Goal: Book appointment/travel/reservation: Book appointment/travel/reservation

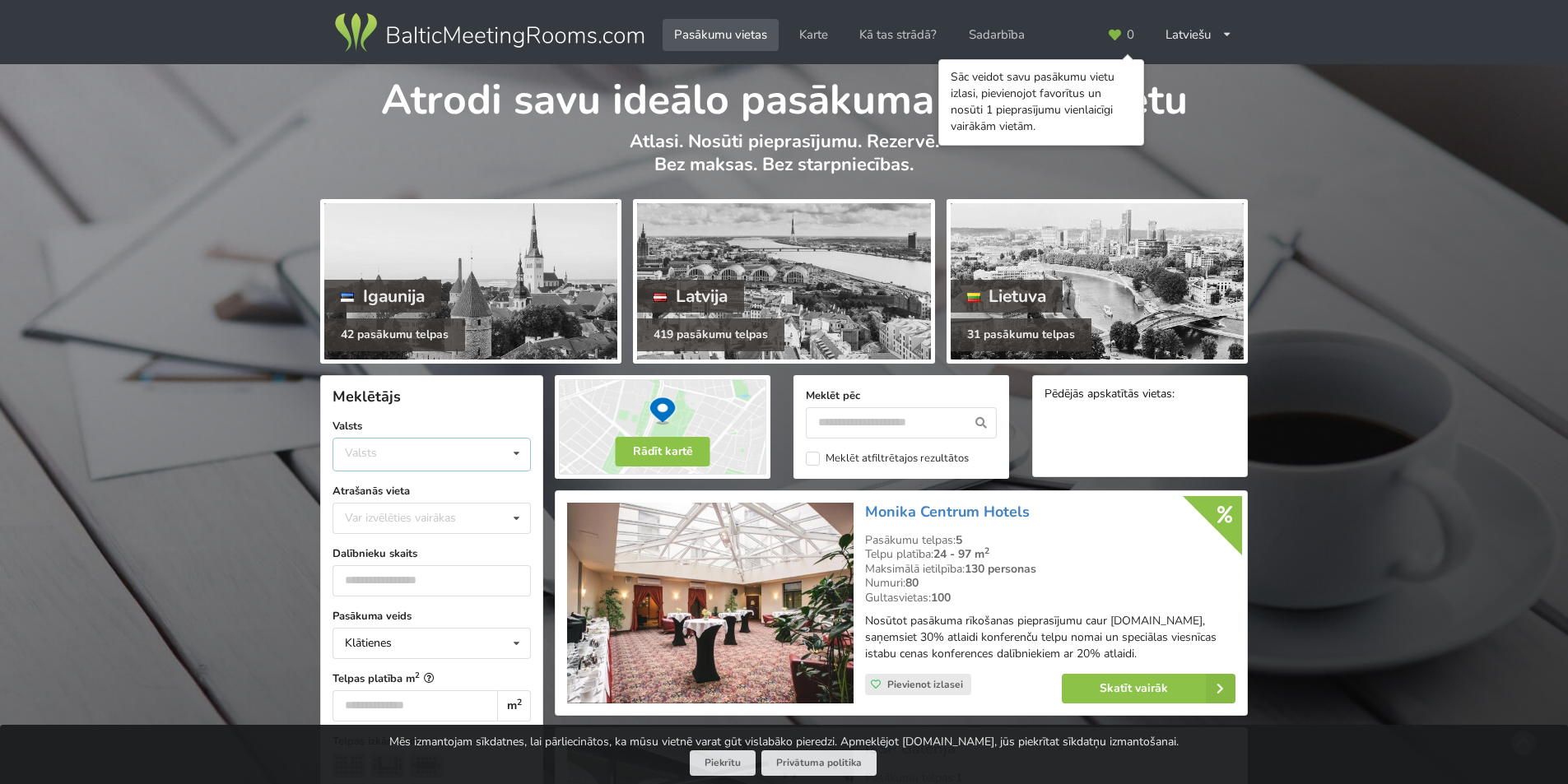
click at [484, 456] on div "Valsts Igaunija Latvija Lietuva" at bounding box center [432, 454] width 199 height 34
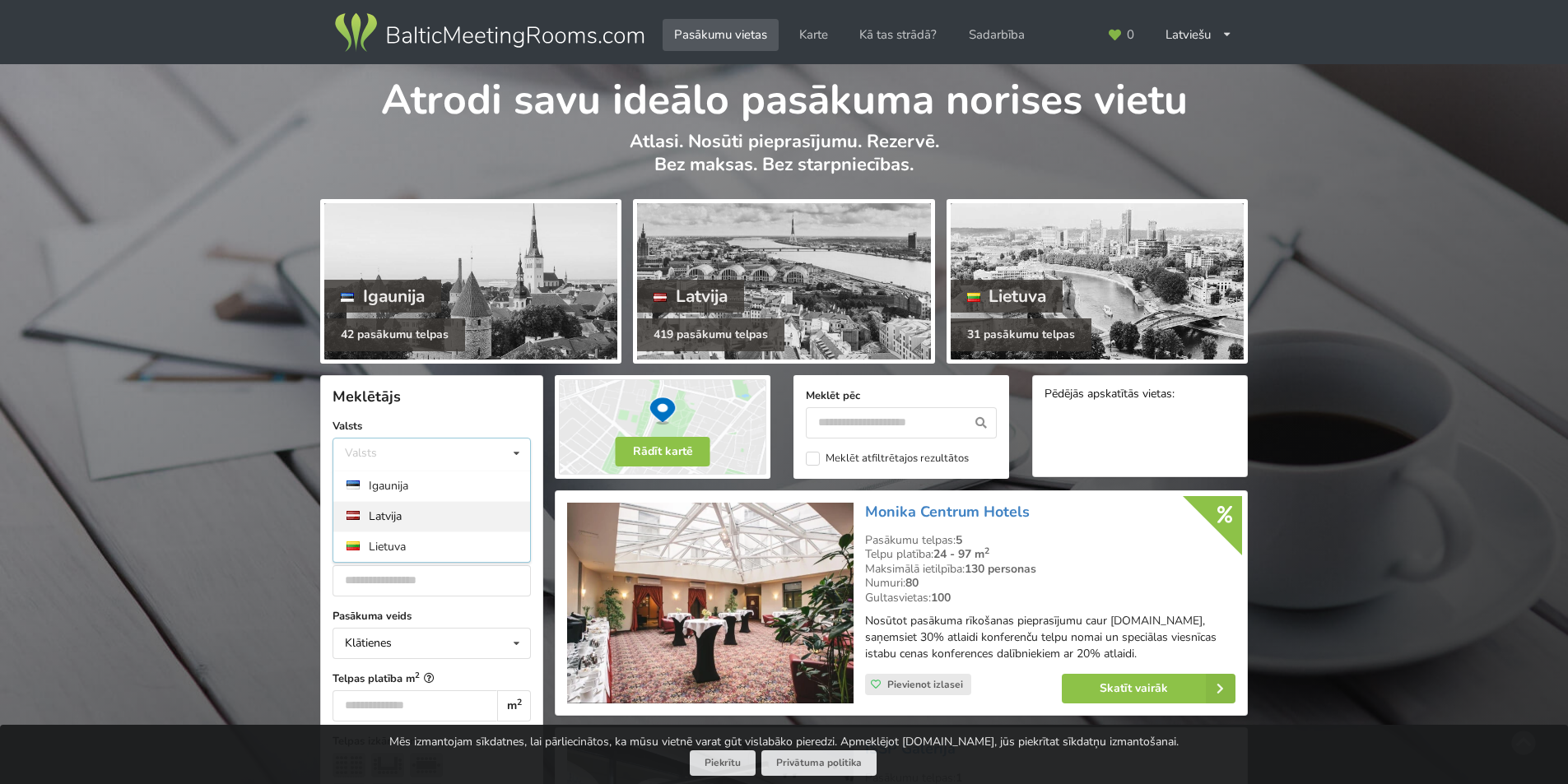
click at [384, 513] on div "Latvija" at bounding box center [432, 516] width 197 height 30
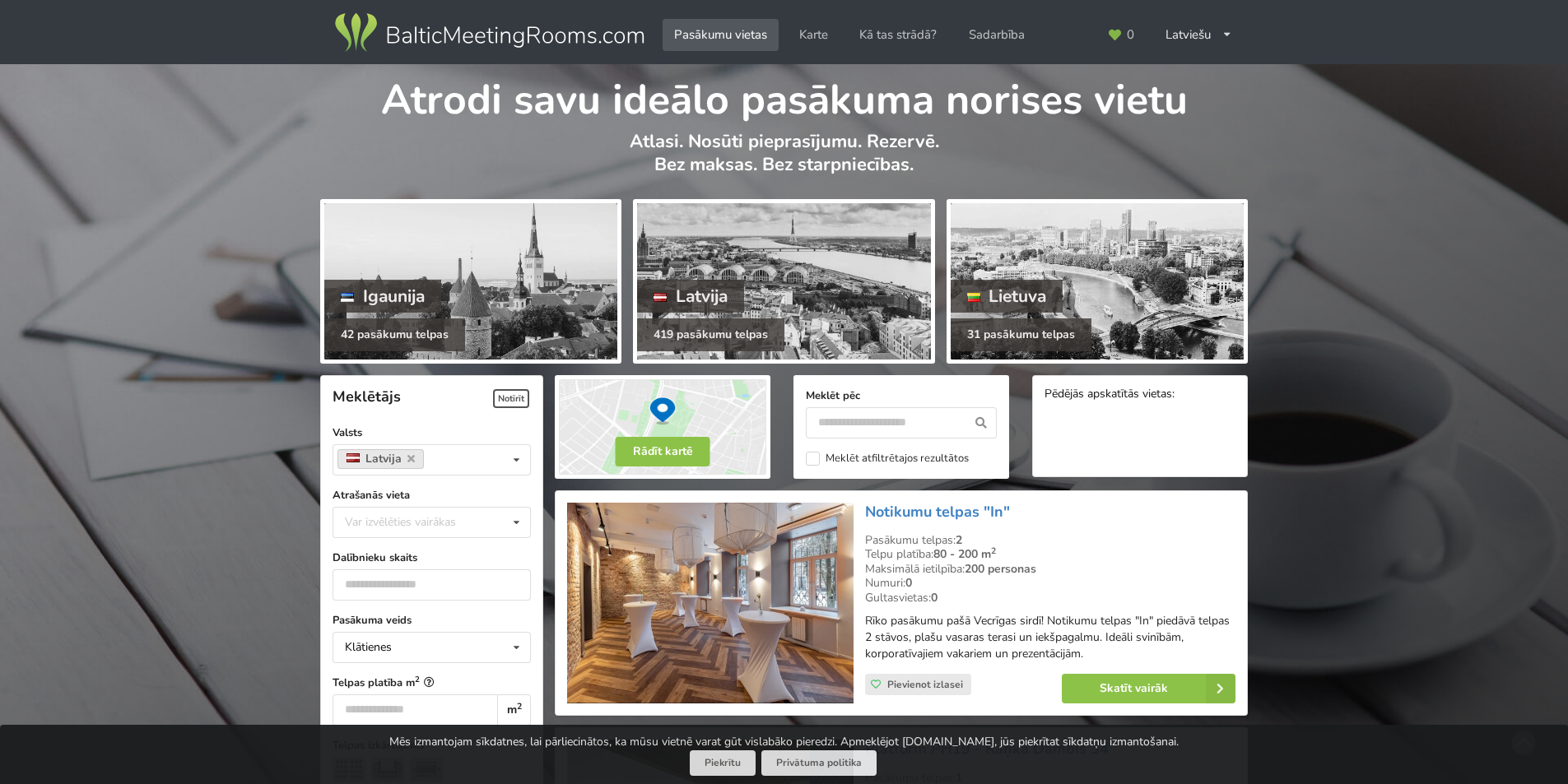
scroll to position [369, 0]
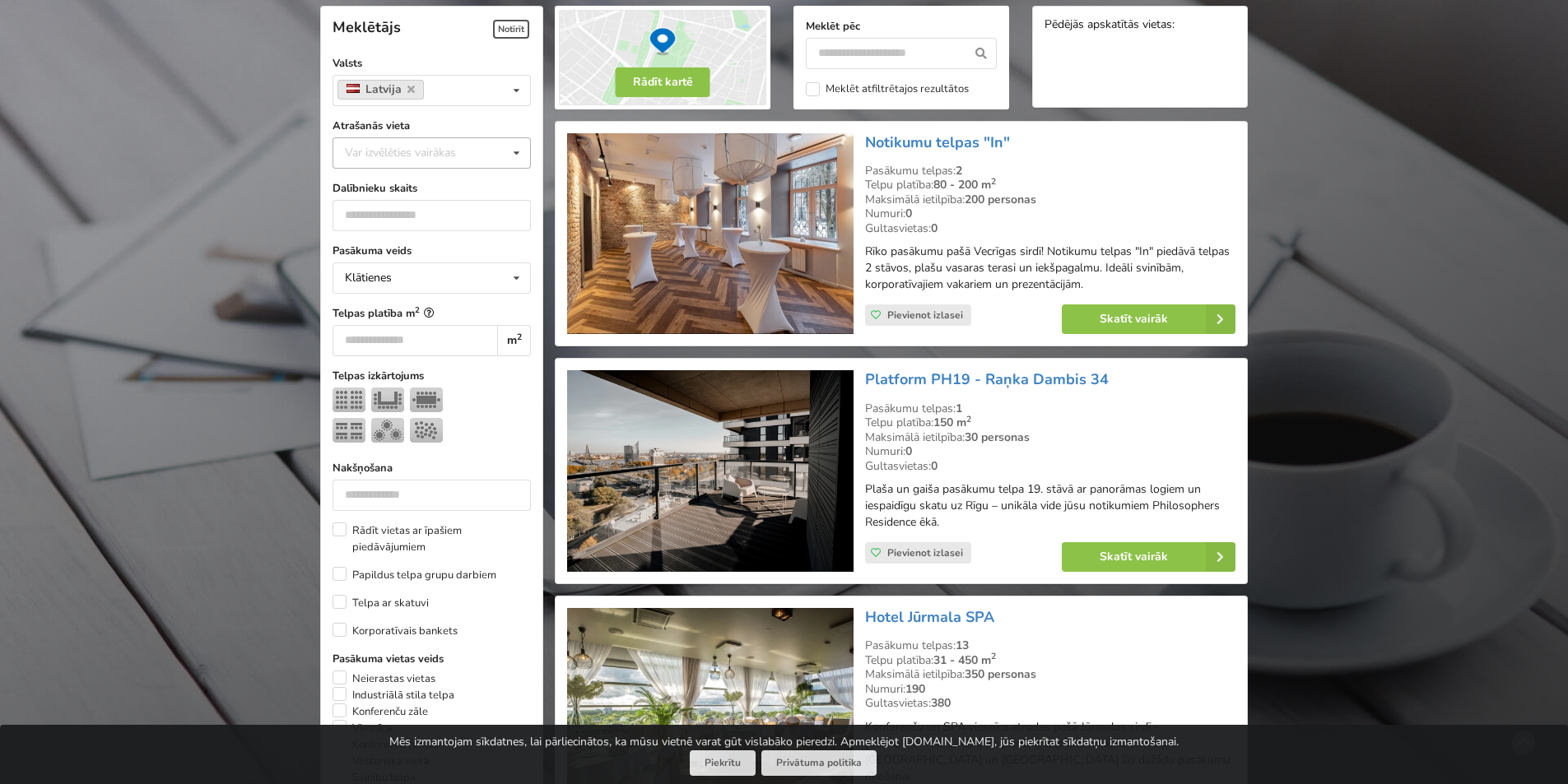
click at [520, 158] on icon at bounding box center [516, 153] width 23 height 30
click at [370, 251] on div "[GEOGRAPHIC_DATA]" at bounding box center [432, 253] width 197 height 30
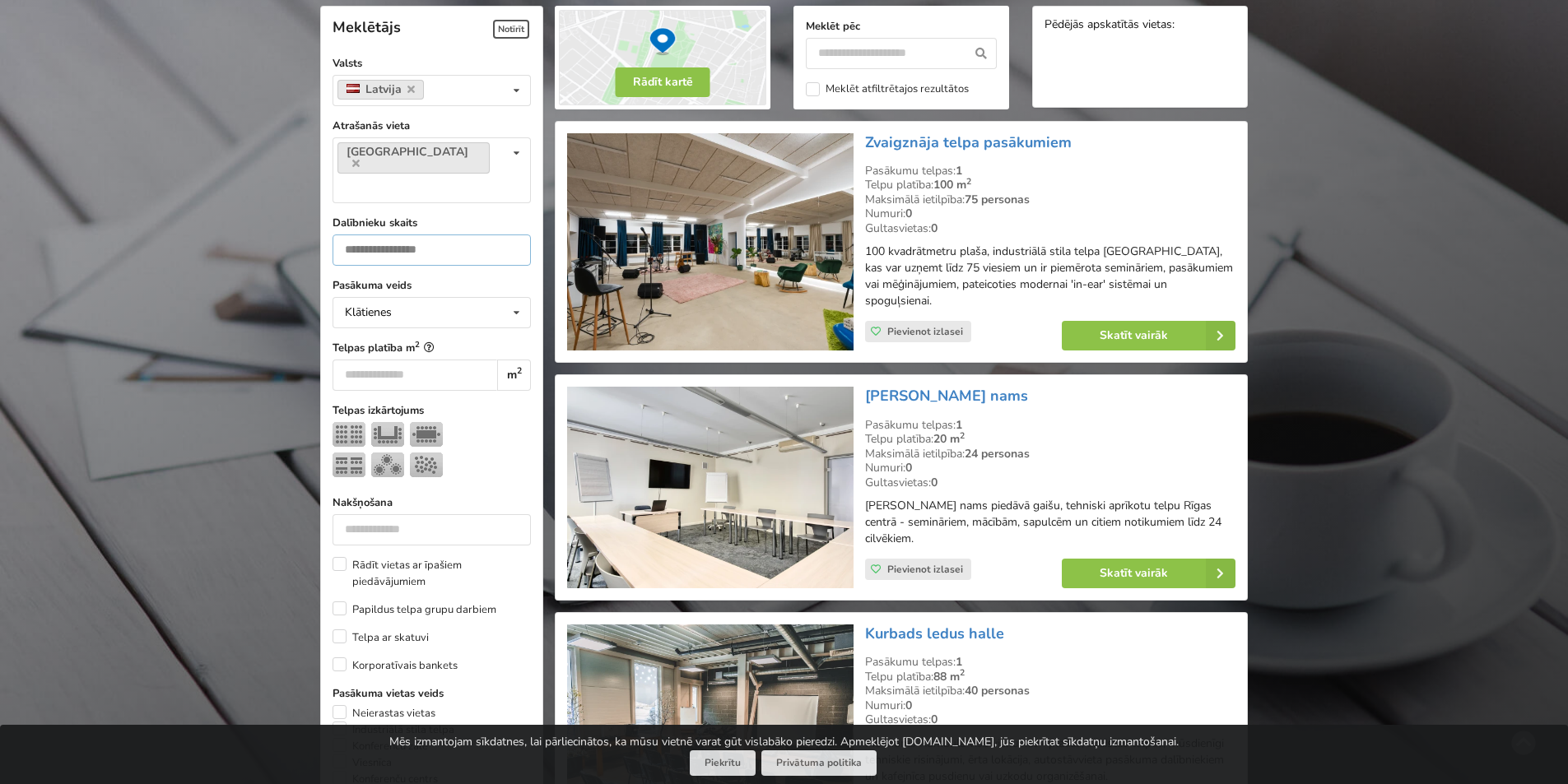
click at [474, 235] on input "number" at bounding box center [432, 250] width 199 height 31
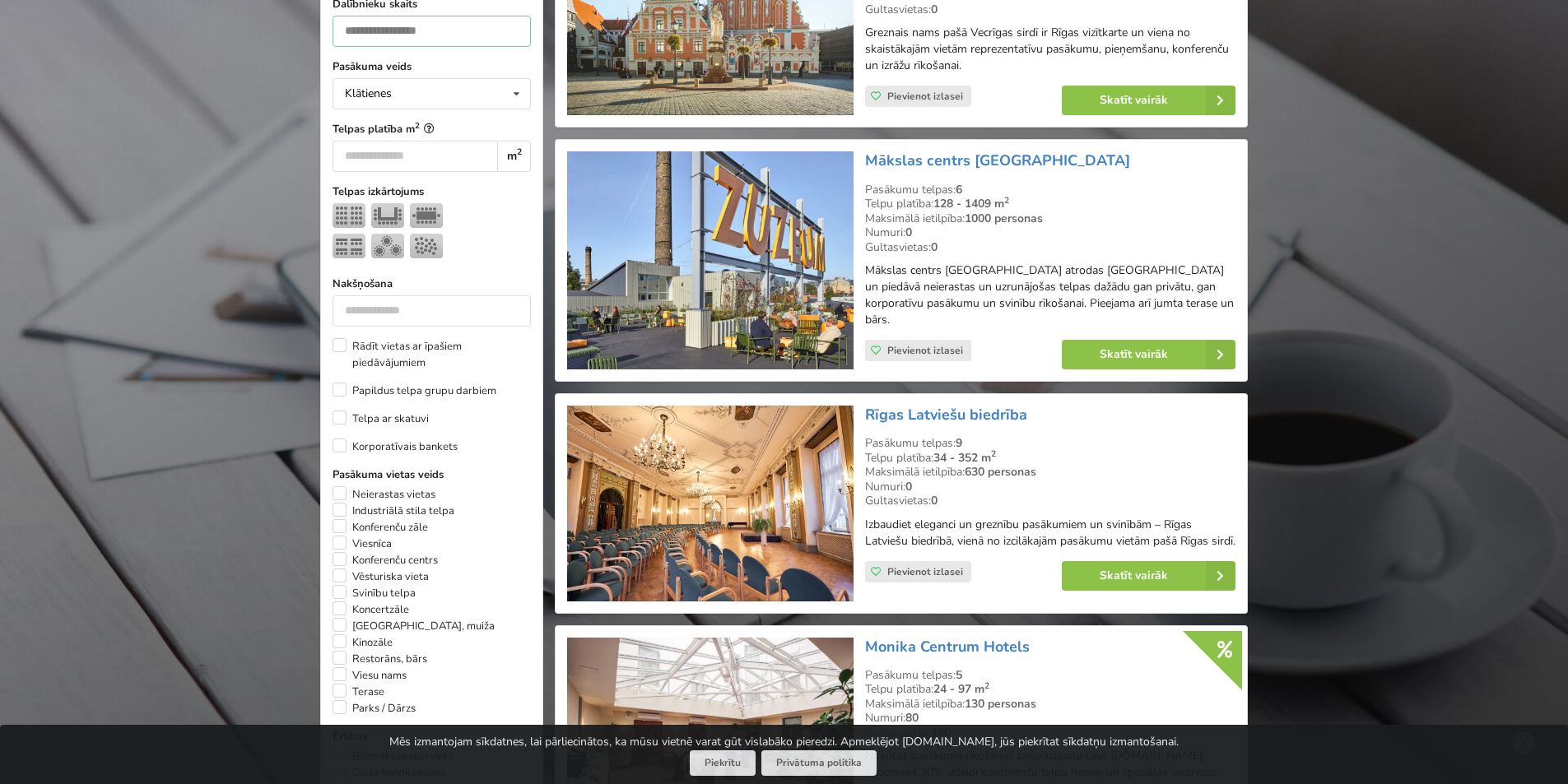
scroll to position [699, 0]
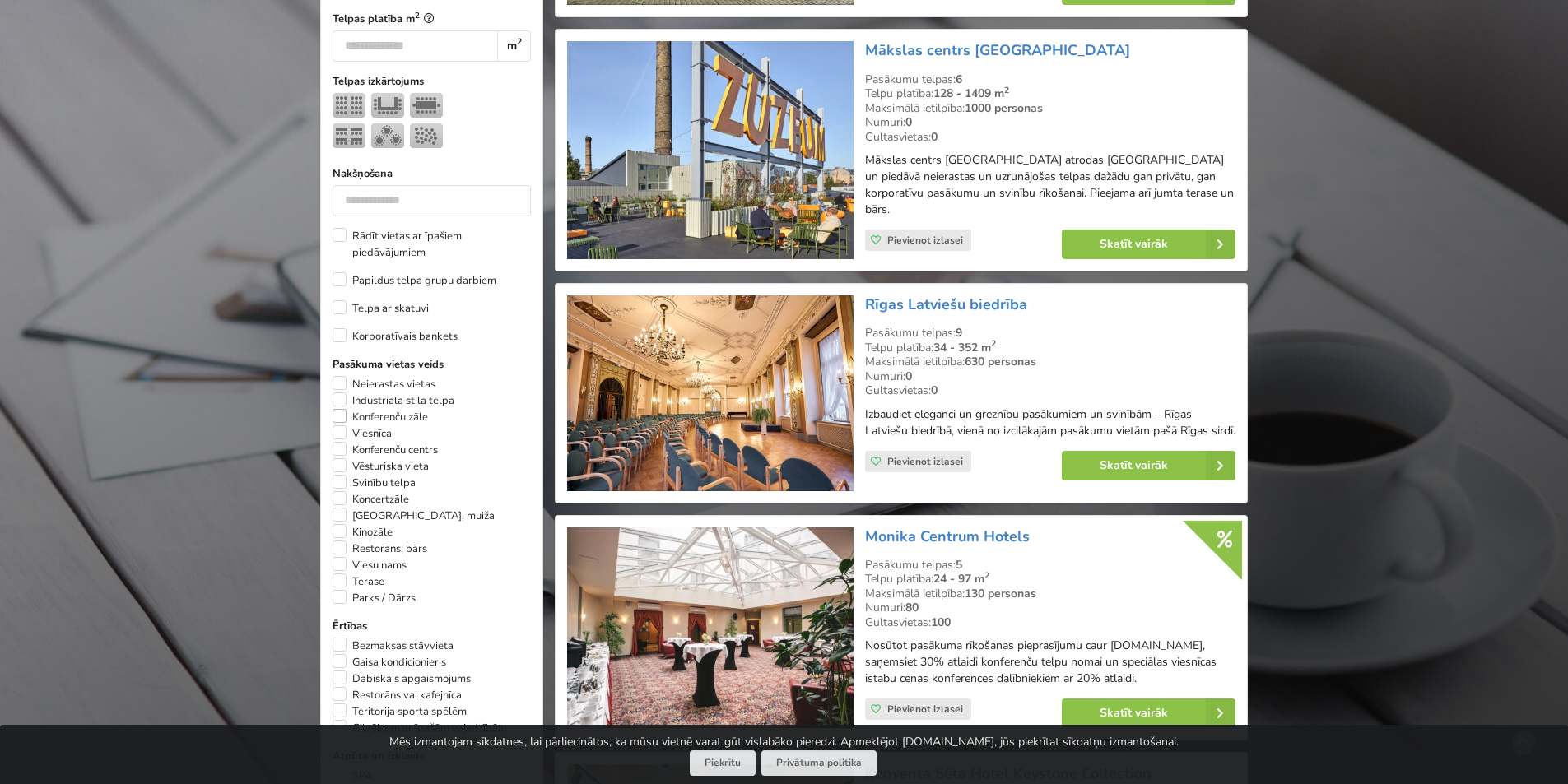
type input "**"
click at [343, 409] on label "Konferenču zāle" at bounding box center [380, 417] width 96 height 17
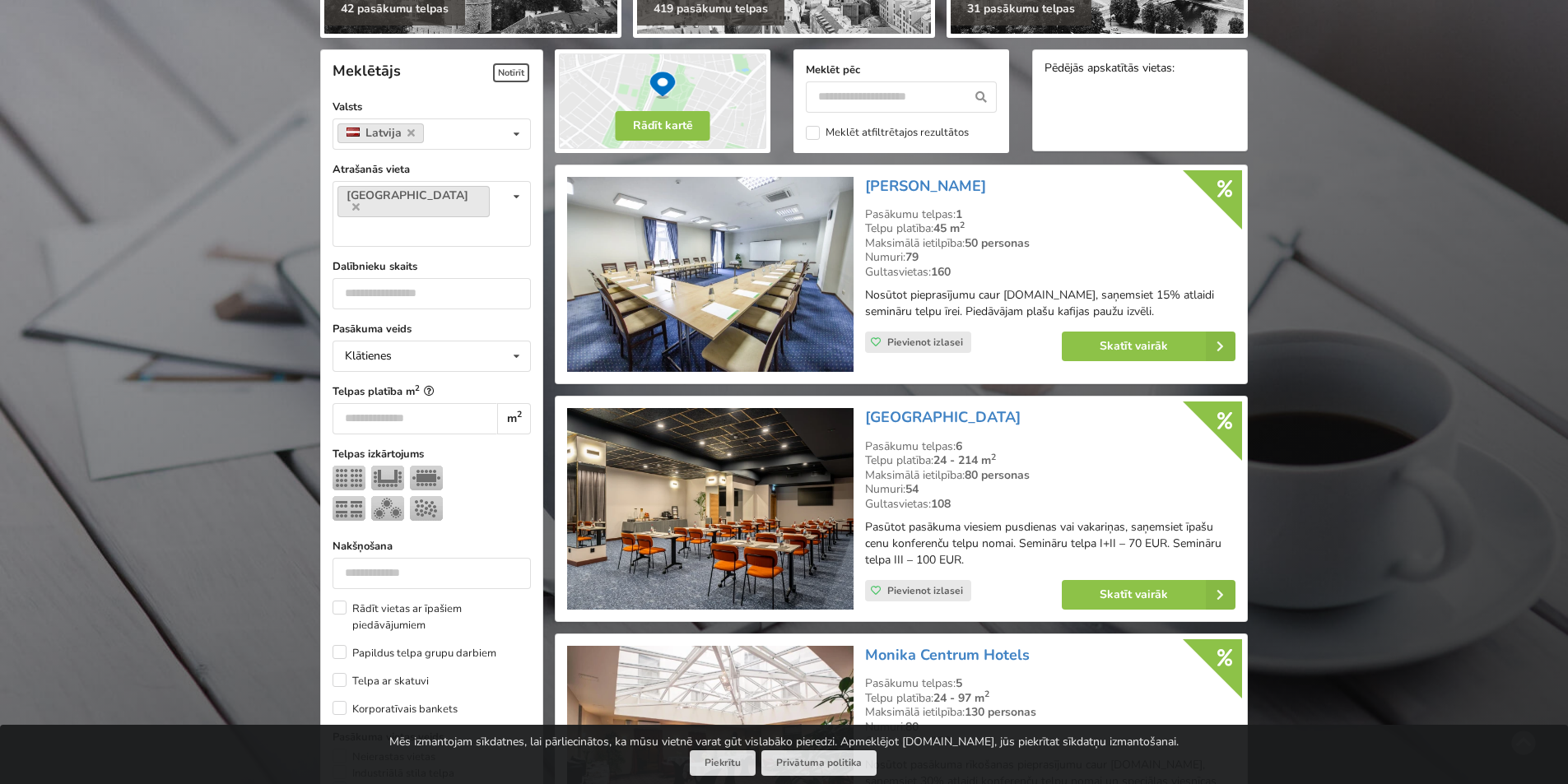
scroll to position [205, 0]
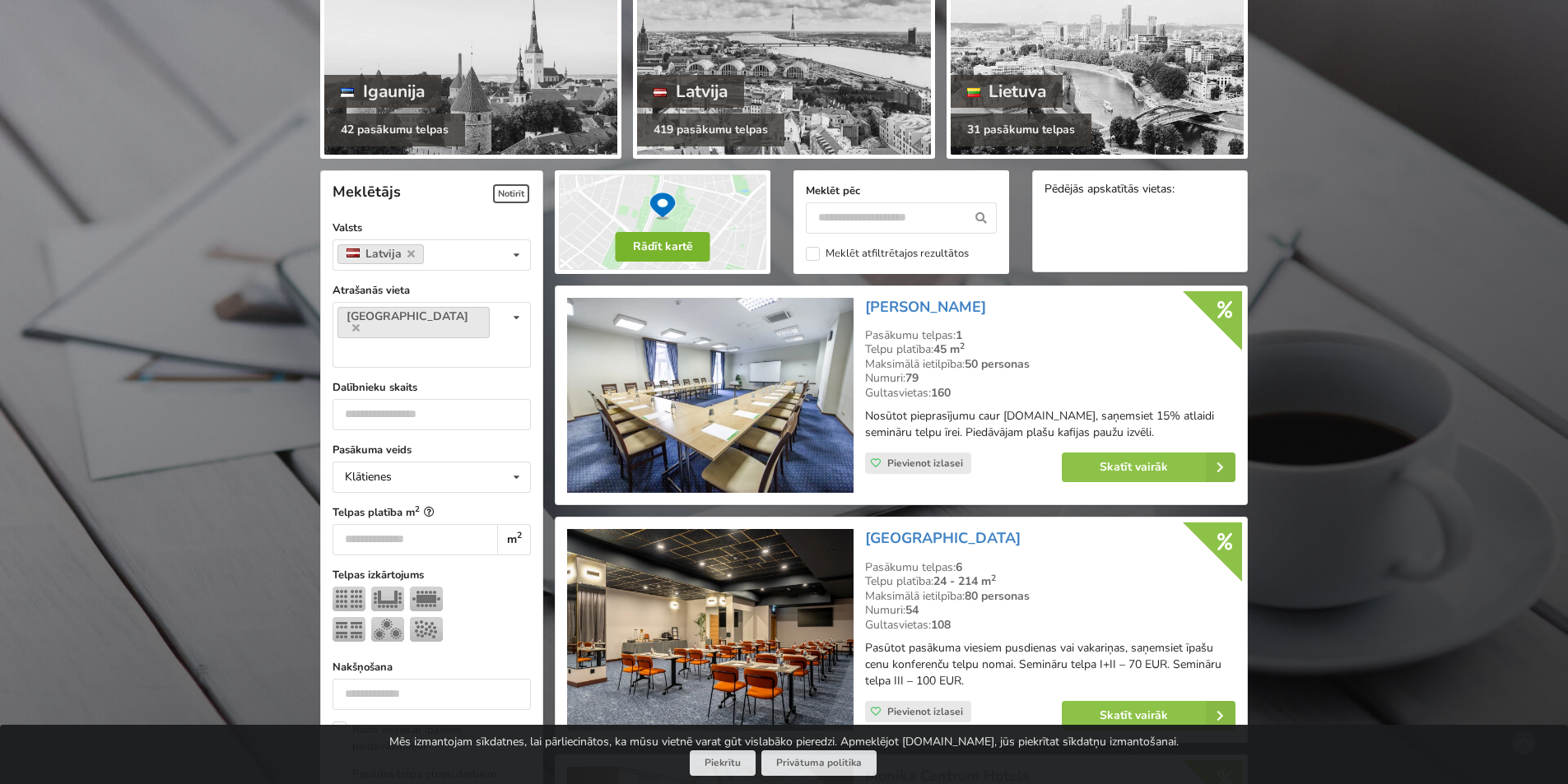
click at [669, 251] on button "Rādīt kartē" at bounding box center [662, 246] width 95 height 29
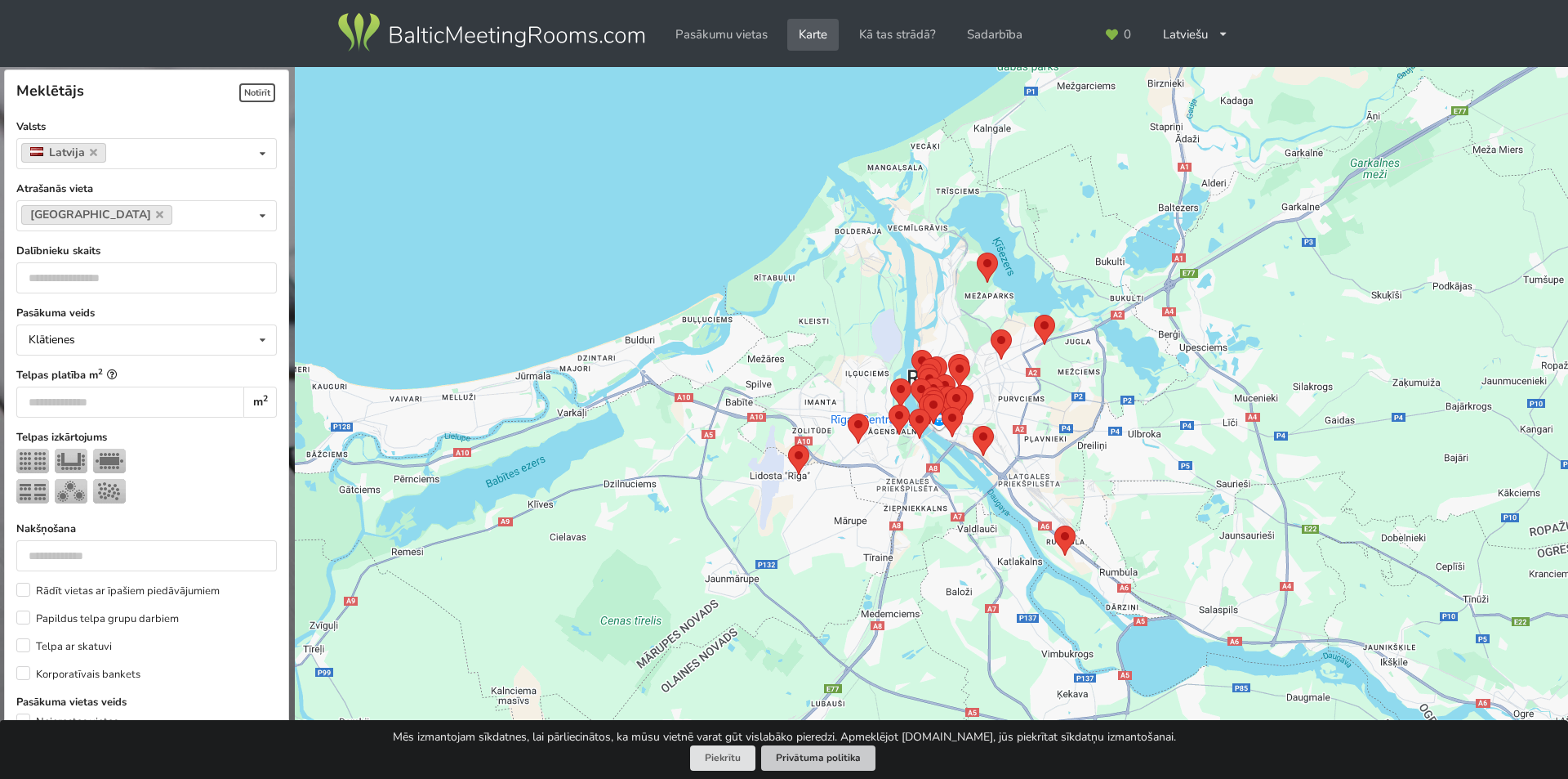
click at [796, 757] on link "Privātuma politika" at bounding box center [818, 758] width 114 height 25
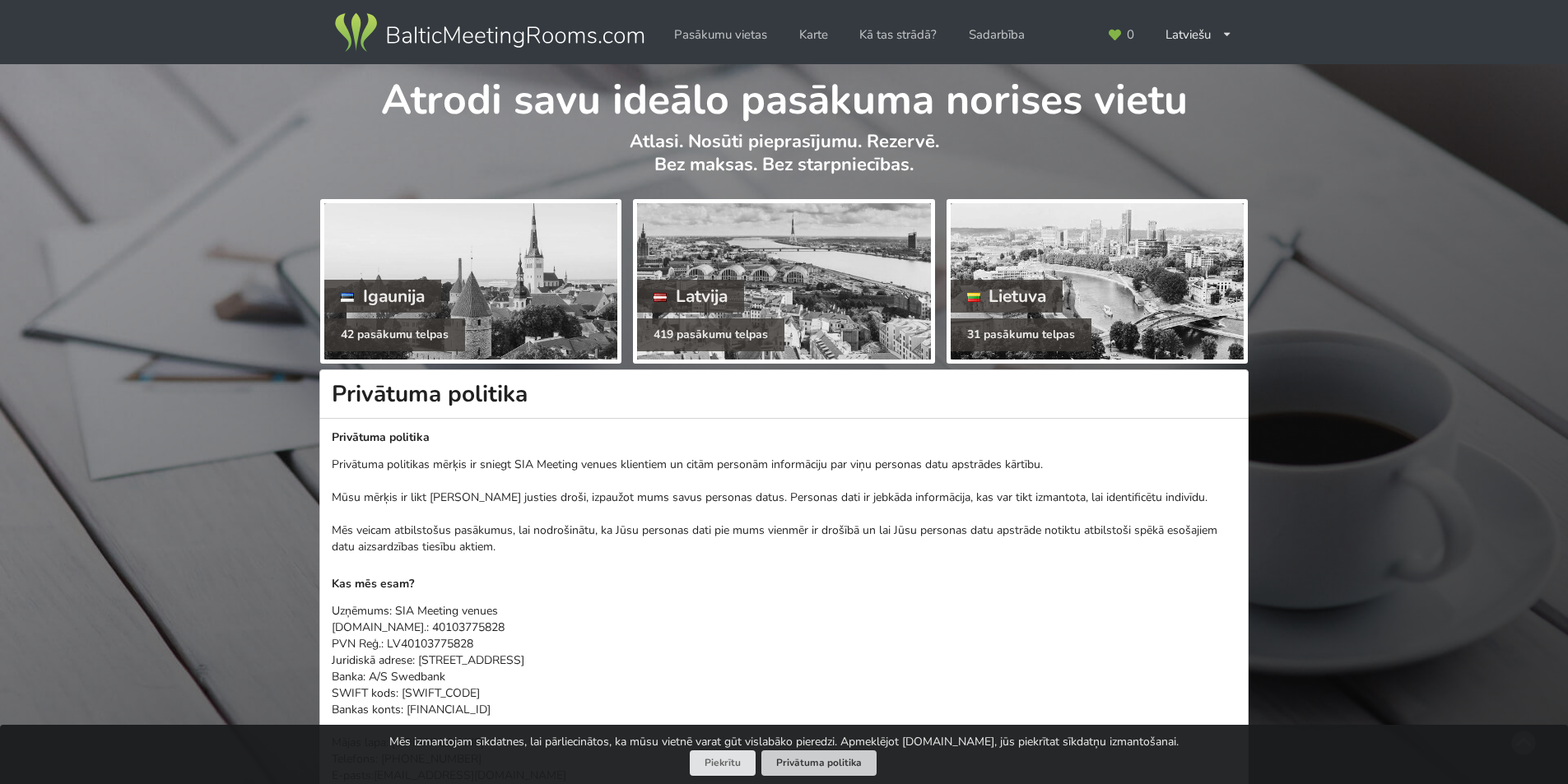
click at [802, 762] on link "Privātuma politika" at bounding box center [818, 763] width 115 height 25
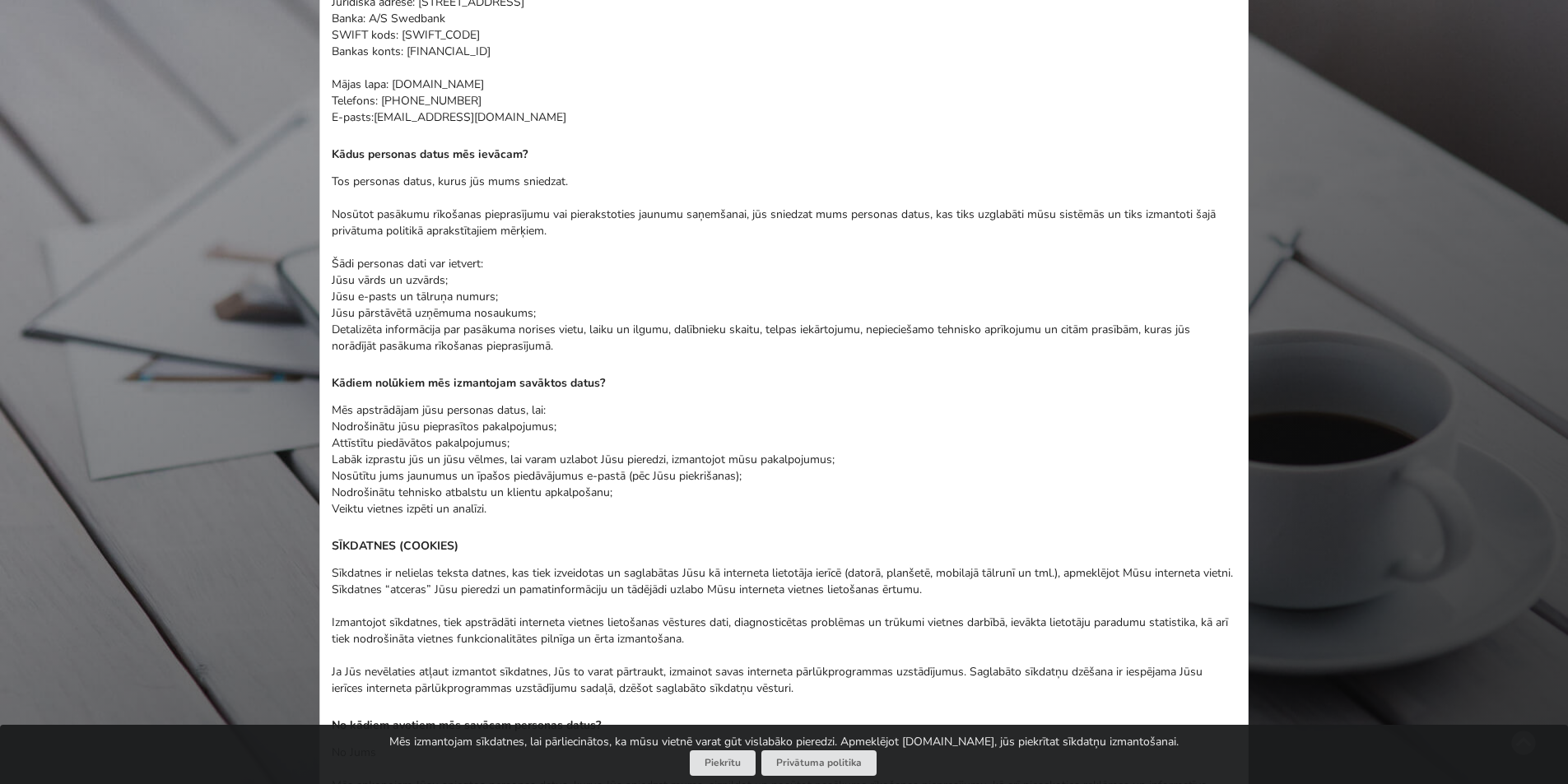
scroll to position [82, 0]
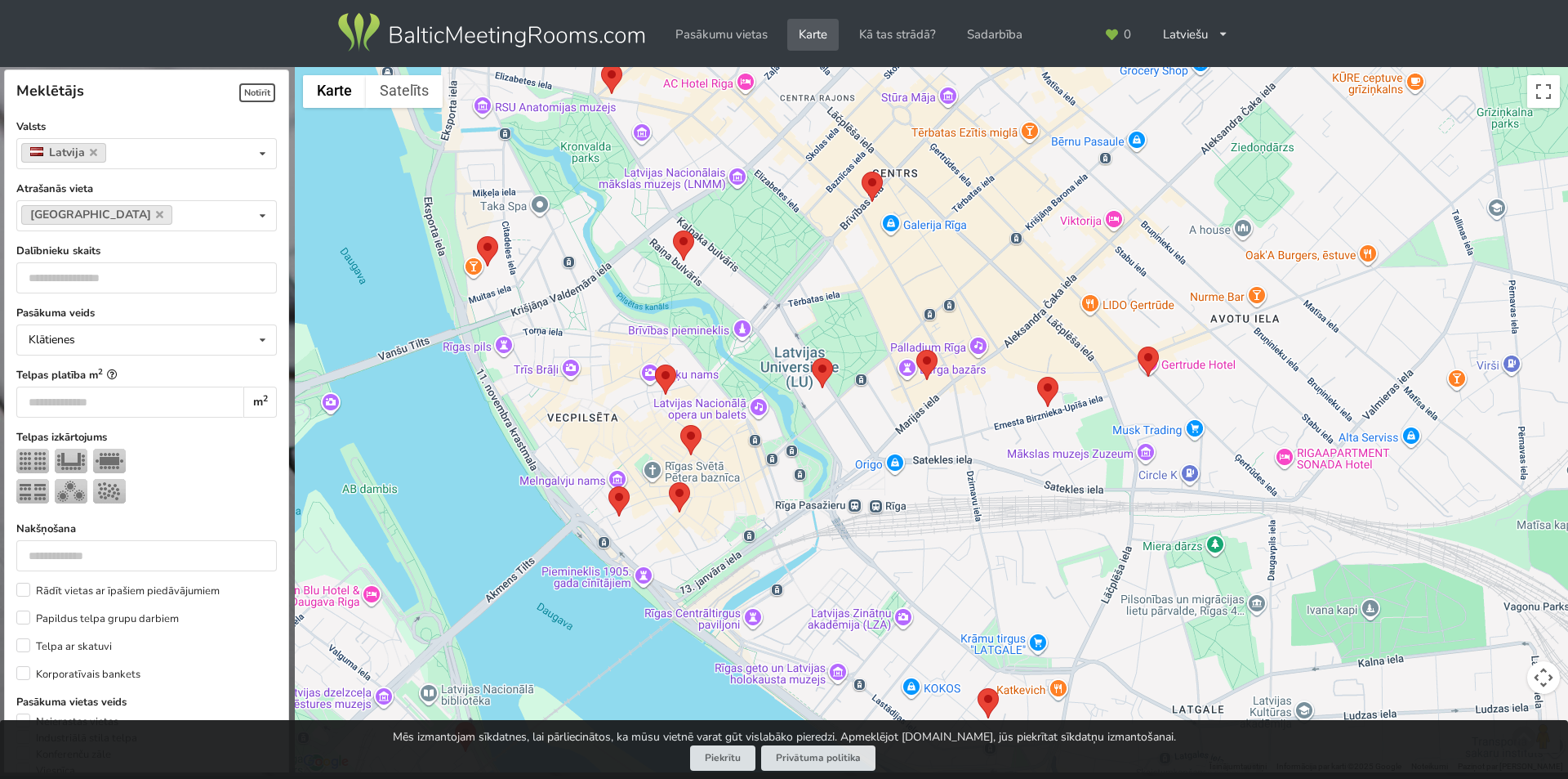
drag, startPoint x: 564, startPoint y: 346, endPoint x: 1164, endPoint y: 311, distance: 601.0
click at [1164, 311] on div at bounding box center [931, 420] width 1274 height 706
click at [812, 358] on area at bounding box center [812, 358] width 0 height 0
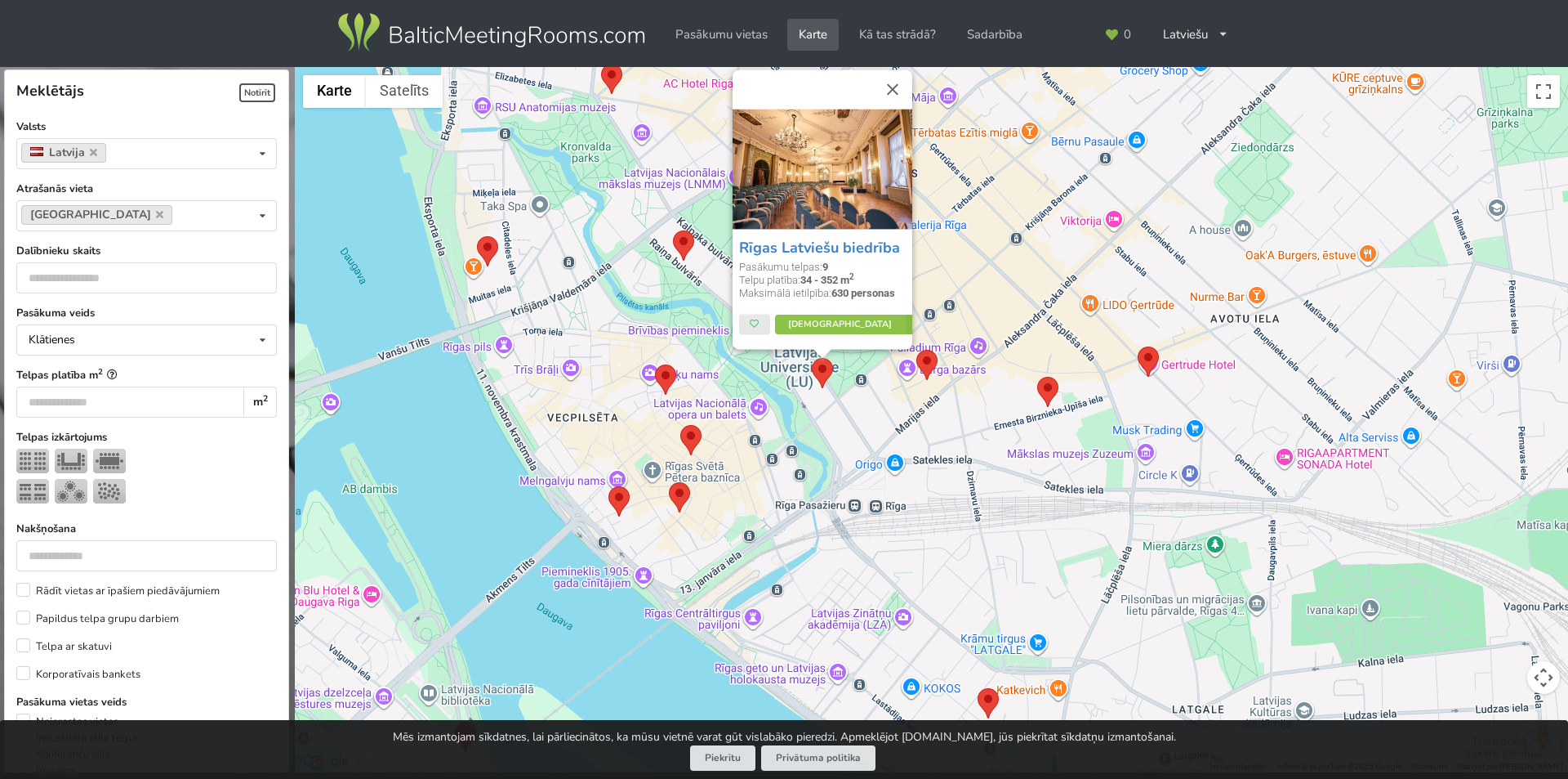
click at [655, 365] on area at bounding box center [655, 365] width 0 height 0
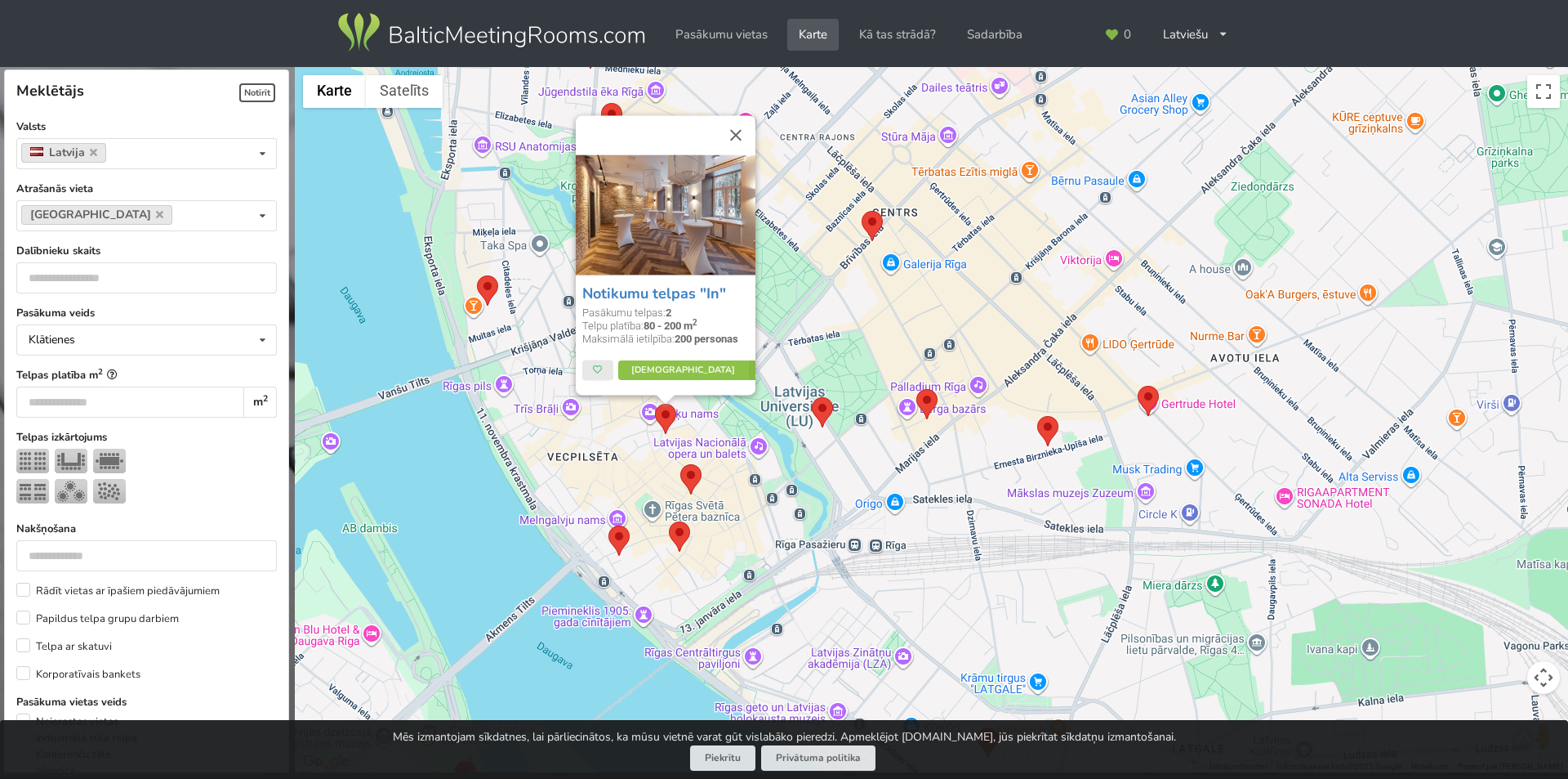
click at [680, 464] on area at bounding box center [680, 464] width 0 height 0
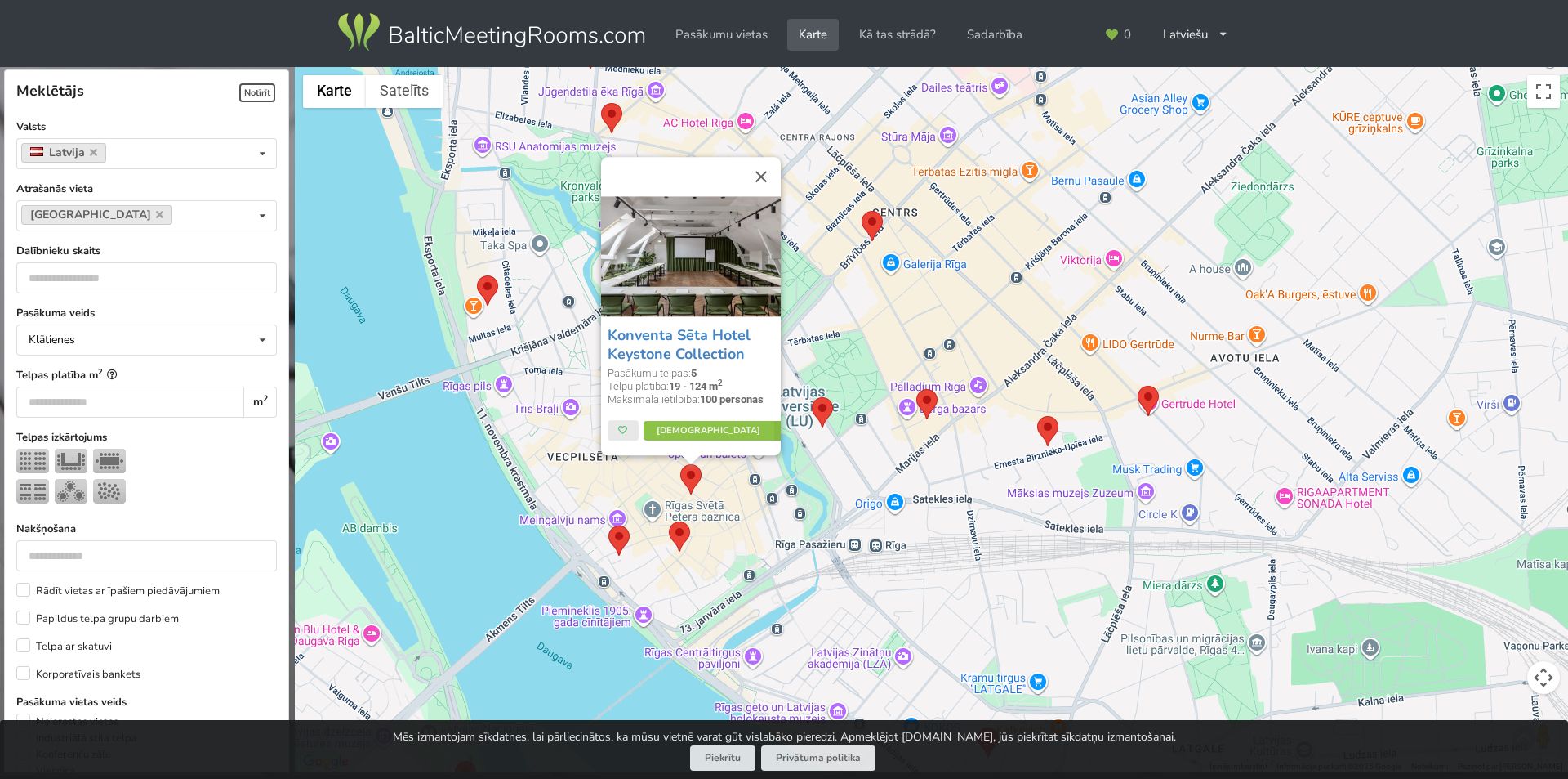
click at [669, 521] on area at bounding box center [669, 521] width 0 height 0
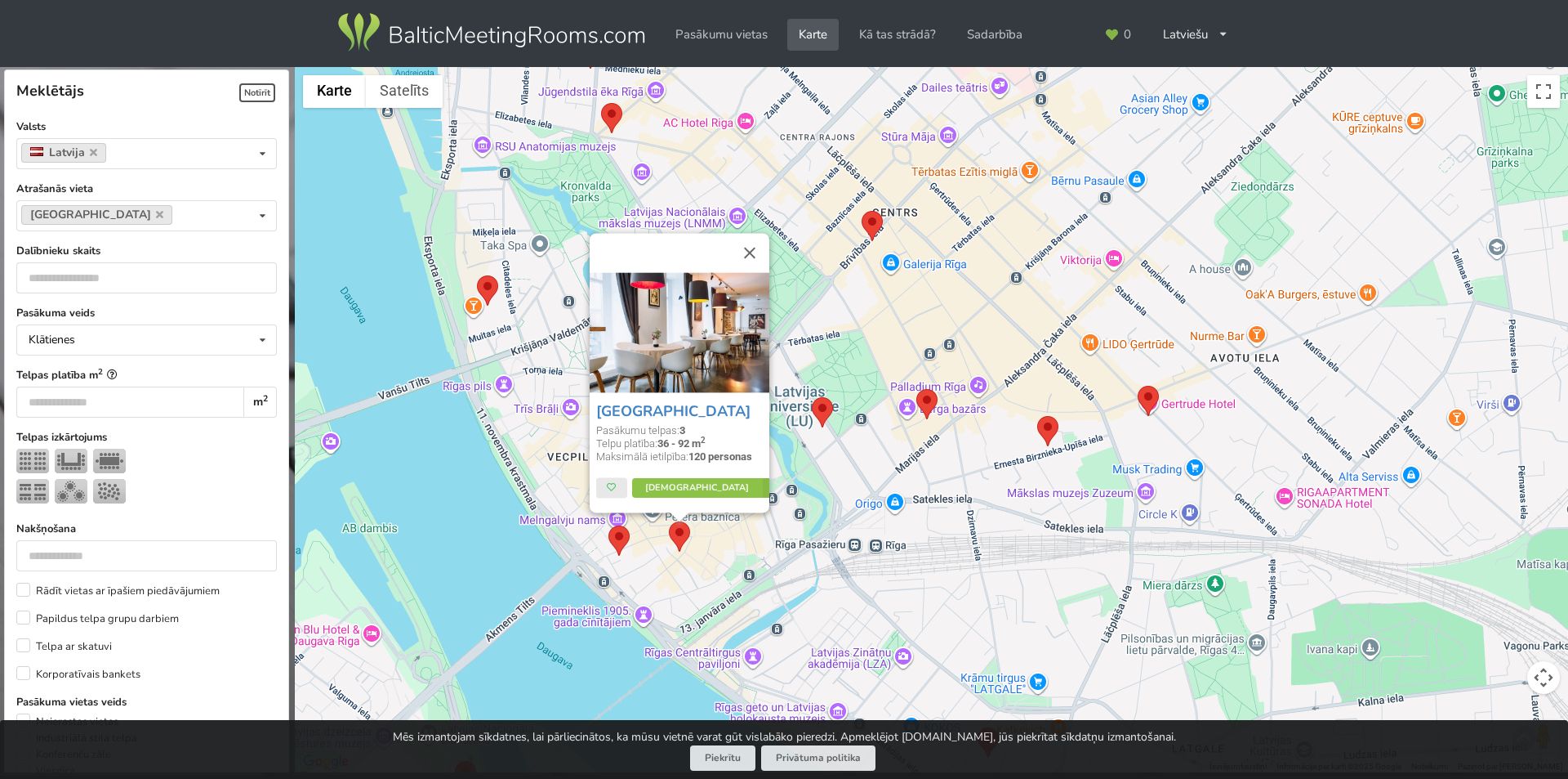
click at [609, 525] on area at bounding box center [609, 525] width 0 height 0
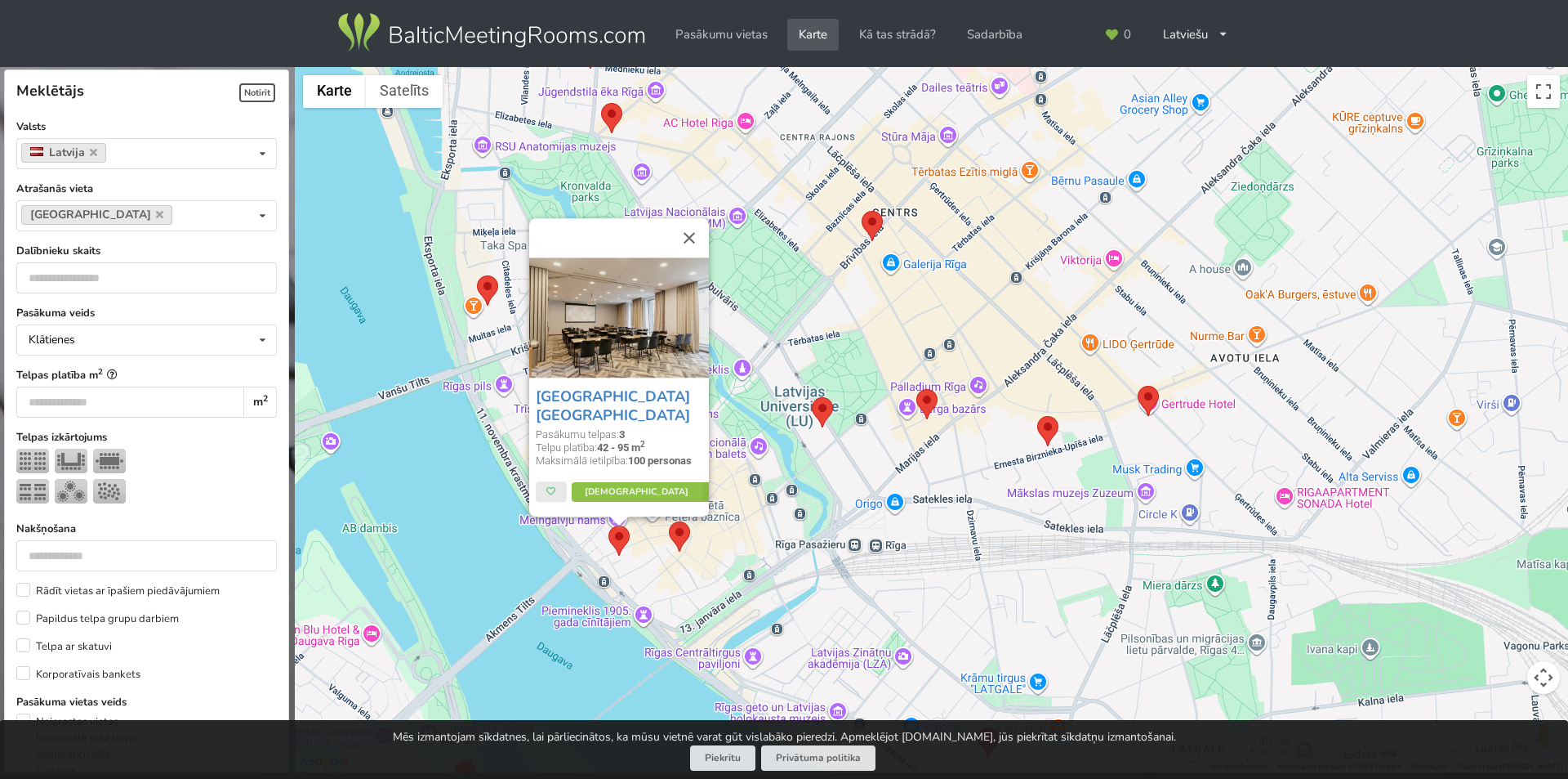
click at [477, 275] on area at bounding box center [477, 275] width 0 height 0
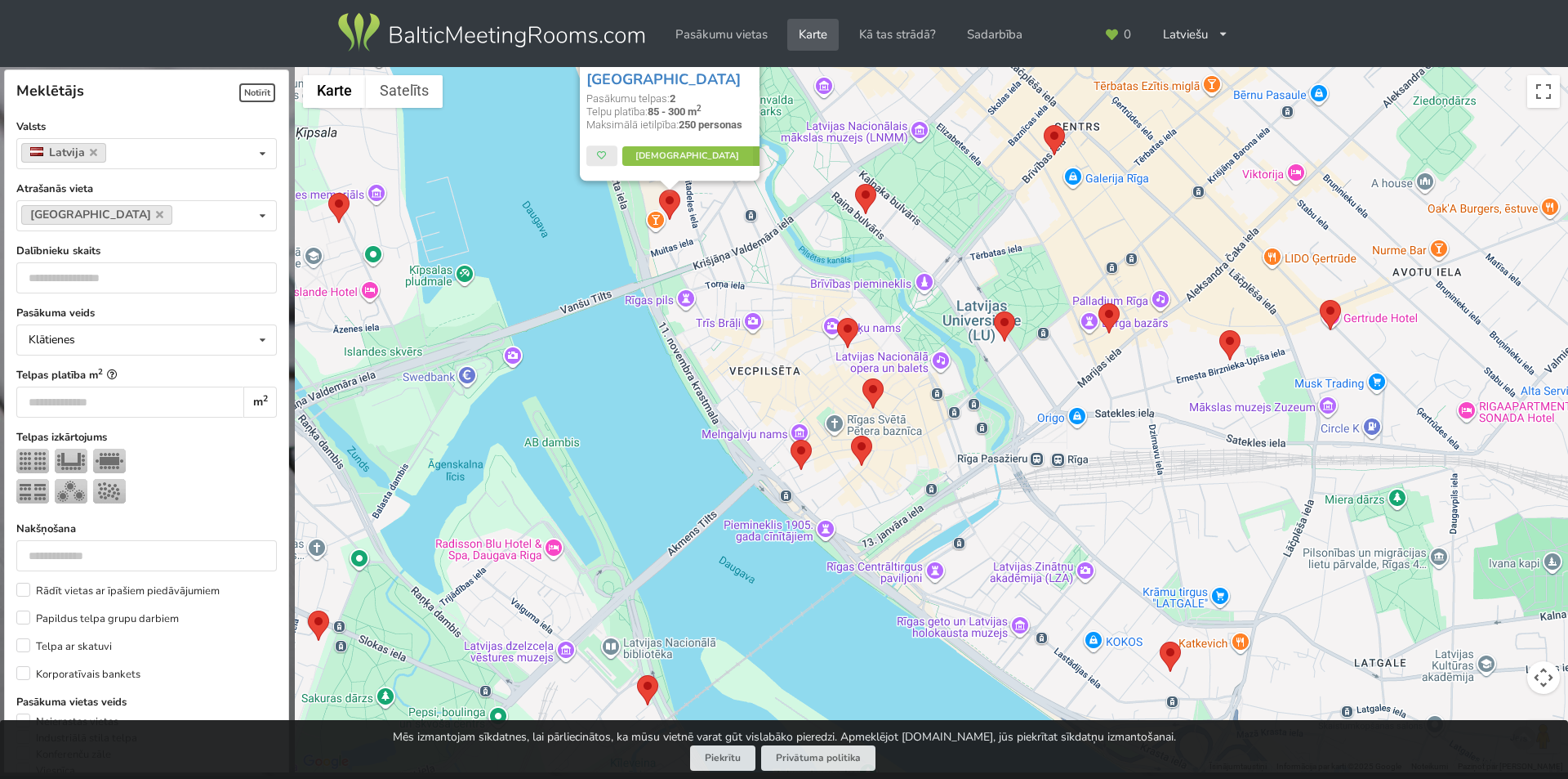
drag, startPoint x: 752, startPoint y: 456, endPoint x: 937, endPoint y: 221, distance: 299.1
click at [937, 221] on div "Konferenču centrs Citadele Pasākumu telpas: 2 Telpu platība: 85 - 300 m 2 Maksi…" at bounding box center [931, 420] width 1274 height 706
click at [637, 675] on area at bounding box center [637, 675] width 0 height 0
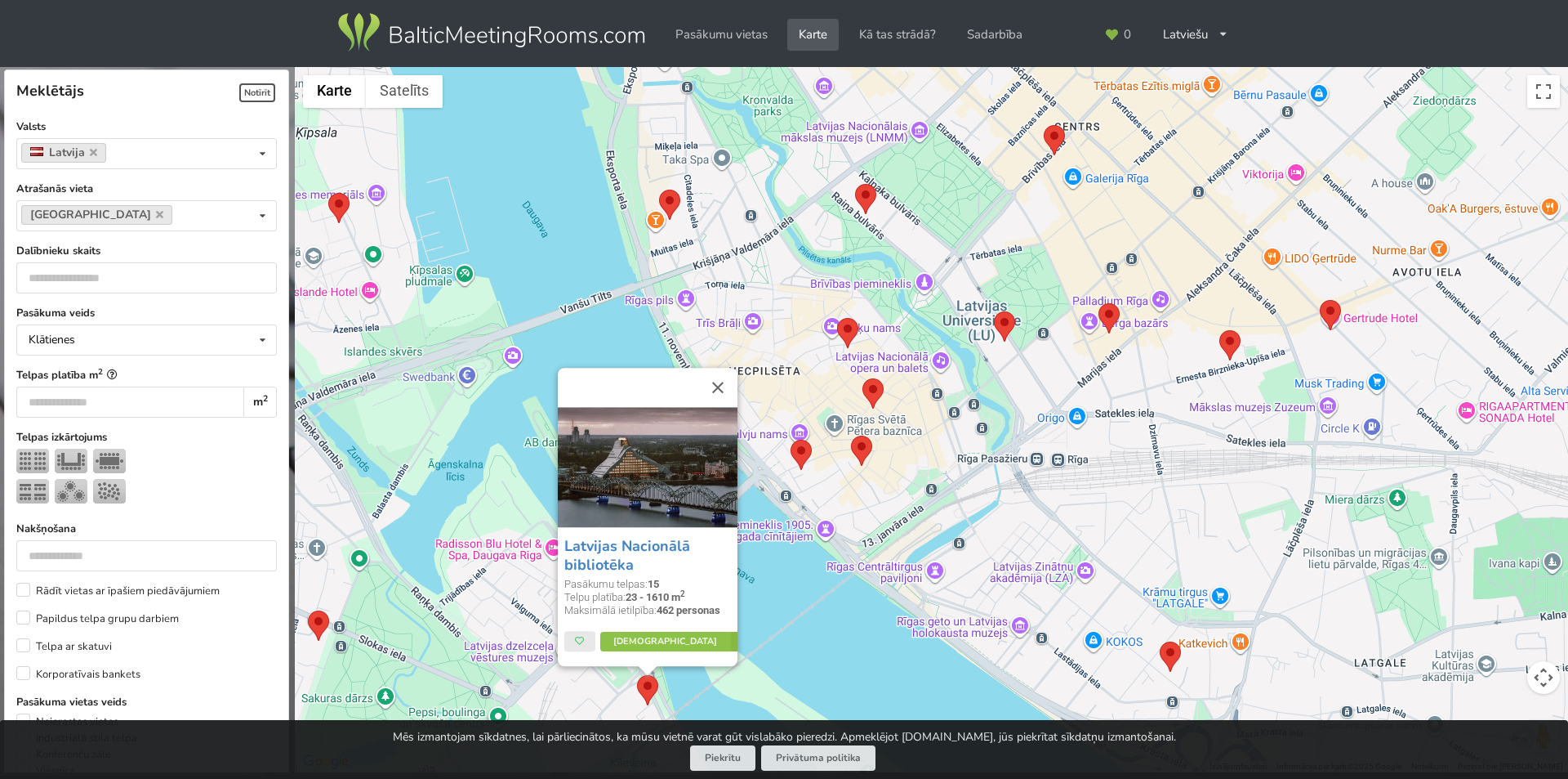
click at [624, 345] on div "Latvijas Nacionālā bibliotēka Pasākumu telpas: 15 Telpu platība: 23 - 1610 m 2 …" at bounding box center [931, 420] width 1274 height 706
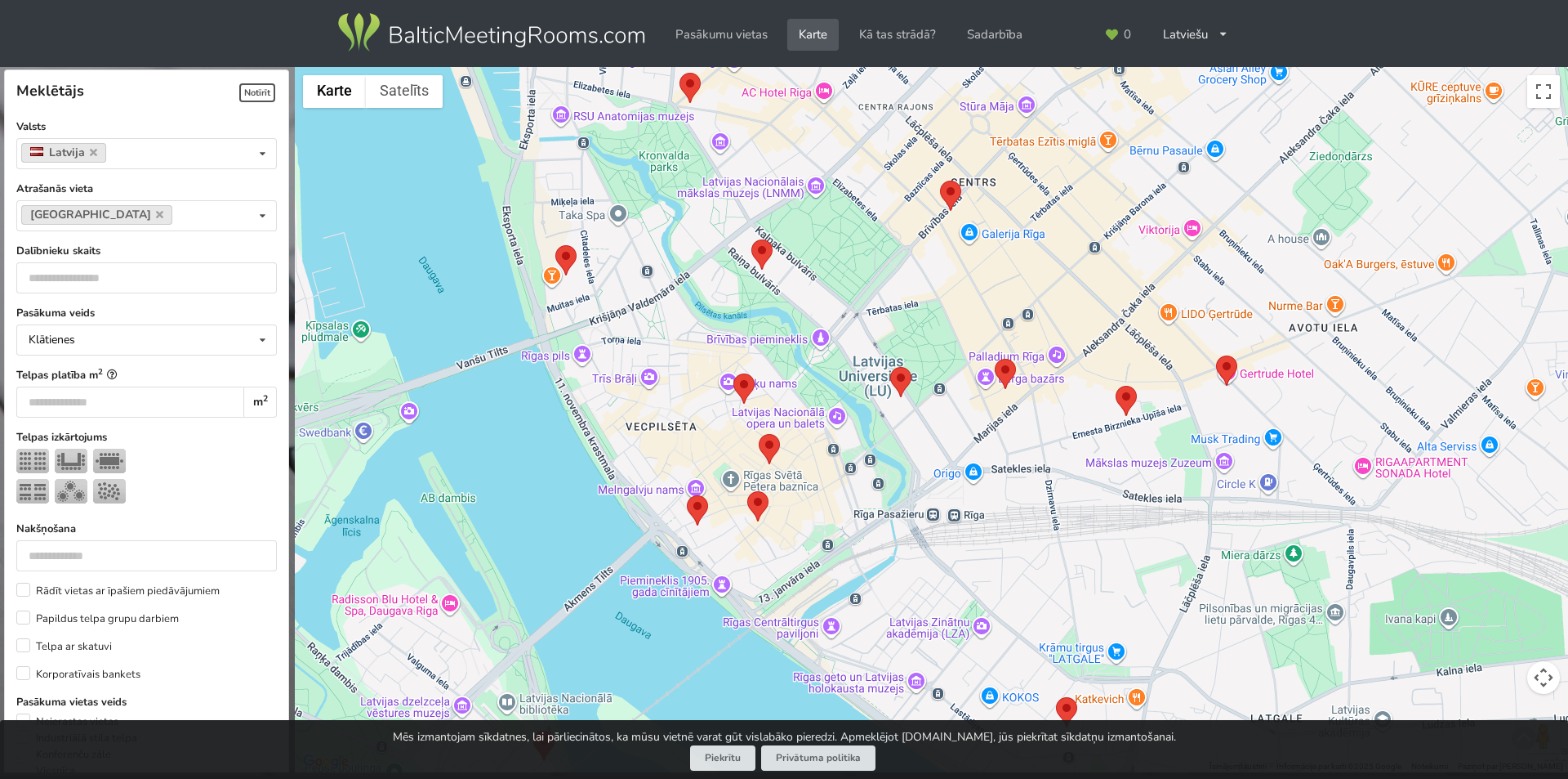
drag, startPoint x: 843, startPoint y: 344, endPoint x: 739, endPoint y: 401, distance: 118.6
click at [739, 401] on img at bounding box center [744, 389] width 22 height 30
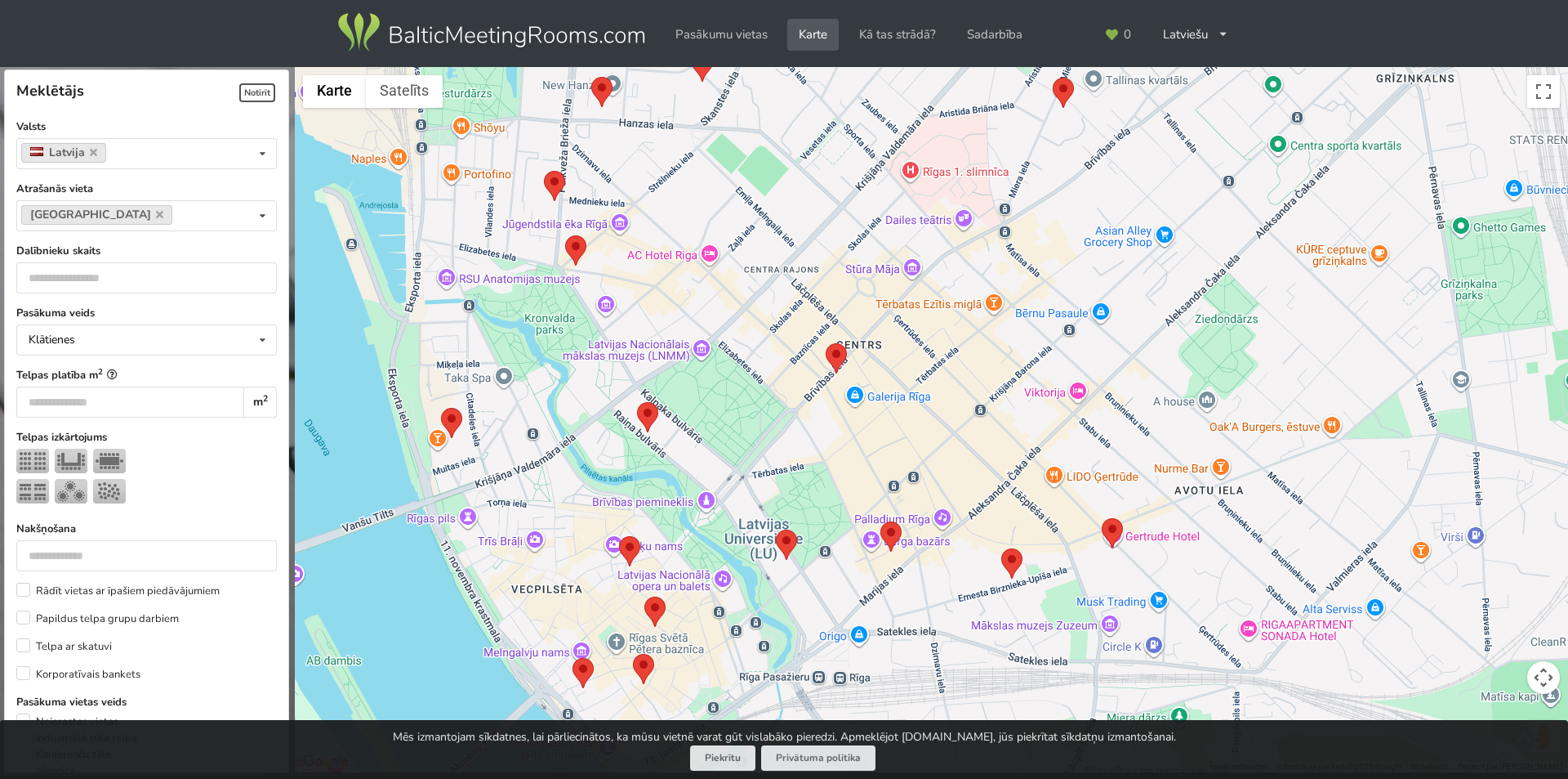
drag, startPoint x: 836, startPoint y: 390, endPoint x: 722, endPoint y: 554, distance: 199.7
click at [722, 554] on div at bounding box center [931, 420] width 1274 height 706
click at [826, 343] on area at bounding box center [826, 343] width 0 height 0
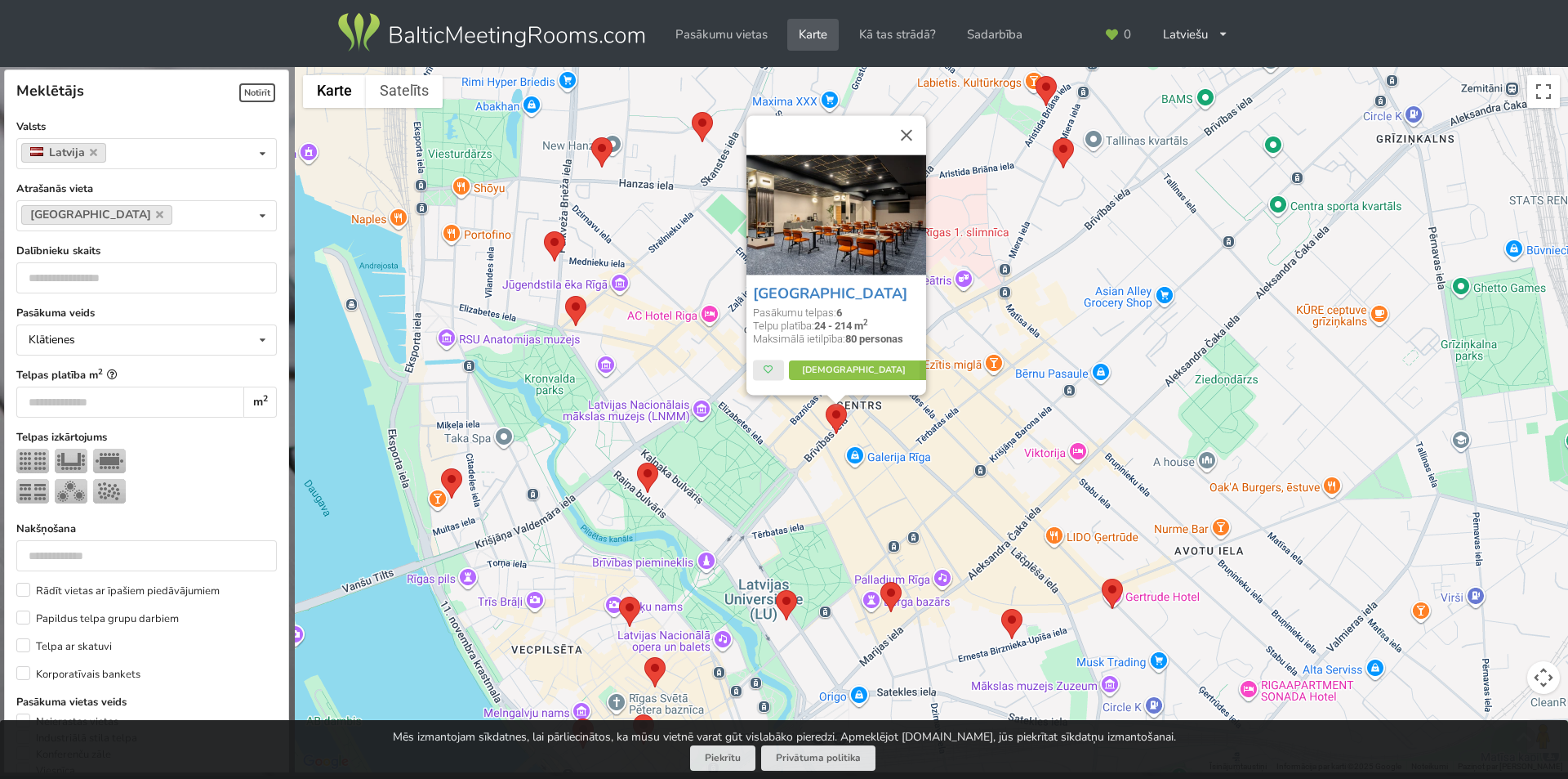
click at [881, 582] on area at bounding box center [881, 582] width 0 height 0
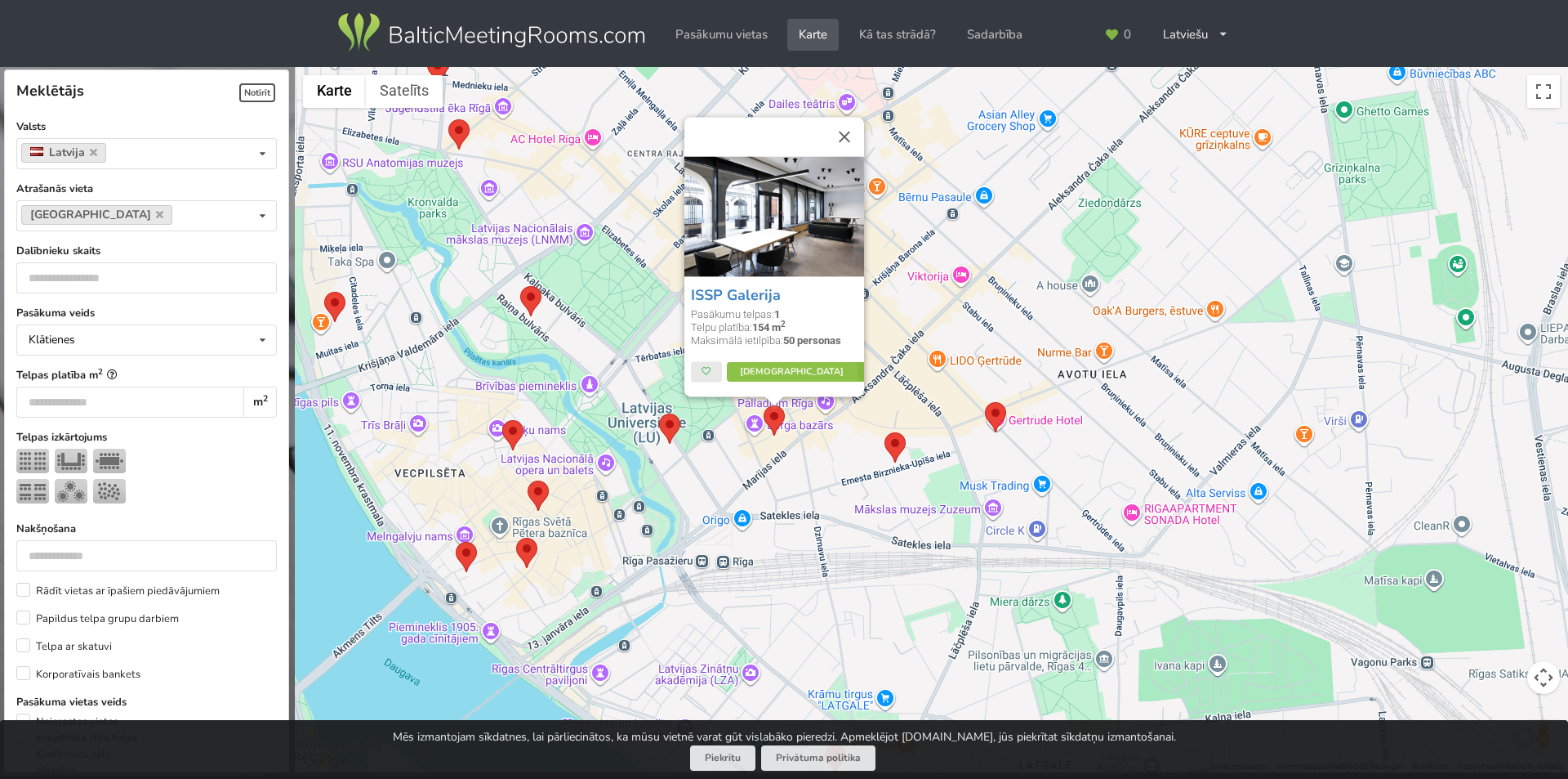
drag, startPoint x: 743, startPoint y: 588, endPoint x: 626, endPoint y: 407, distance: 215.5
click at [626, 407] on div "ISSP Galerija Pasākumu telpas: 1 Telpu platība: 154 m 2 Maksimālā ietilpība: 50…" at bounding box center [931, 420] width 1274 height 706
click at [884, 432] on area at bounding box center [884, 432] width 0 height 0
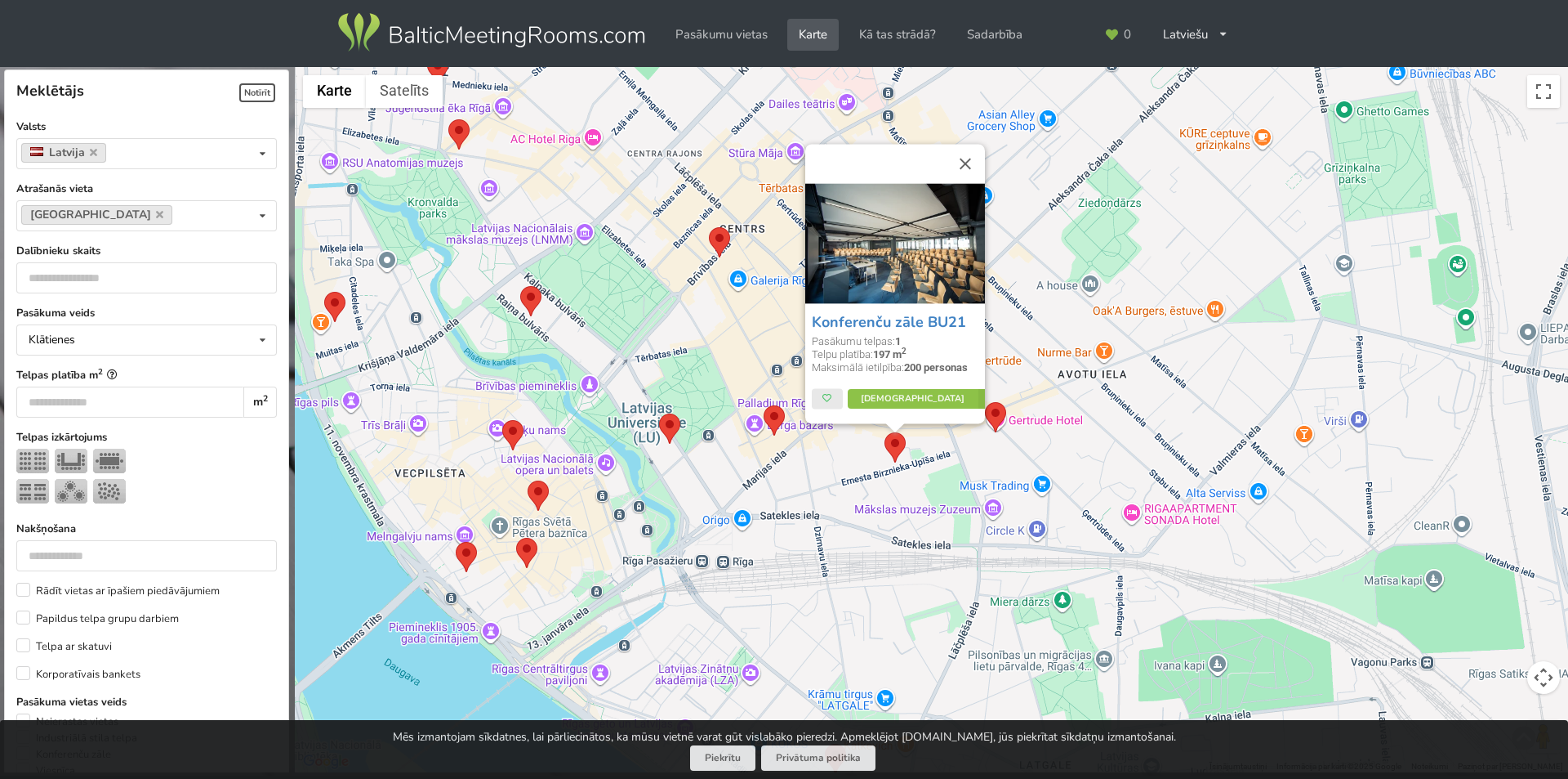
click at [985, 402] on area at bounding box center [985, 402] width 0 height 0
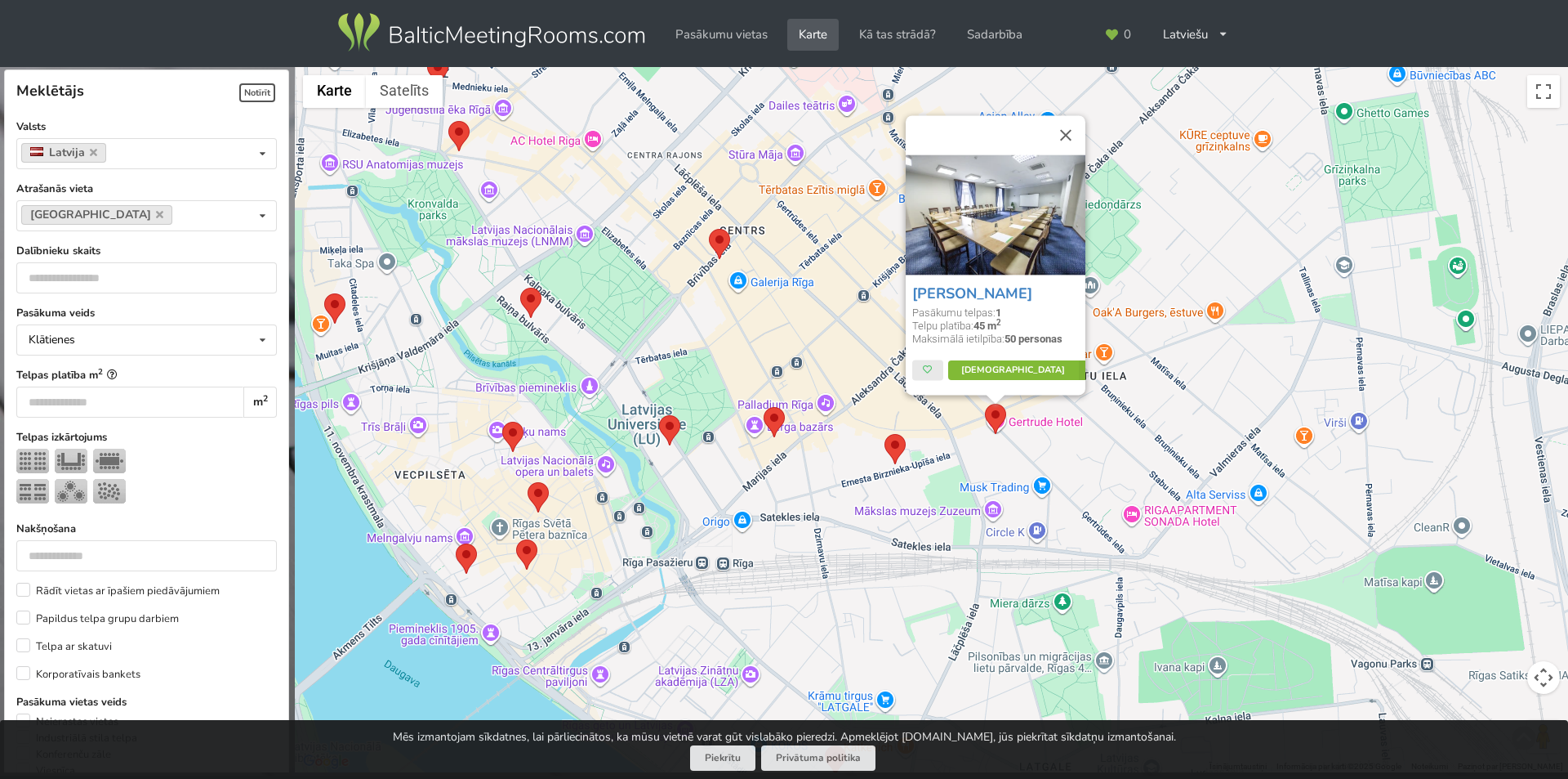
click at [1007, 370] on link "Vairāk" at bounding box center [1024, 371] width 154 height 20
click at [448, 121] on area at bounding box center [448, 121] width 0 height 0
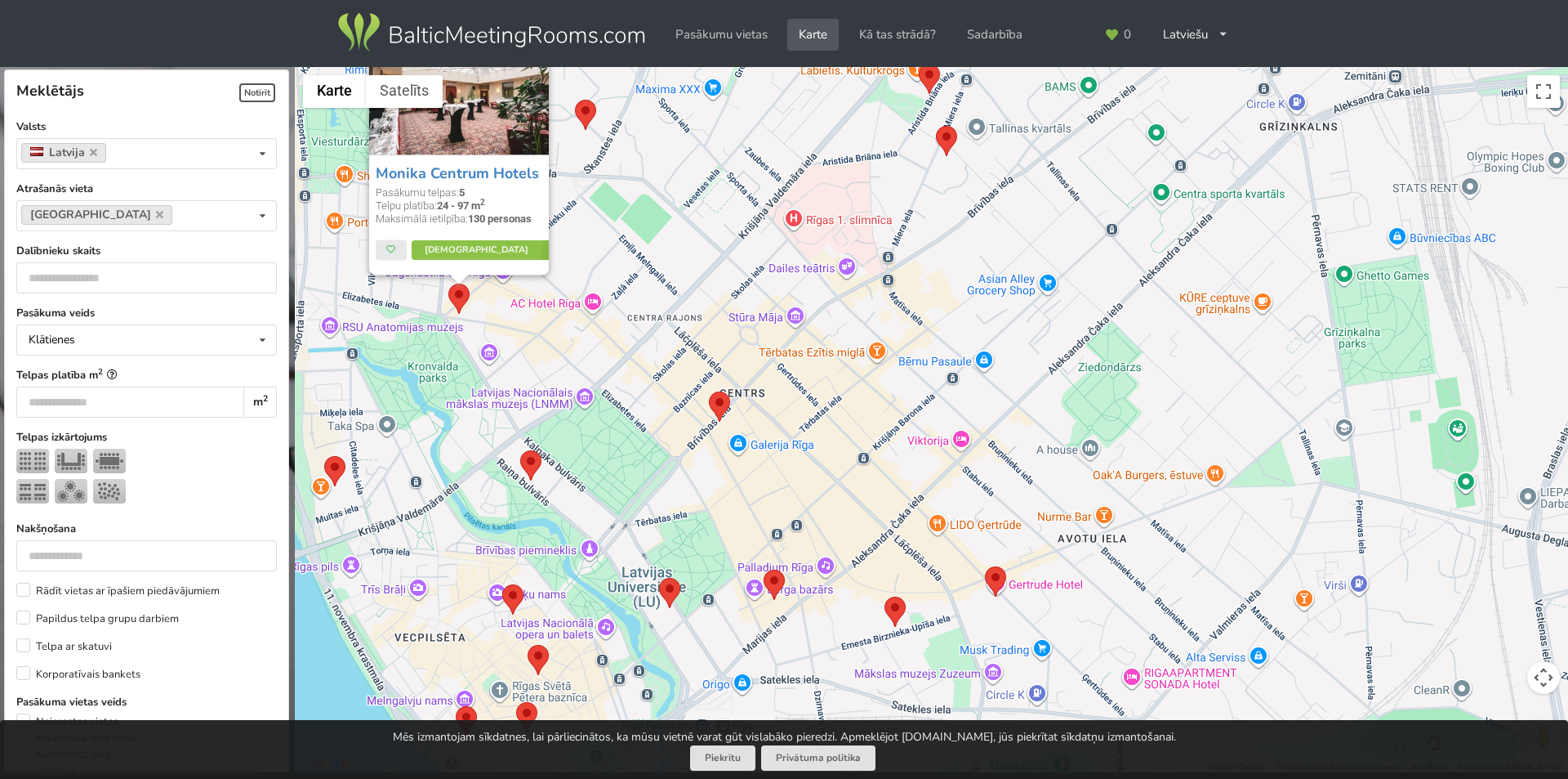
click at [709, 391] on area at bounding box center [709, 391] width 0 height 0
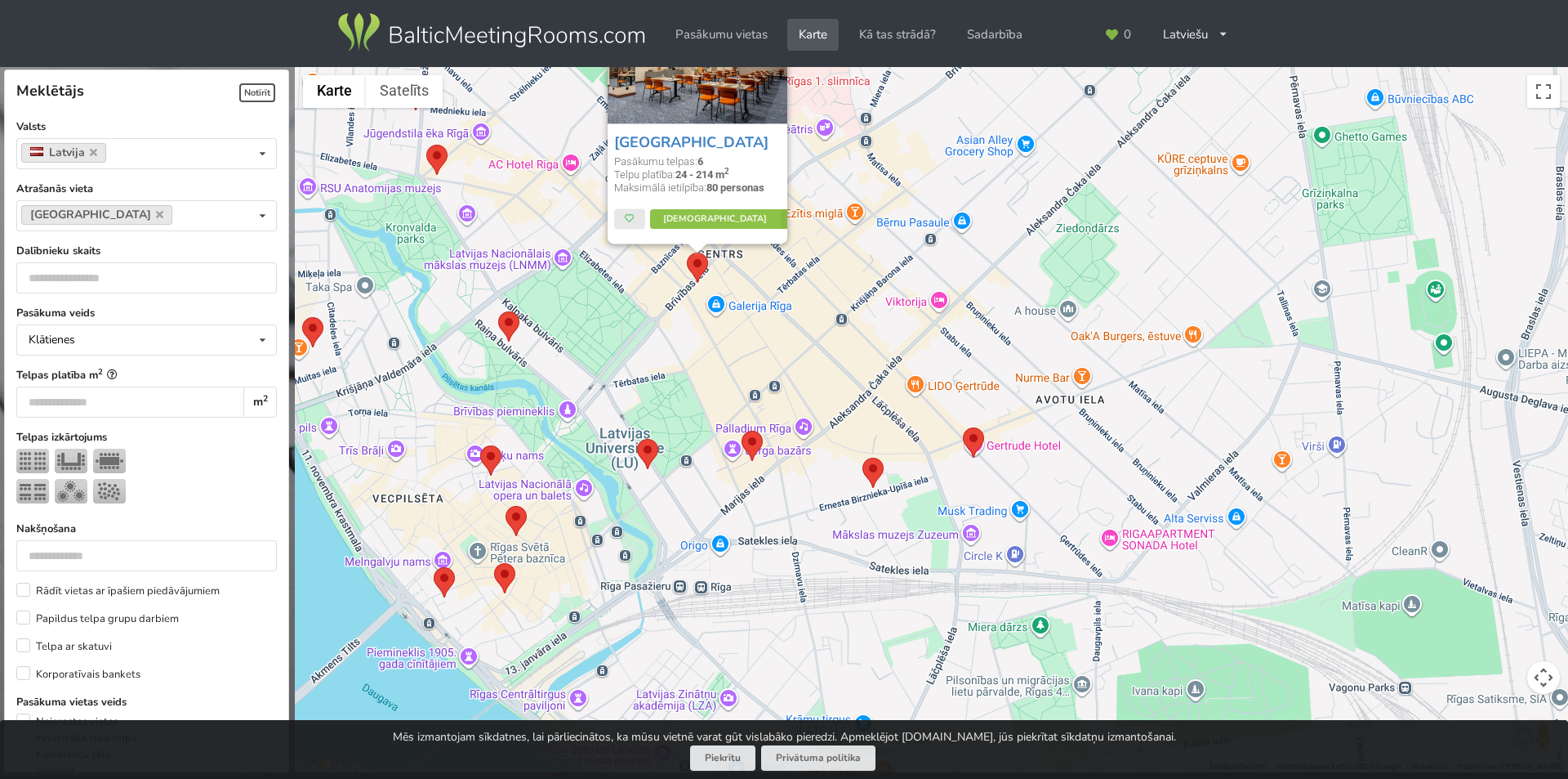
drag, startPoint x: 705, startPoint y: 368, endPoint x: 680, endPoint y: 270, distance: 101.1
click at [680, 270] on div "Aston Hotel Riga Pasākumu telpas: 6 Telpu platība: 24 - 214 m 2 Maksimālā ietil…" at bounding box center [931, 420] width 1274 height 706
click at [506, 506] on area at bounding box center [506, 506] width 0 height 0
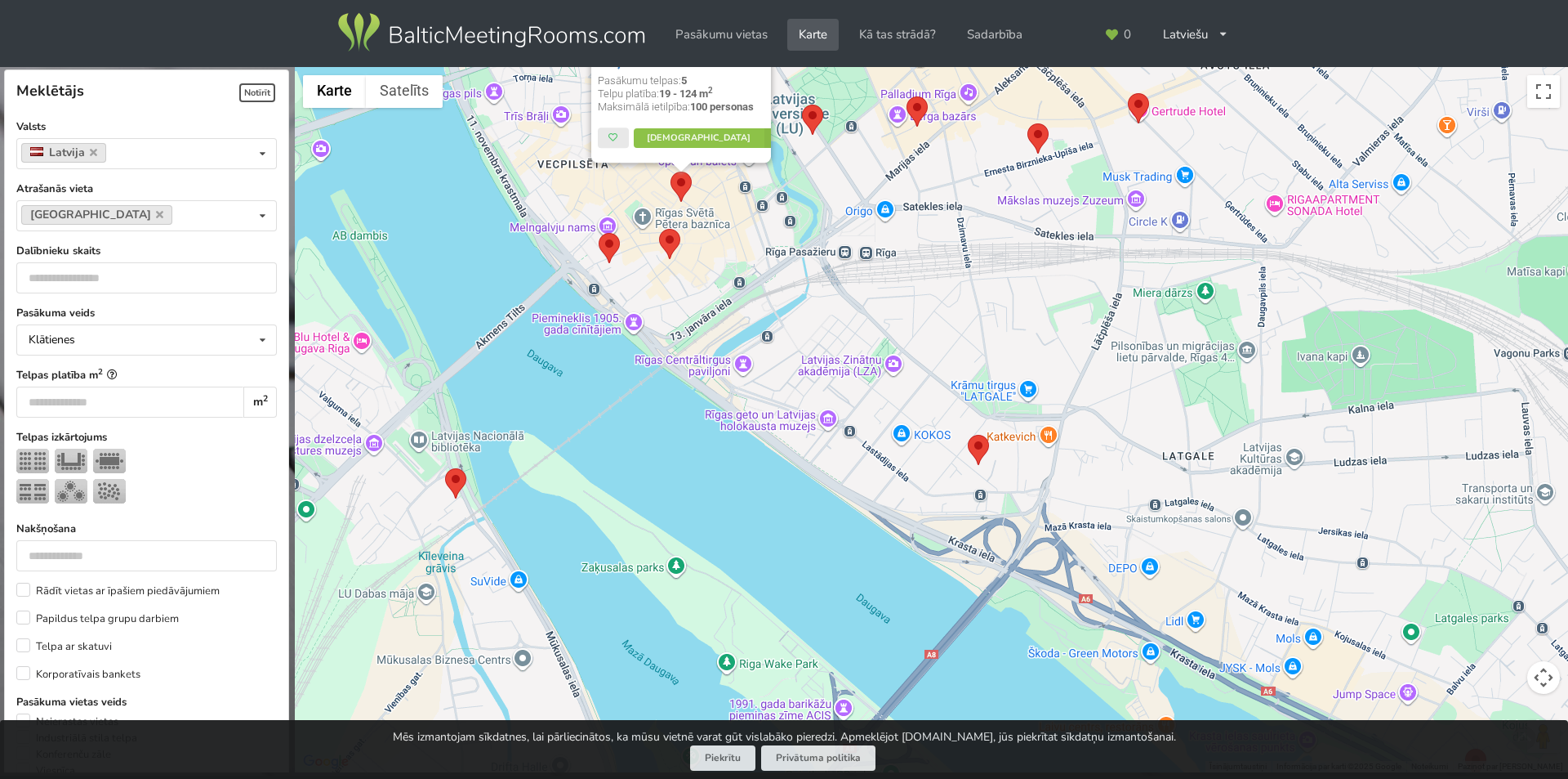
drag, startPoint x: 855, startPoint y: 528, endPoint x: 1021, endPoint y: 188, distance: 378.4
click at [1021, 188] on div "Konventa Sēta Hotel Keystone Collection Pasākumu telpas: 5 Telpu platība: 19 - …" at bounding box center [931, 420] width 1274 height 706
click at [968, 434] on area at bounding box center [968, 434] width 0 height 0
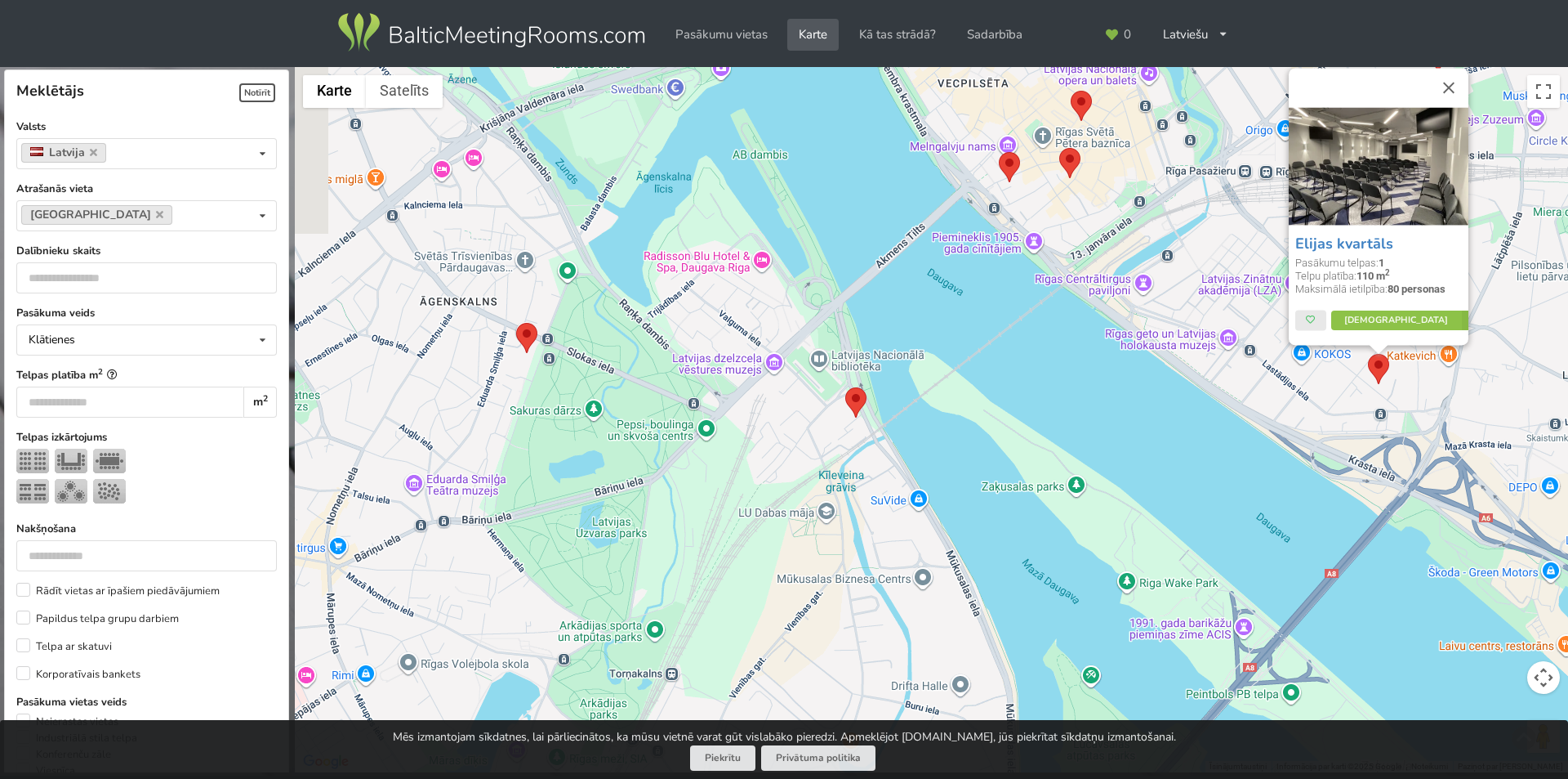
drag, startPoint x: 518, startPoint y: 475, endPoint x: 720, endPoint y: 390, distance: 219.2
click at [927, 390] on div "Elijas kvartāls Pasākumu telpas: 1 Telpu platība: 110 m 2 Maksimālā ietilpība: …" at bounding box center [931, 420] width 1274 height 706
click at [517, 322] on area at bounding box center [517, 322] width 0 height 0
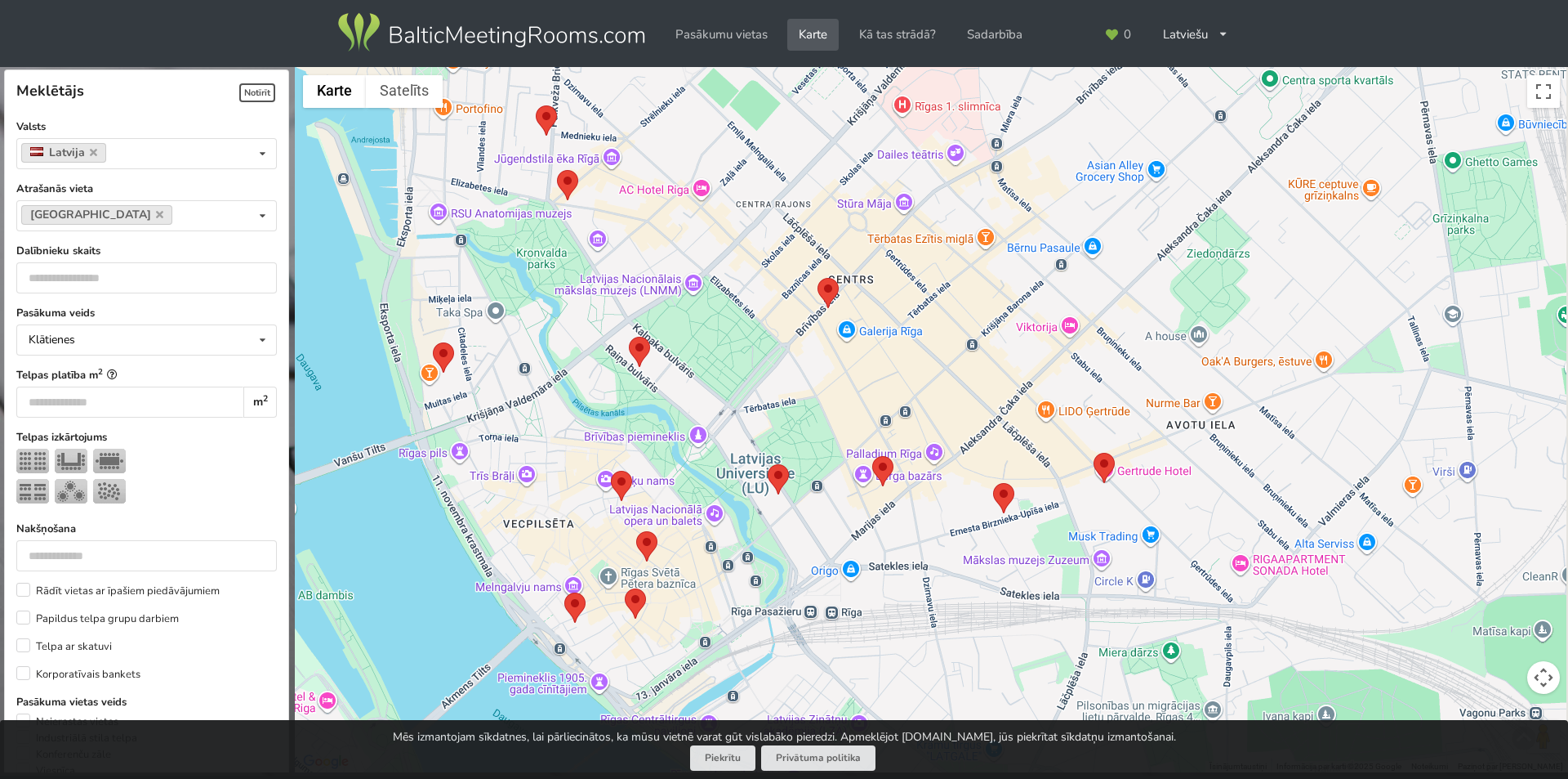
drag, startPoint x: 769, startPoint y: 335, endPoint x: 334, endPoint y: 677, distance: 553.3
click at [334, 677] on div "Bellevue Park Hotel Riga Pasākumu telpas: 9 Telpu platība: 28 - 600 m 2 Maksimā…" at bounding box center [931, 420] width 1274 height 706
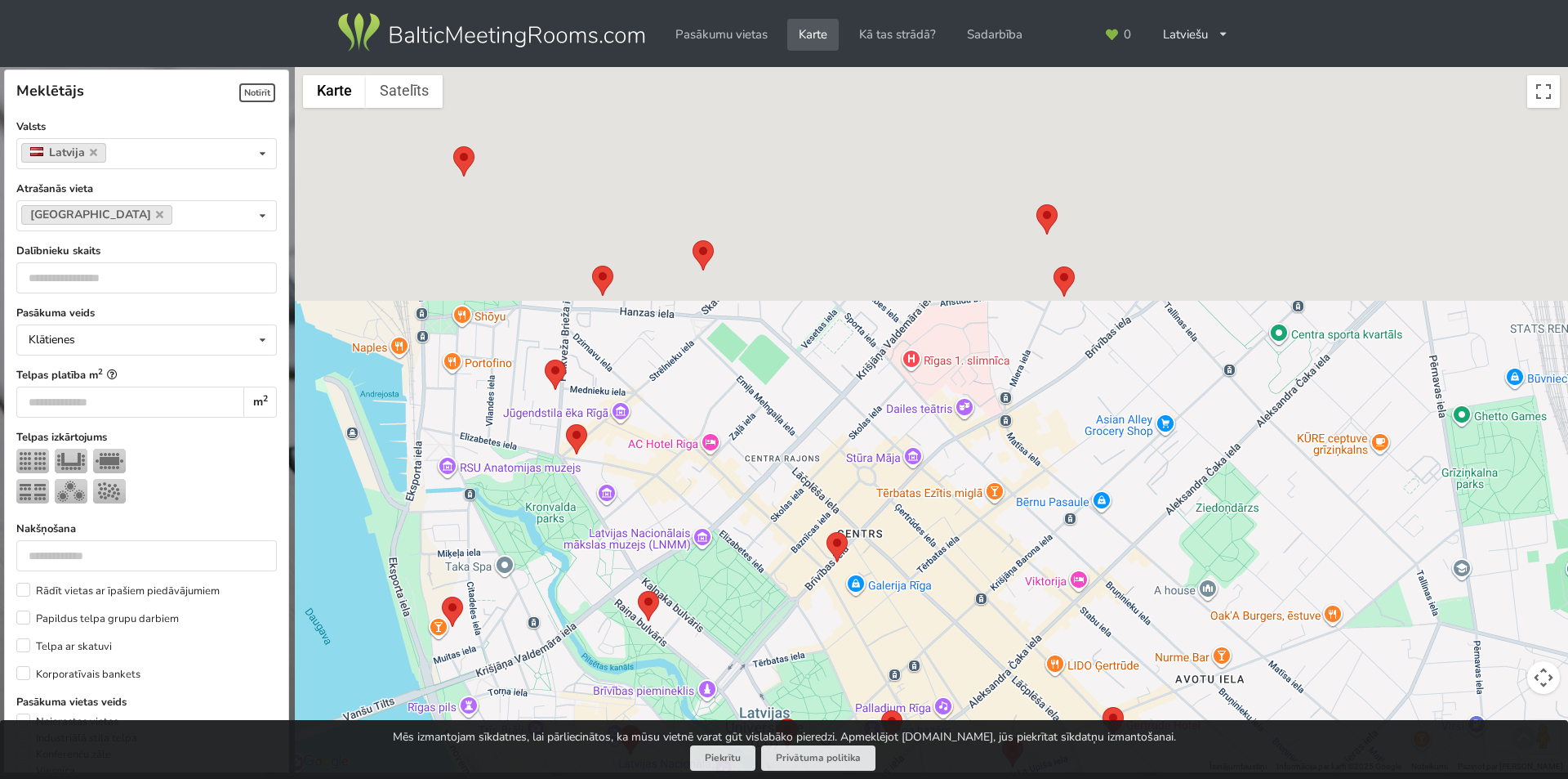
drag, startPoint x: 647, startPoint y: 340, endPoint x: 657, endPoint y: 601, distance: 261.2
click at [638, 591] on area at bounding box center [638, 591] width 0 height 0
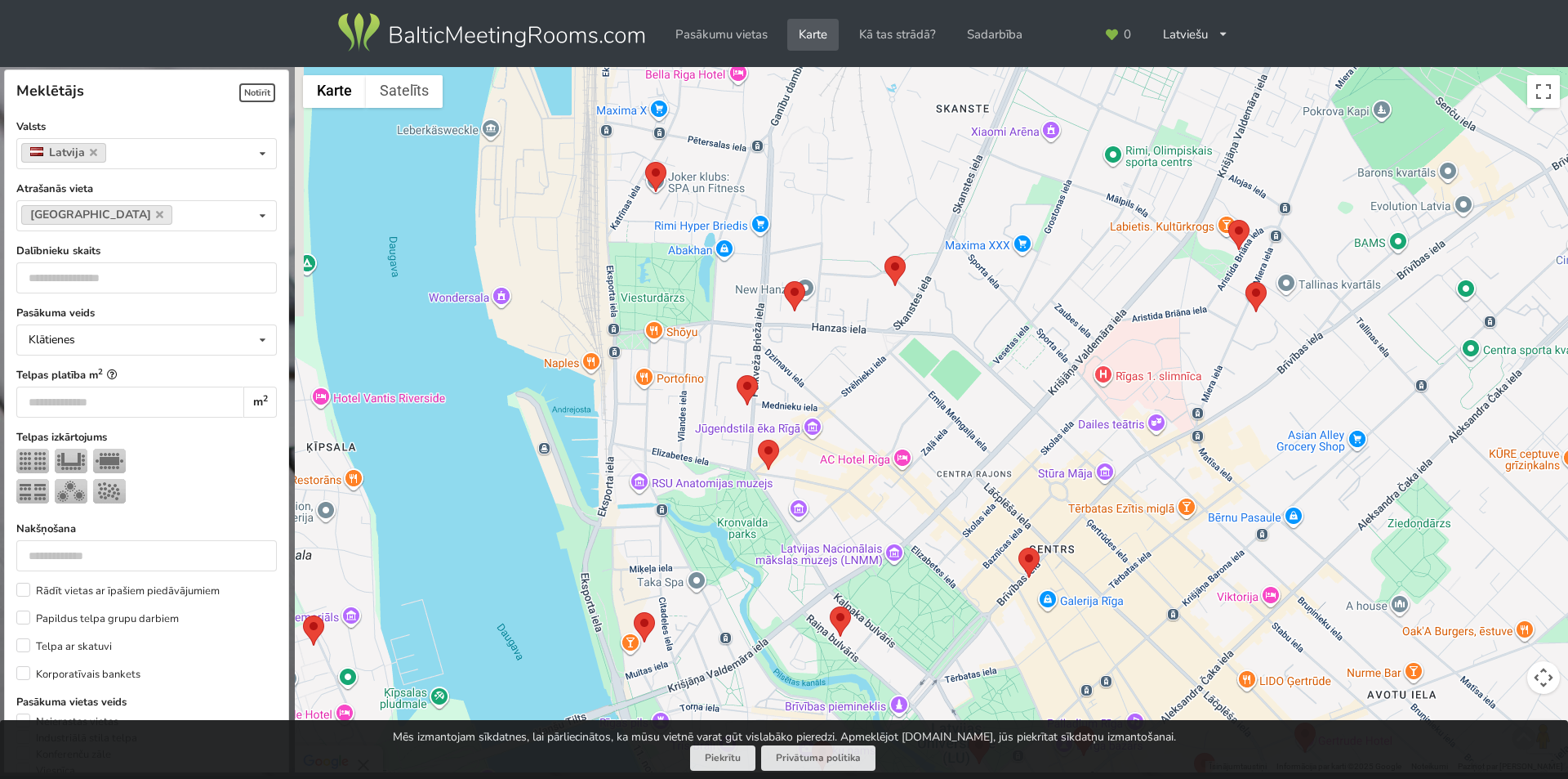
drag, startPoint x: 482, startPoint y: 496, endPoint x: 671, endPoint y: 340, distance: 245.1
click at [679, 505] on div "Bellevue Park Hotel Riga Pasākumu telpas: 9 Telpu platība: 28 - 600 m 2 Maksimā…" at bounding box center [931, 420] width 1274 height 706
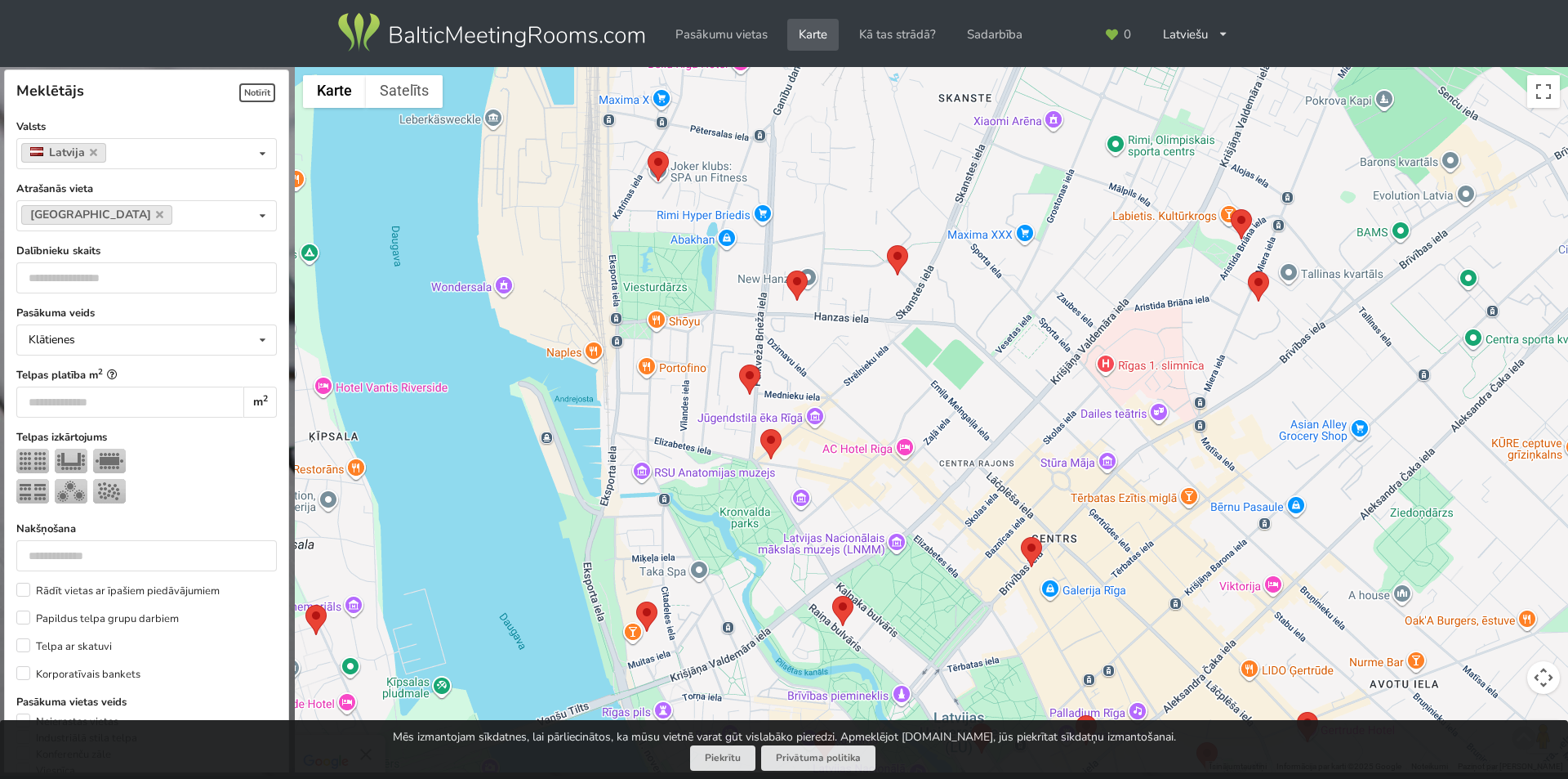
click at [648, 151] on area at bounding box center [648, 151] width 0 height 0
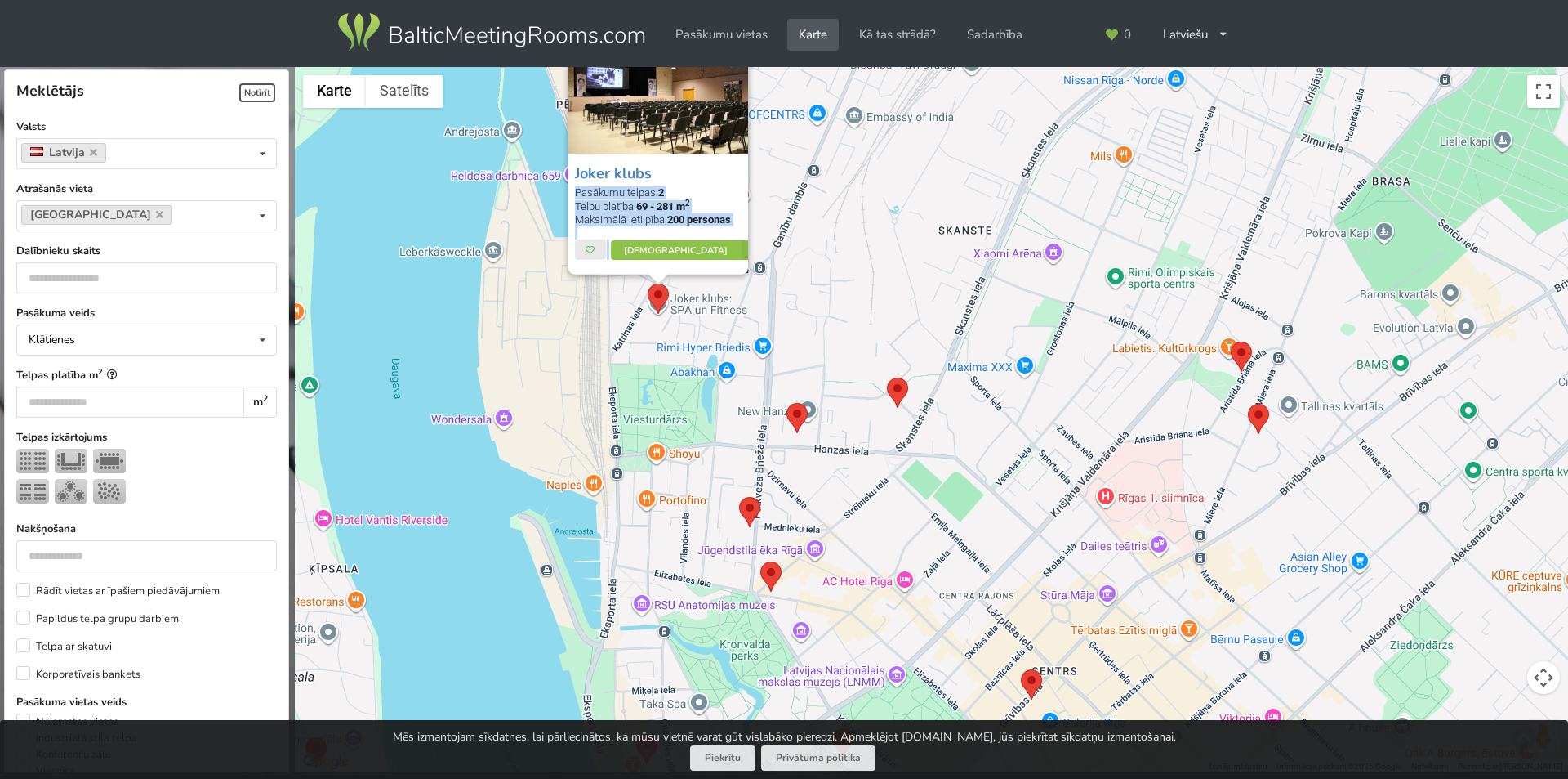
drag, startPoint x: 721, startPoint y: 178, endPoint x: 733, endPoint y: 258, distance: 80.9
click at [733, 258] on div "Joker klubs Pasākumu telpas: 2 Telpu platība: 69 - 281 m 2 Maksimālā ietilpība:…" at bounding box center [658, 215] width 180 height 120
click at [787, 403] on area at bounding box center [787, 403] width 0 height 0
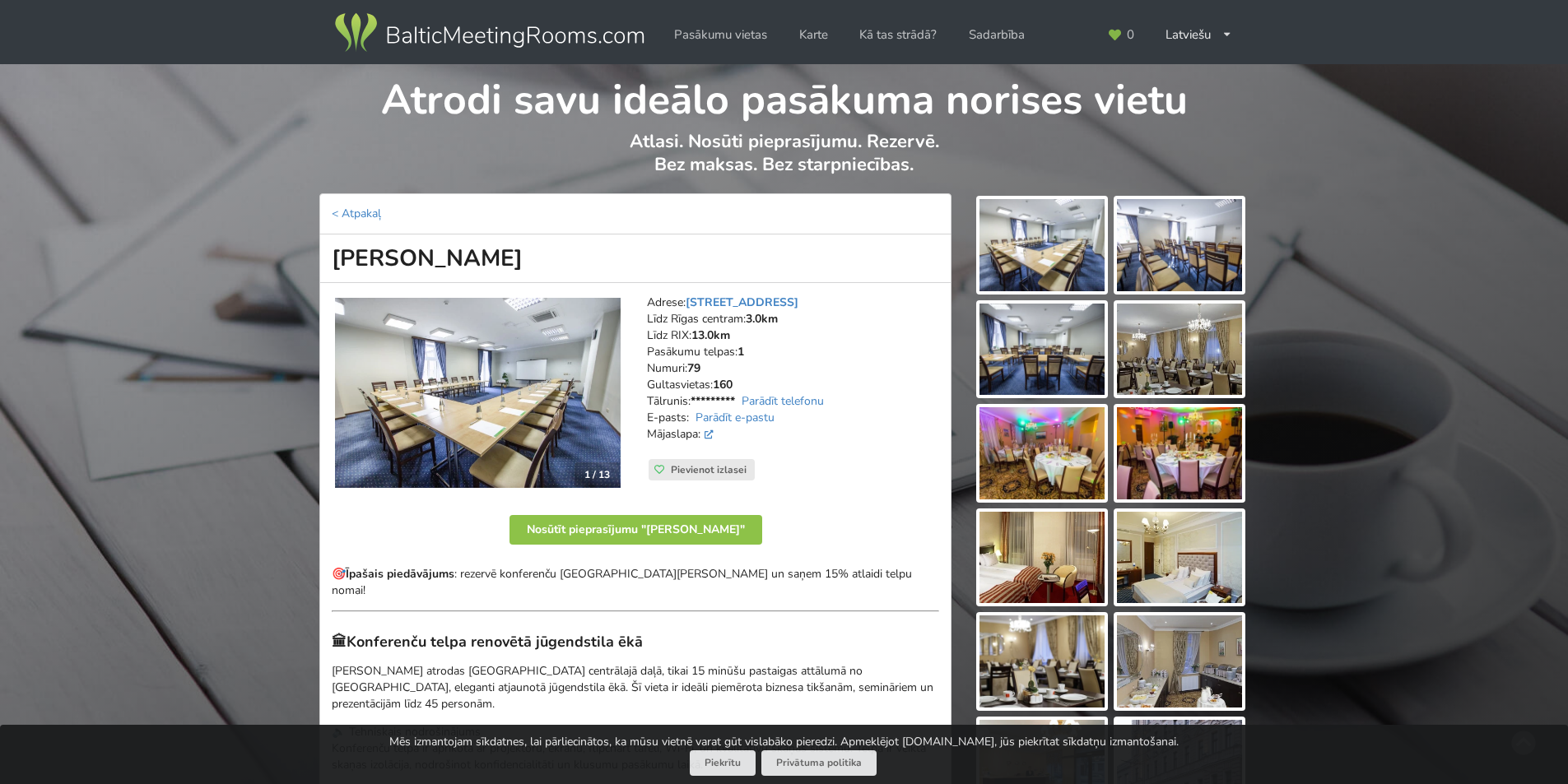
click at [1178, 263] on img at bounding box center [1178, 245] width 125 height 92
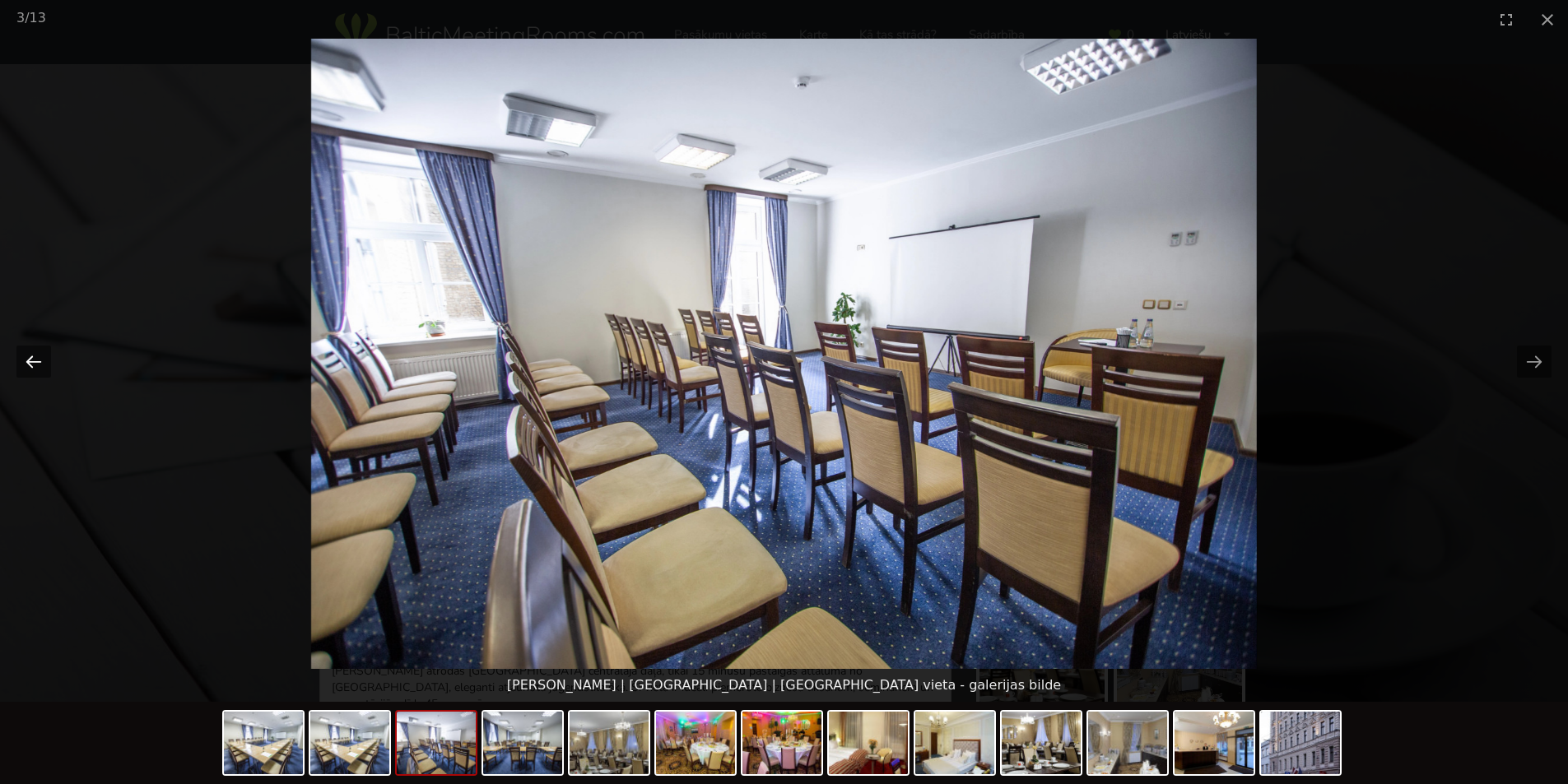
click at [37, 360] on button "Previous slide" at bounding box center [34, 361] width 34 height 32
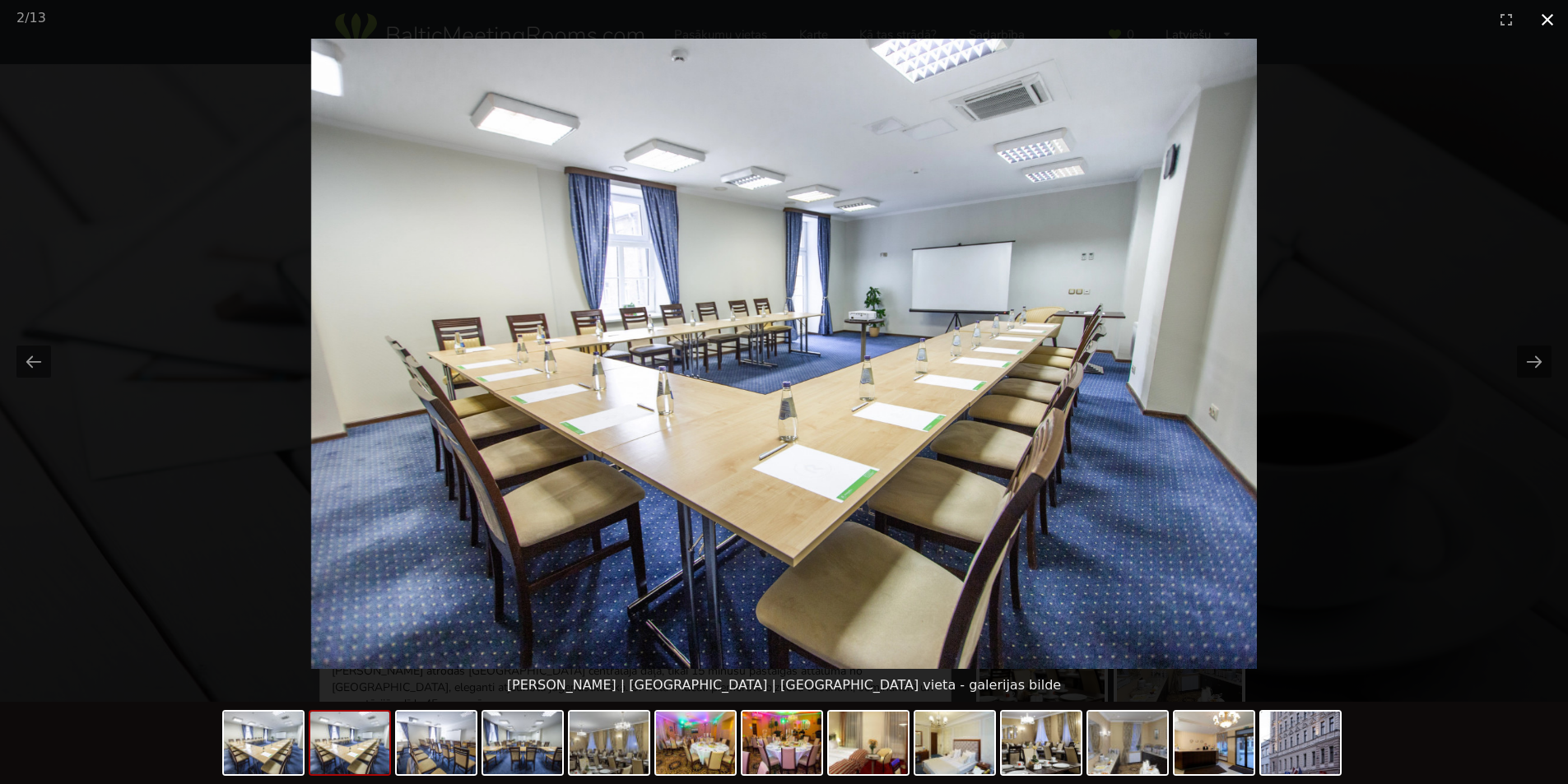
click at [1539, 23] on button "Close gallery" at bounding box center [1546, 19] width 41 height 39
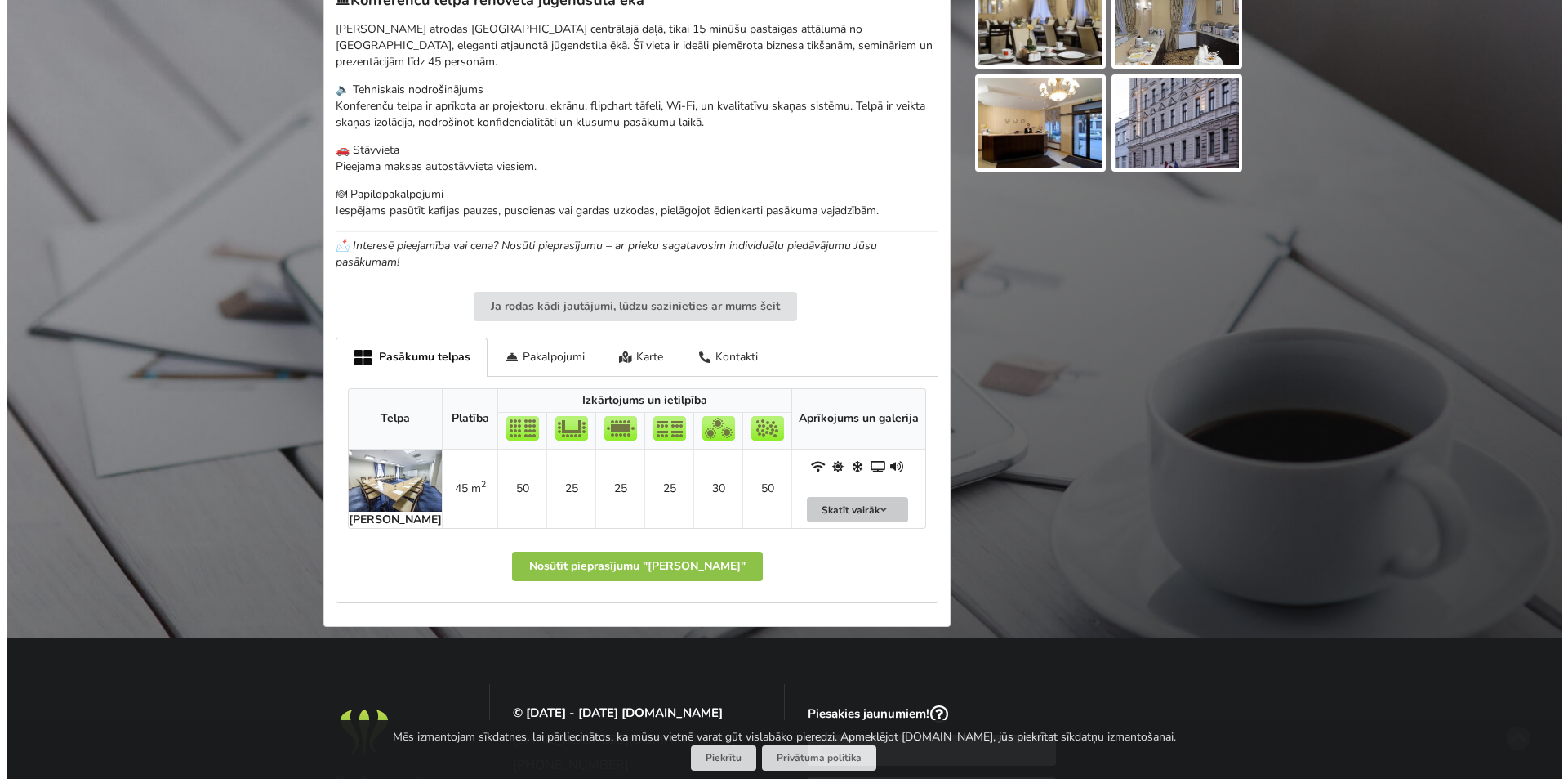
scroll to position [654, 0]
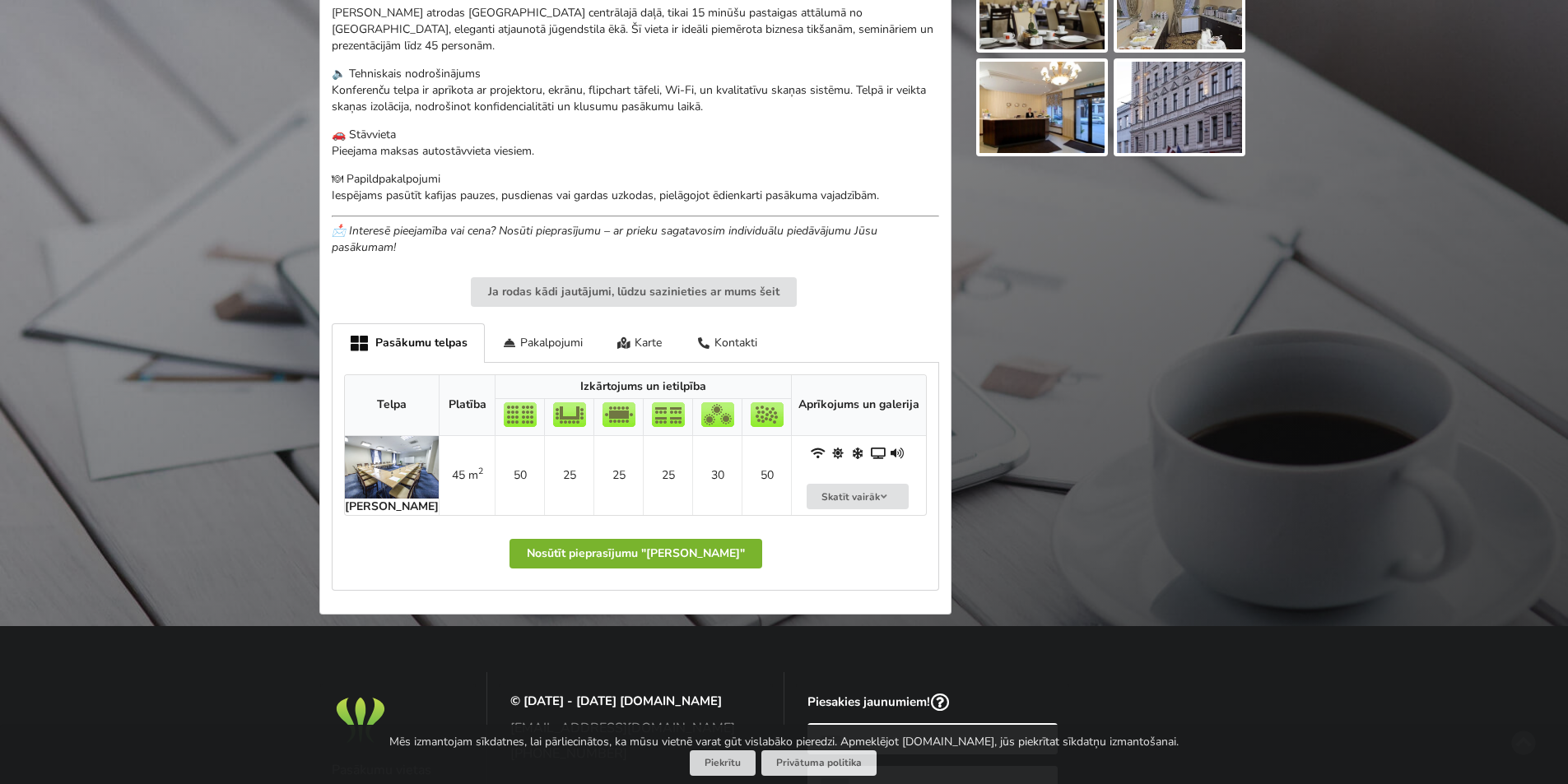
click at [649, 539] on button "Nosūtīt pieprasījumu "Gertrude Hotel"" at bounding box center [635, 553] width 252 height 29
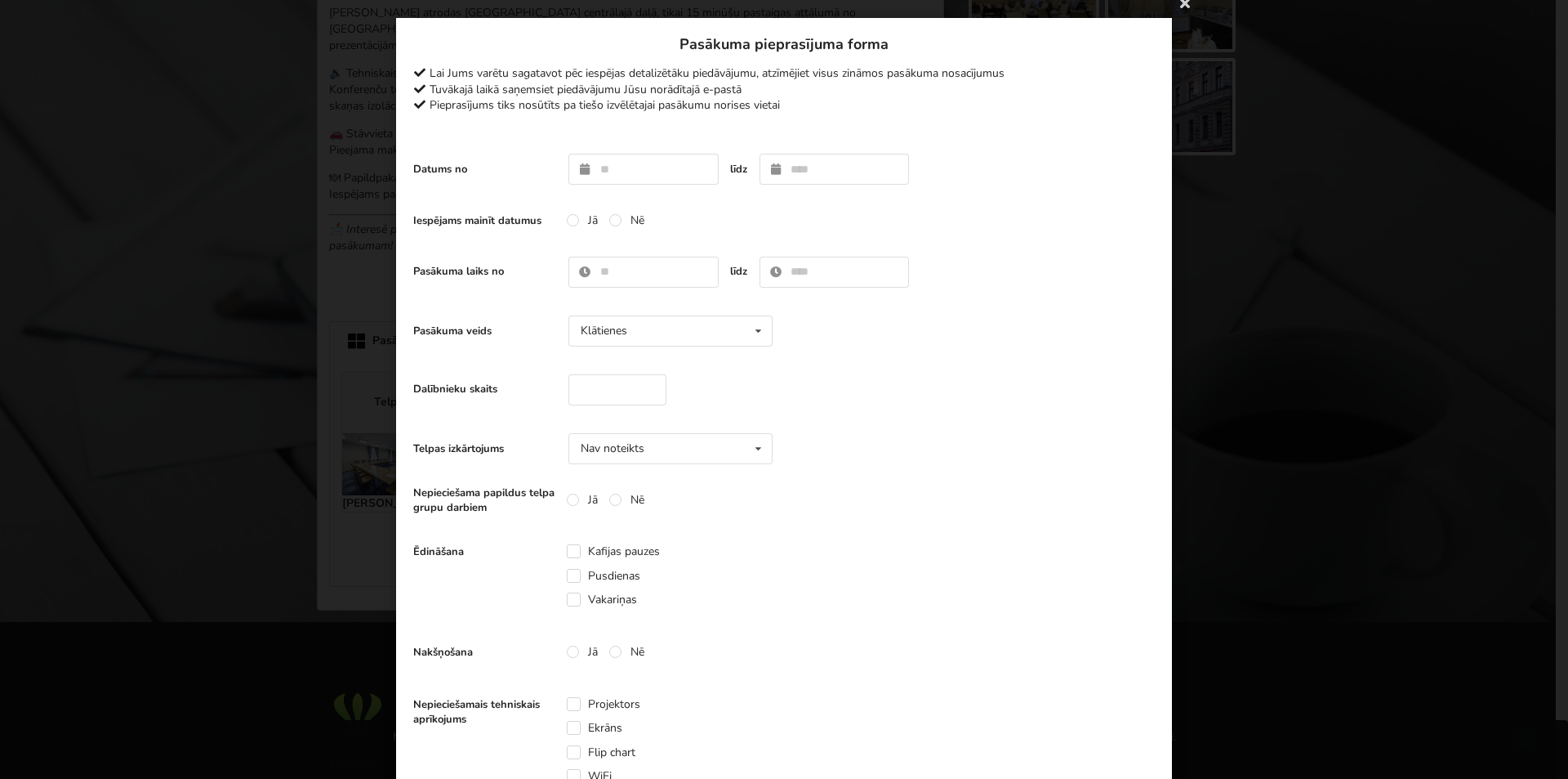
scroll to position [0, 0]
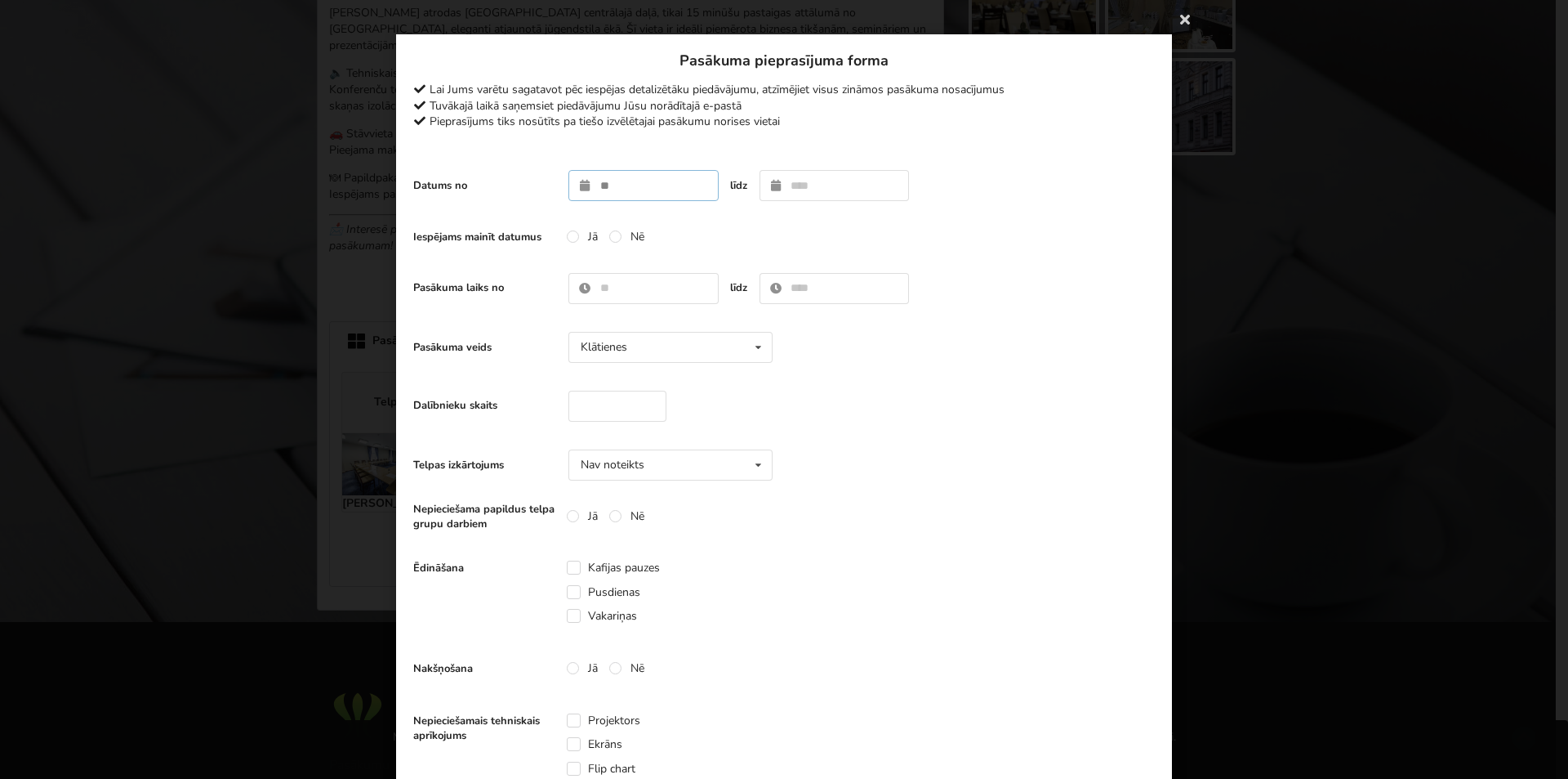
click at [575, 181] on input "text" at bounding box center [643, 185] width 151 height 31
type input "**********"
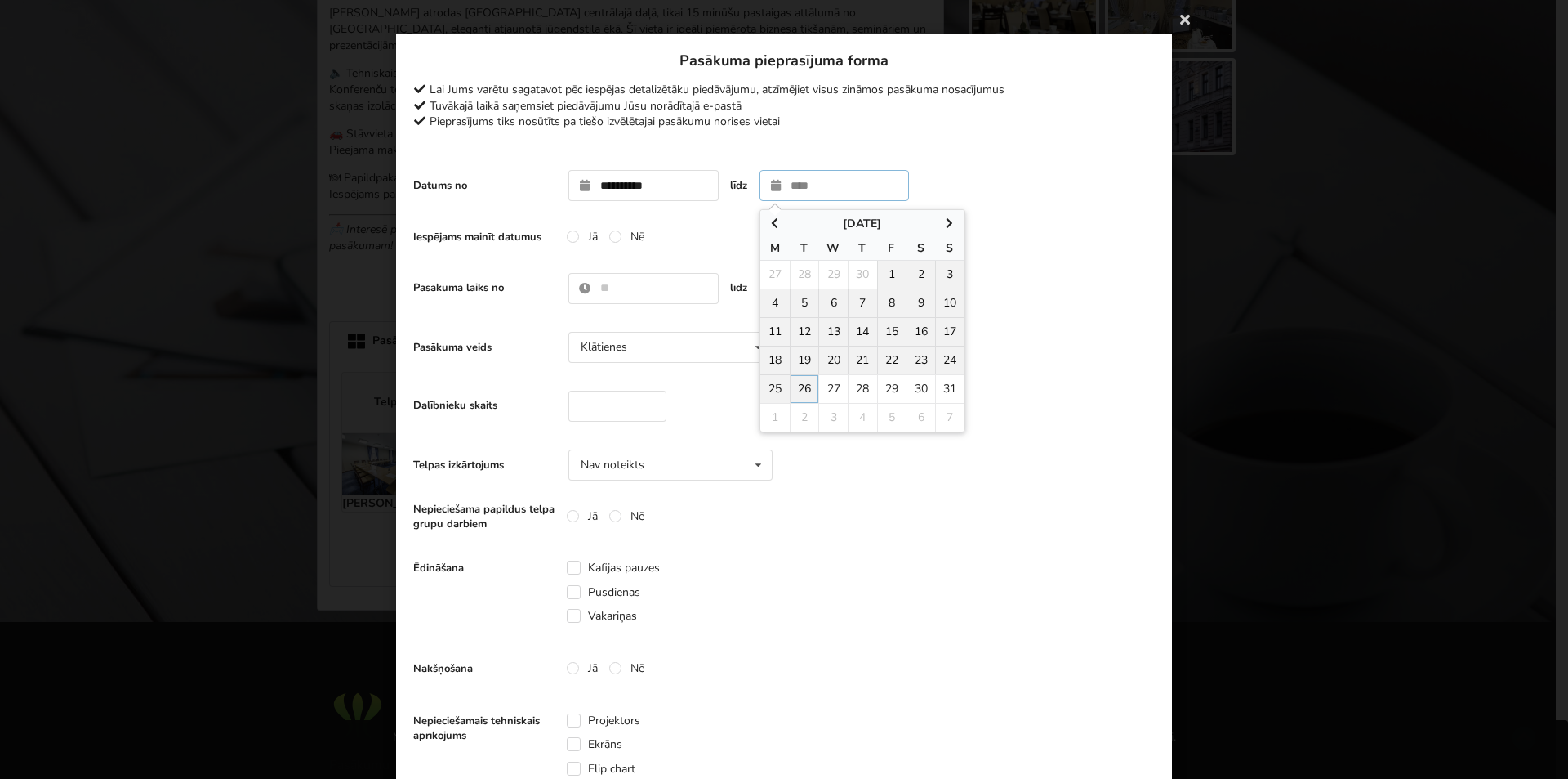
type input "**********"
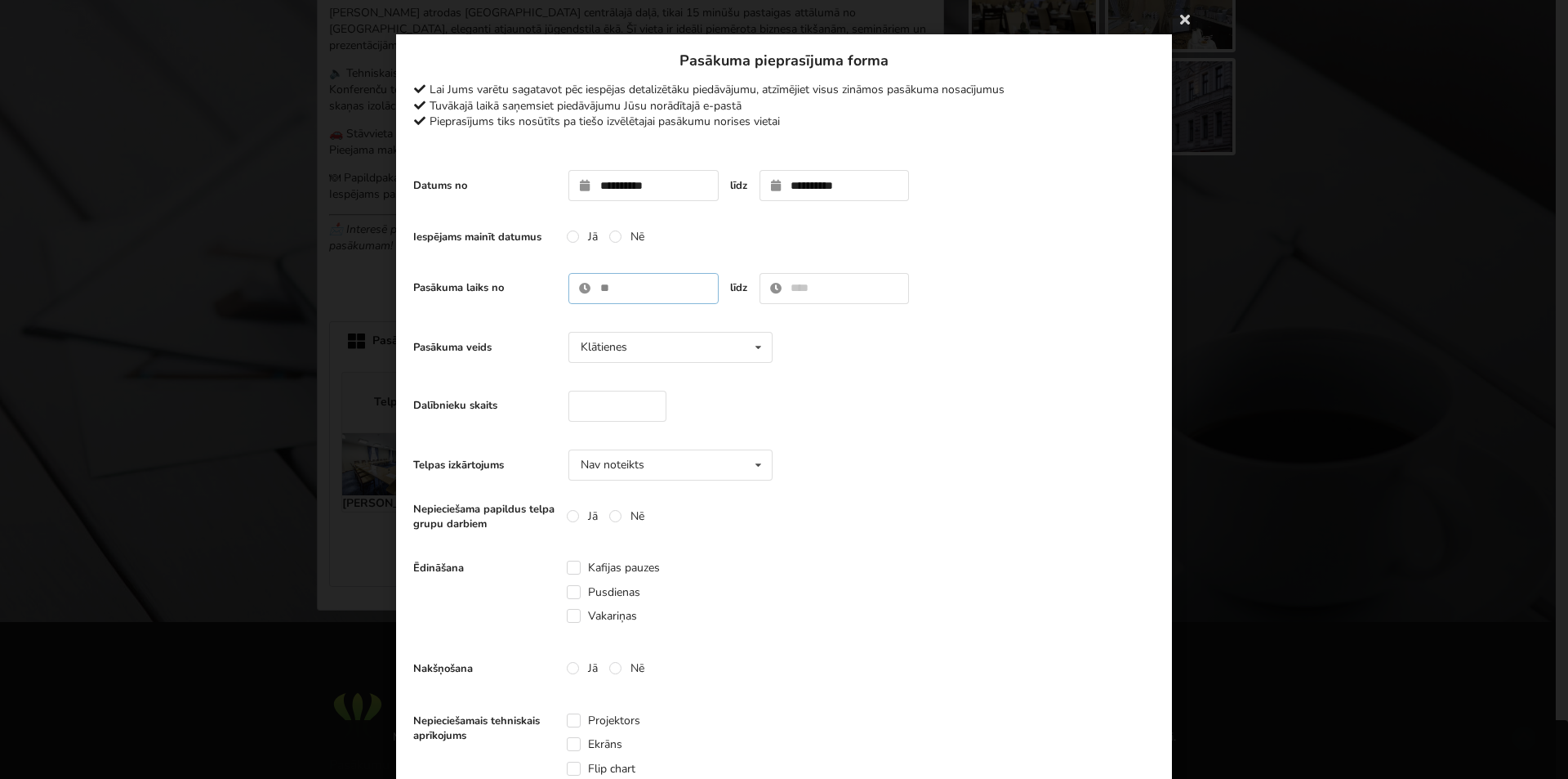
click at [625, 285] on input "text" at bounding box center [643, 288] width 151 height 31
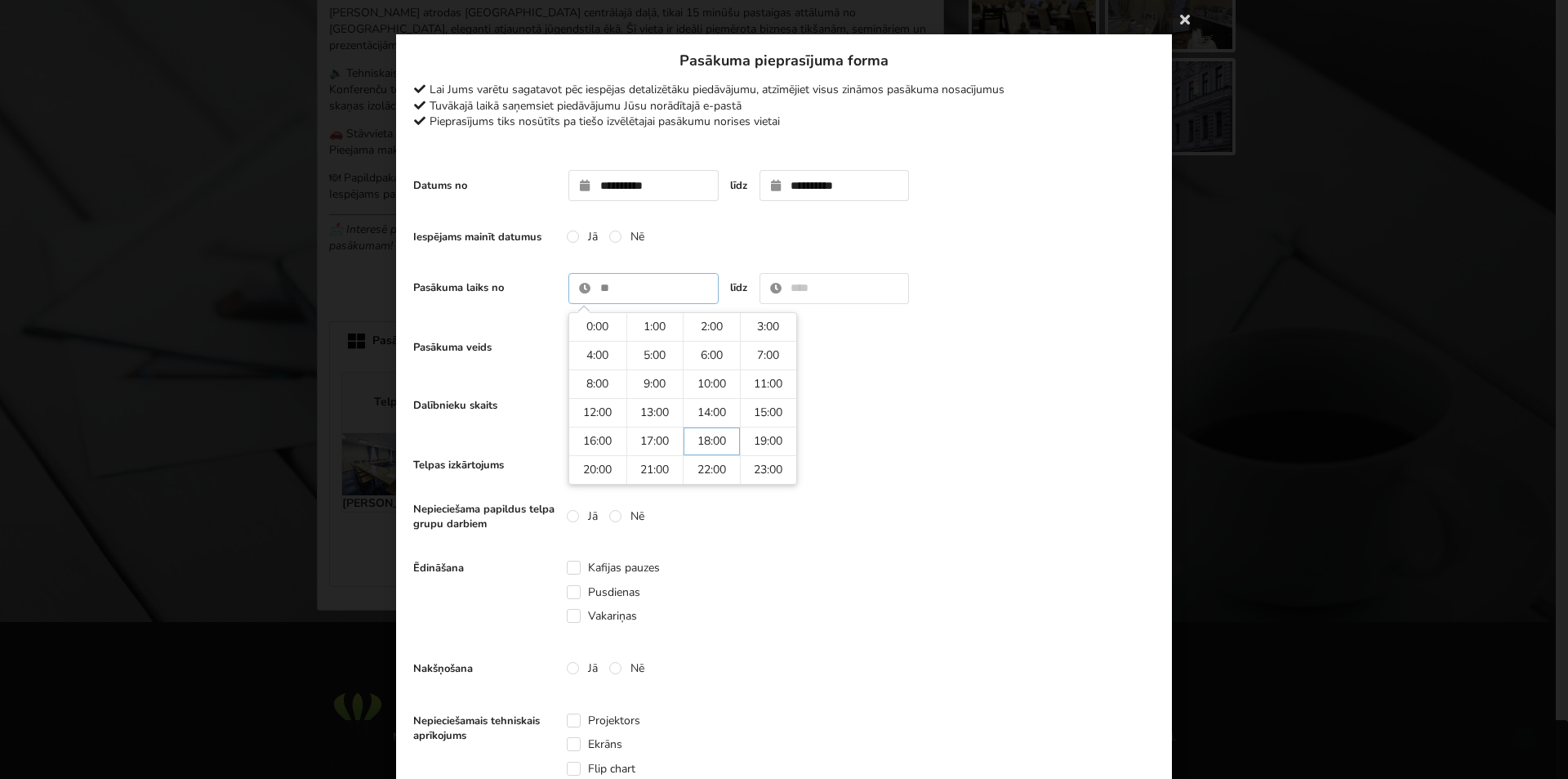
type input "*****"
click at [794, 287] on input "text" at bounding box center [834, 288] width 151 height 31
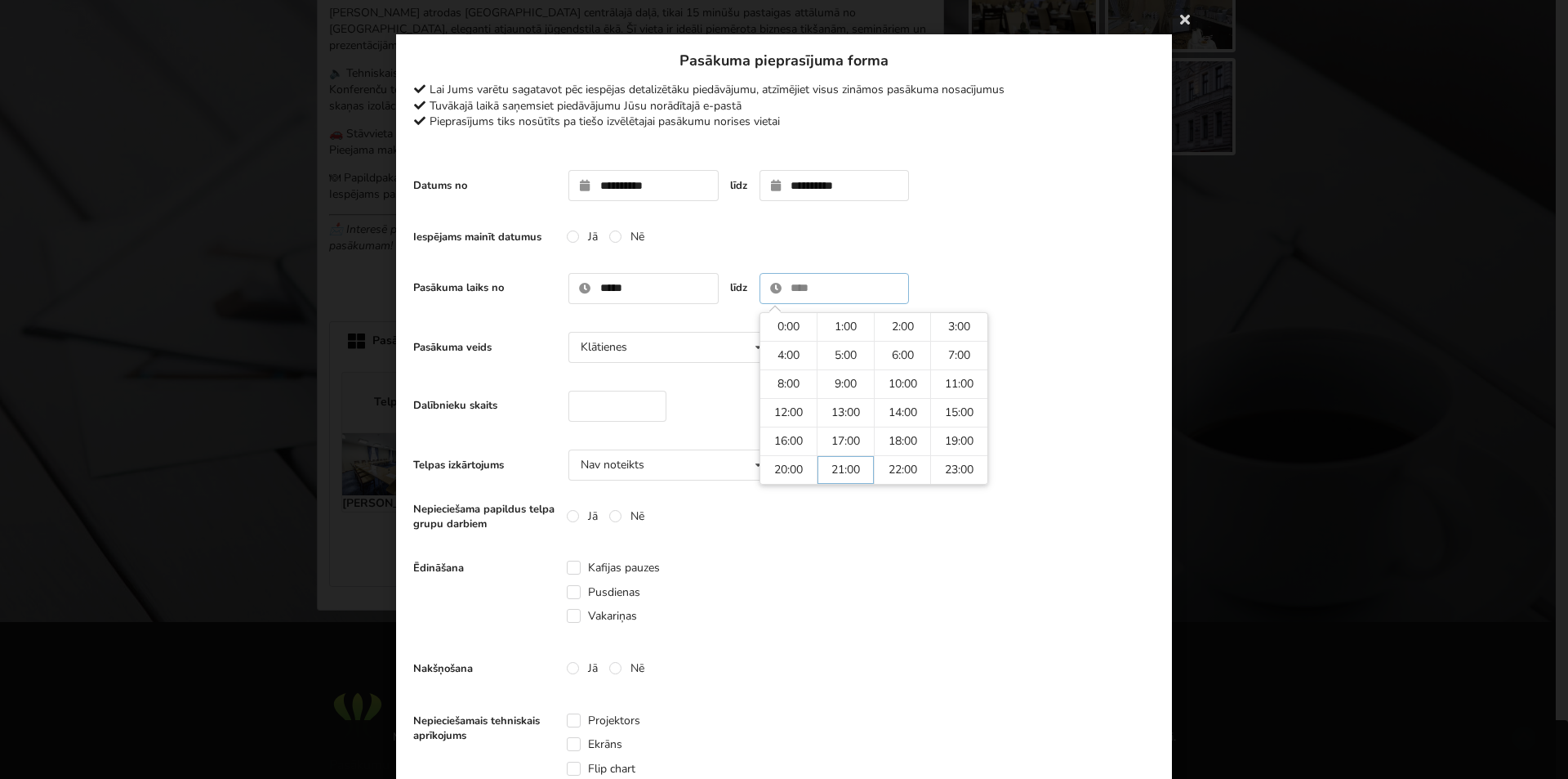
type input "*****"
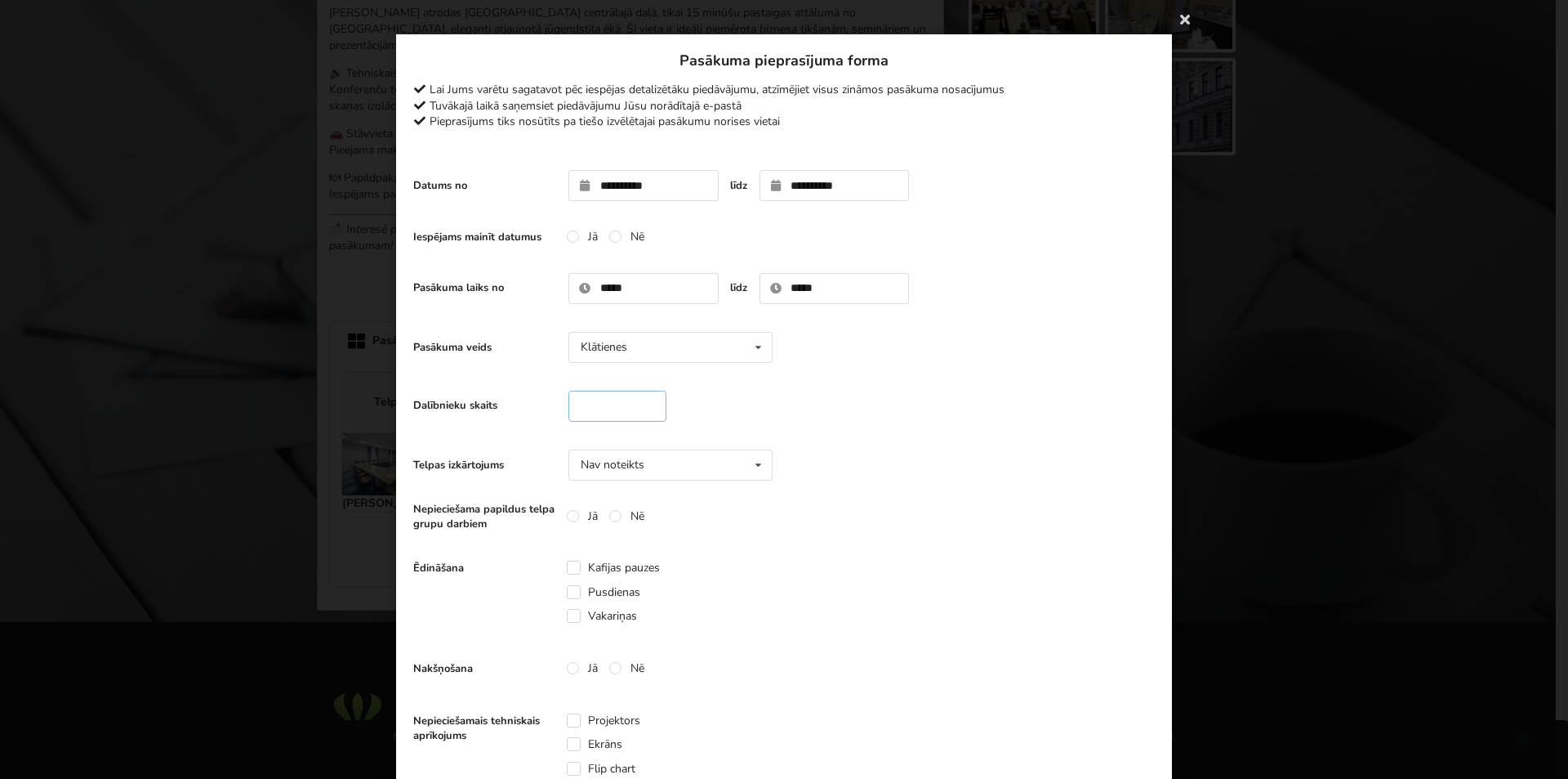
type input "**"
click at [641, 407] on input "**" at bounding box center [617, 405] width 98 height 31
type input "**"
click at [747, 464] on icon at bounding box center [758, 465] width 23 height 30
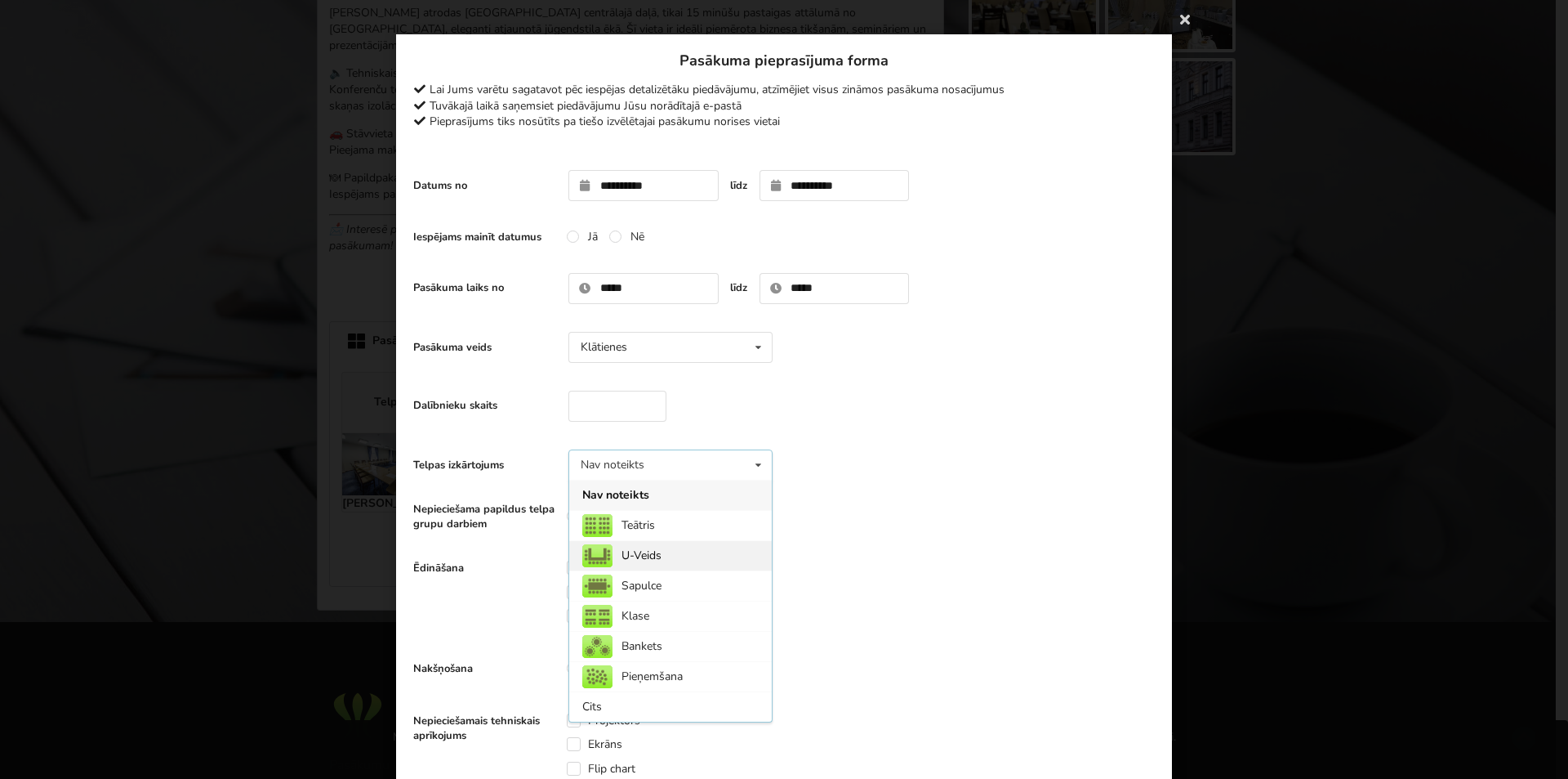
click at [633, 556] on div "U-Veids" at bounding box center [670, 555] width 203 height 30
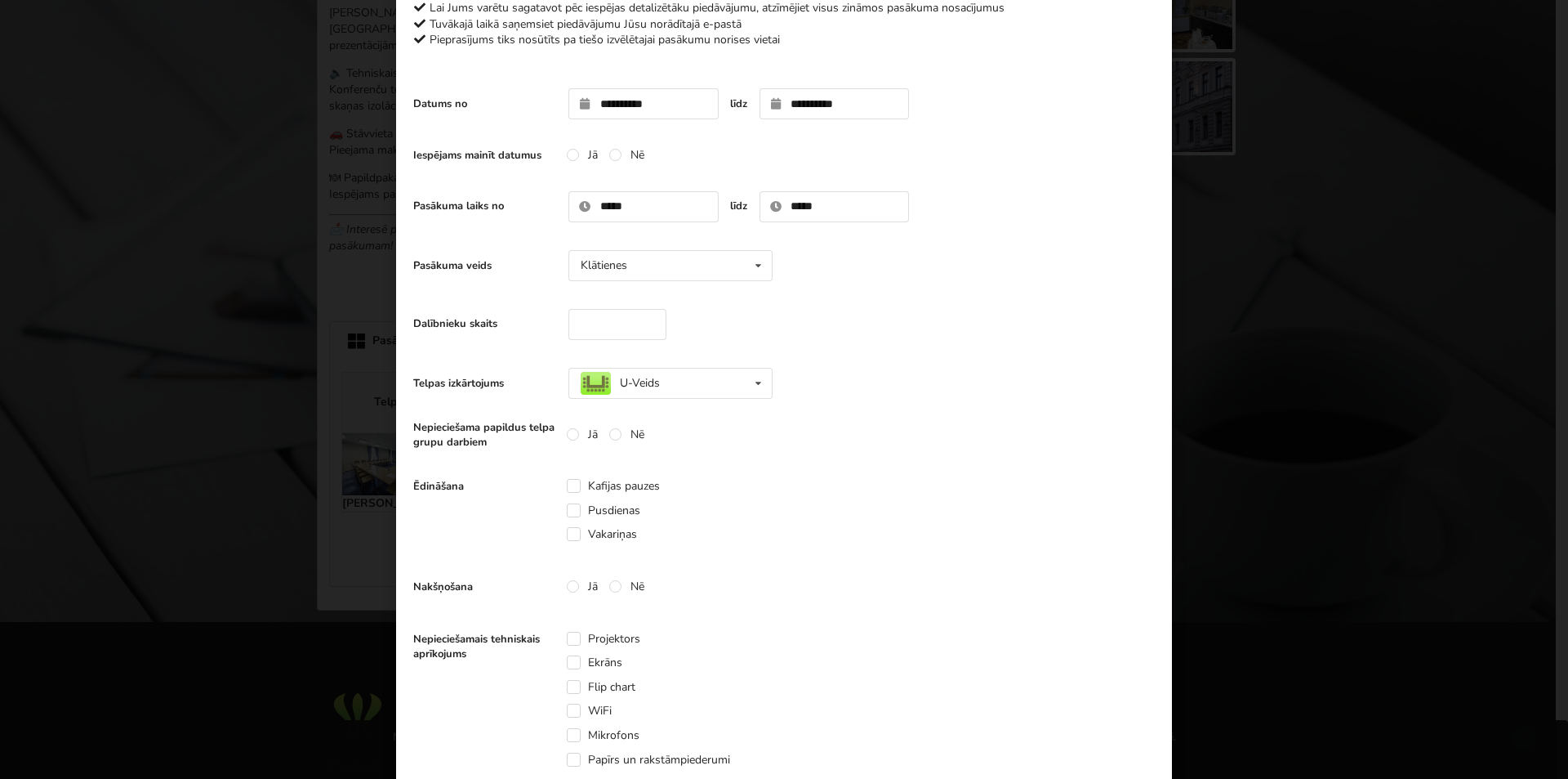
scroll to position [163, 0]
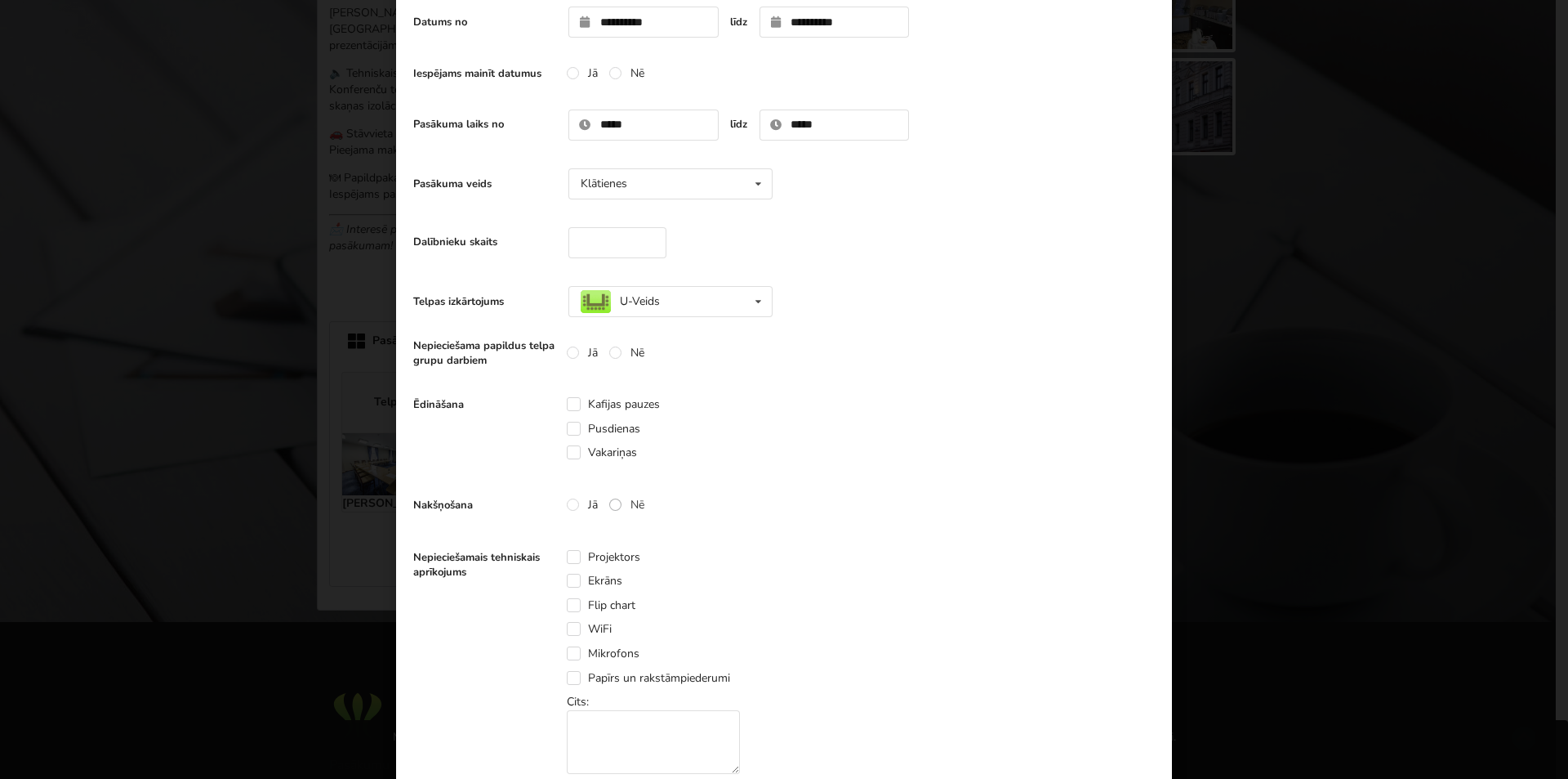
click at [632, 505] on label "Nē" at bounding box center [627, 504] width 35 height 14
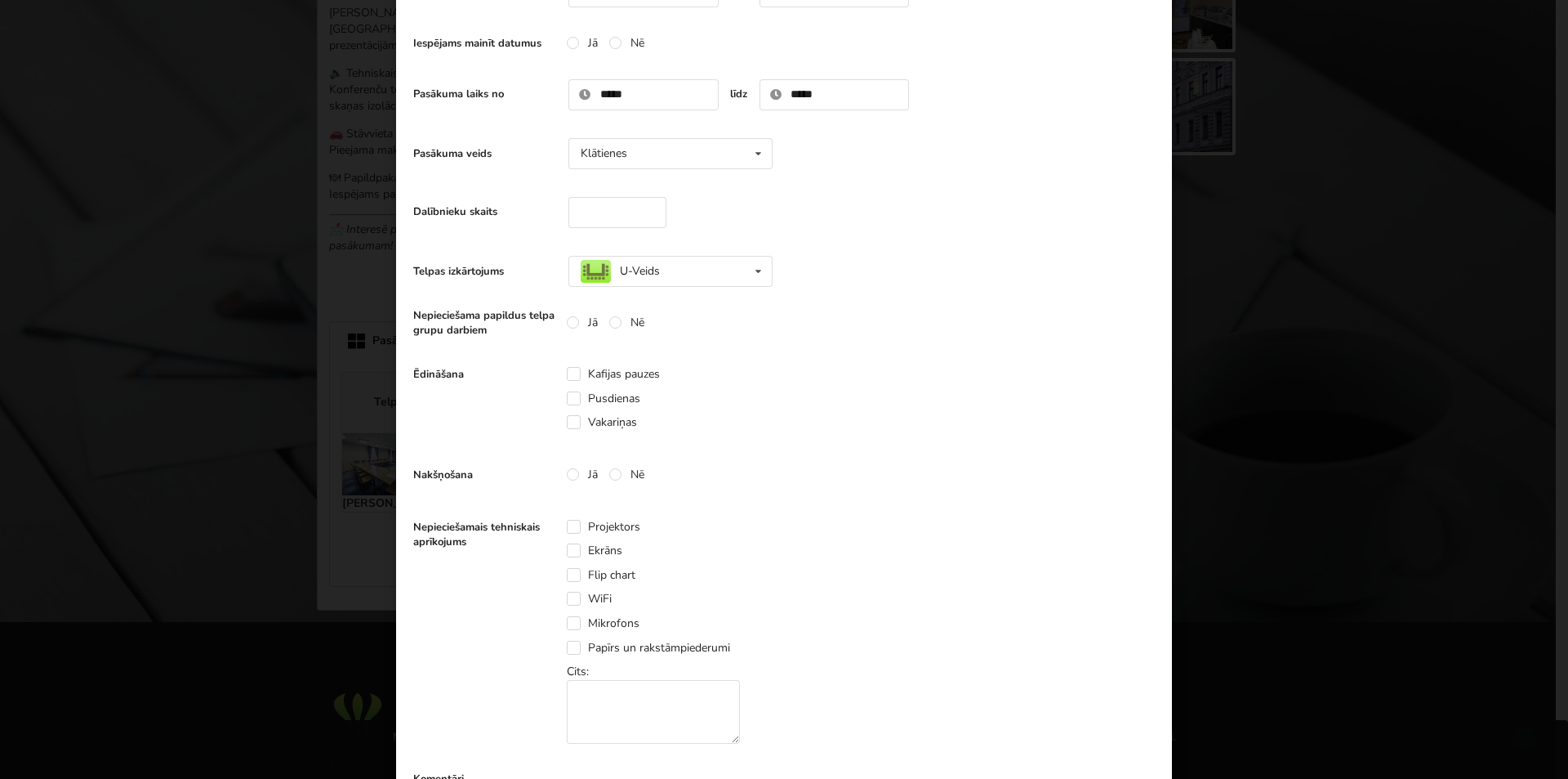
scroll to position [246, 0]
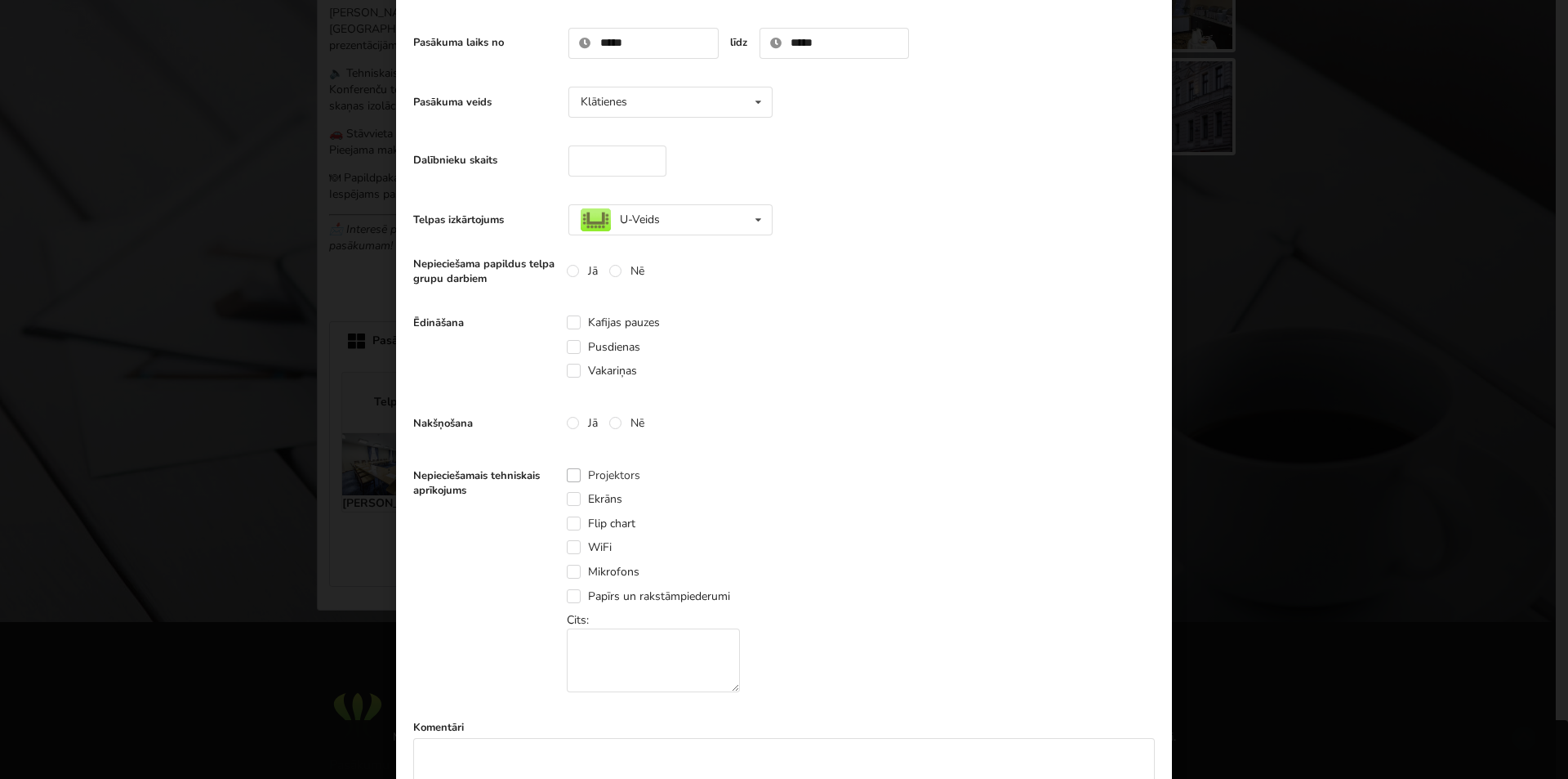
click at [571, 474] on label "Projektors" at bounding box center [603, 475] width 73 height 14
click at [570, 499] on label "Ekrāns" at bounding box center [594, 499] width 56 height 14
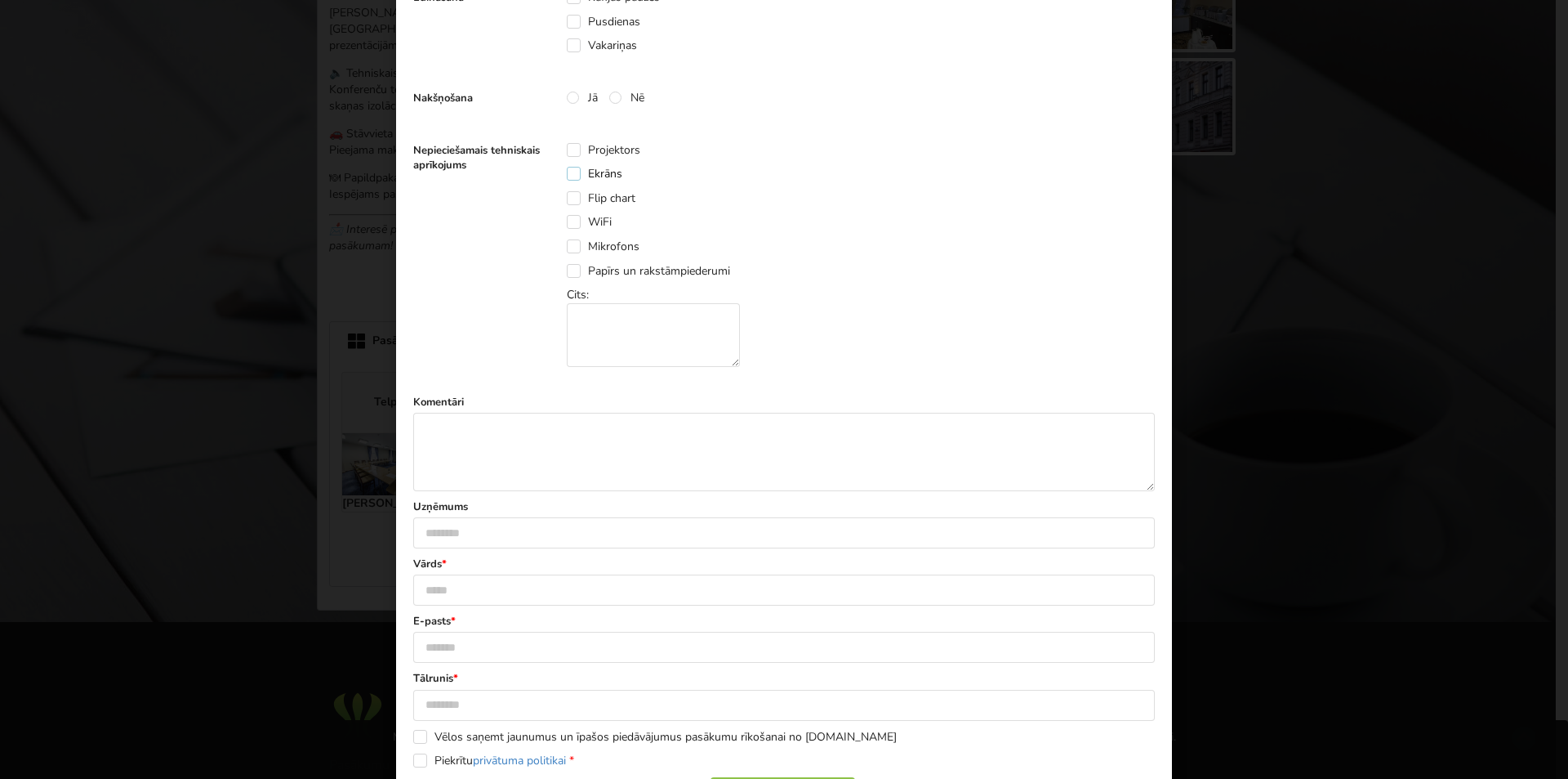
scroll to position [572, 0]
click at [490, 429] on textarea at bounding box center [784, 450] width 742 height 78
type textarea "**********"
click at [497, 581] on input "text" at bounding box center [784, 588] width 742 height 31
type input "******"
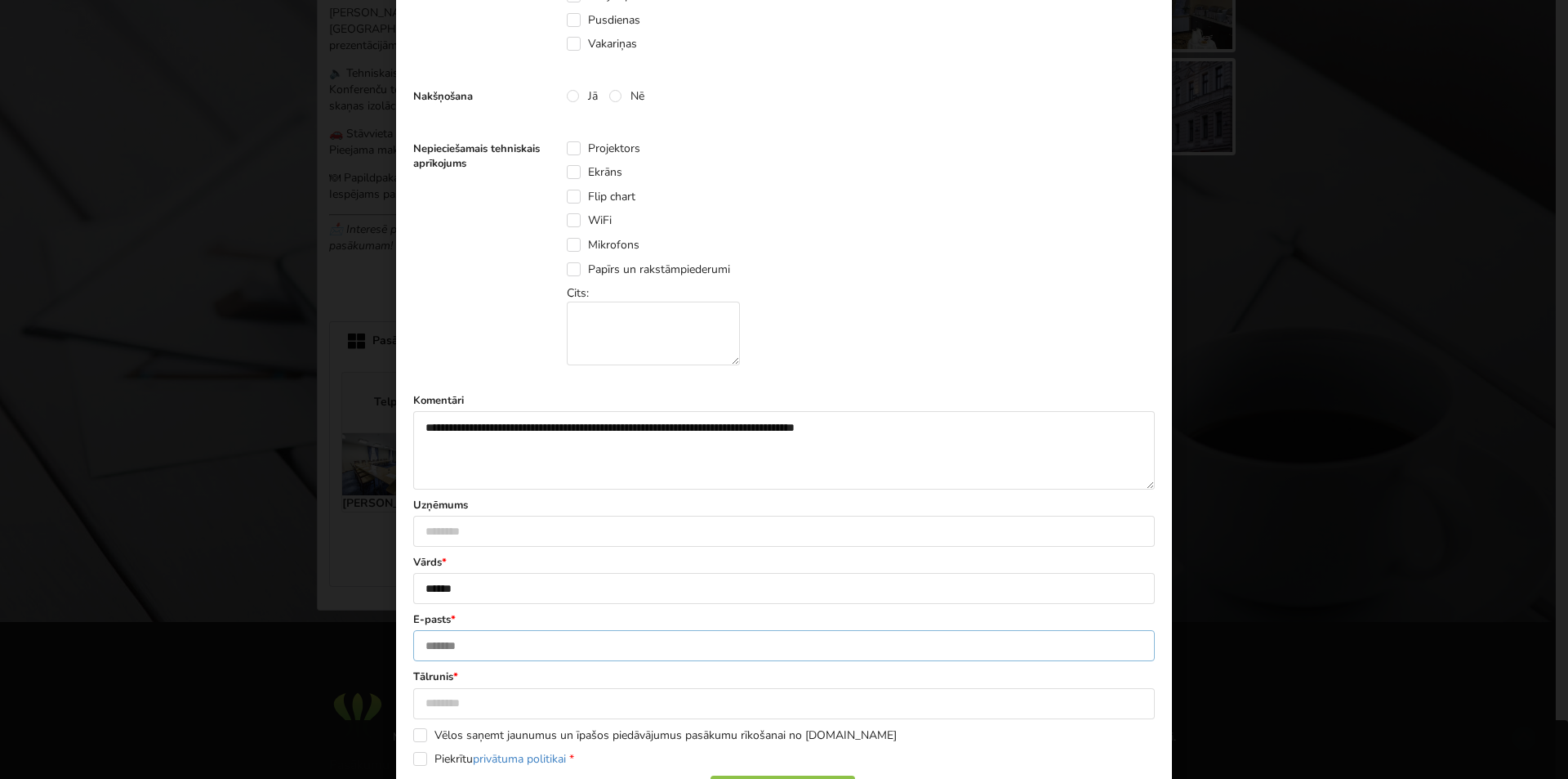
click at [463, 643] on input "text" at bounding box center [784, 645] width 742 height 31
type input "****"
click at [456, 700] on input "text" at bounding box center [784, 703] width 742 height 31
type input "********"
type input "**********"
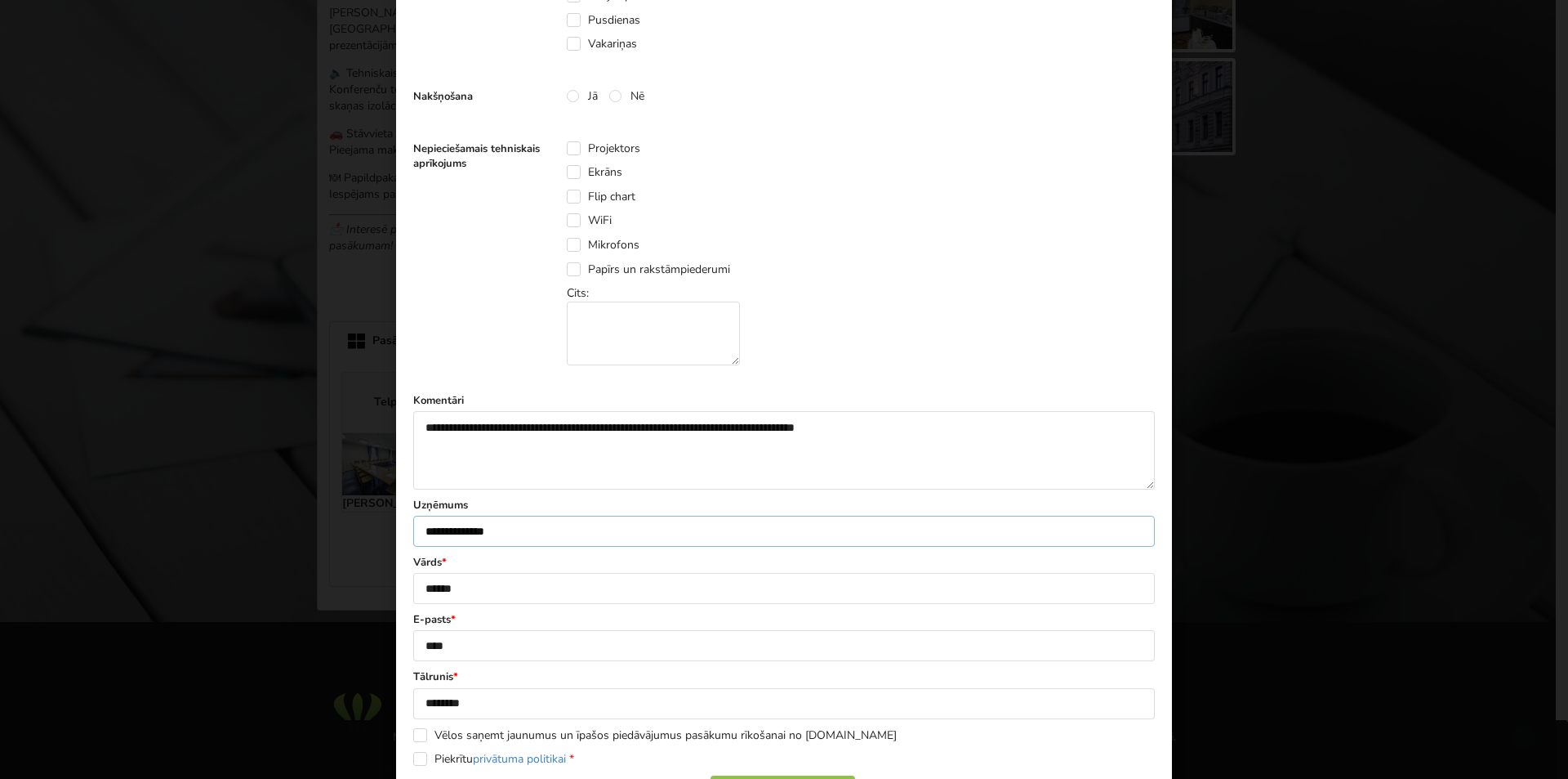
drag, startPoint x: 537, startPoint y: 532, endPoint x: 414, endPoint y: 532, distance: 123.0
click at [414, 532] on input "**********" at bounding box center [784, 531] width 742 height 31
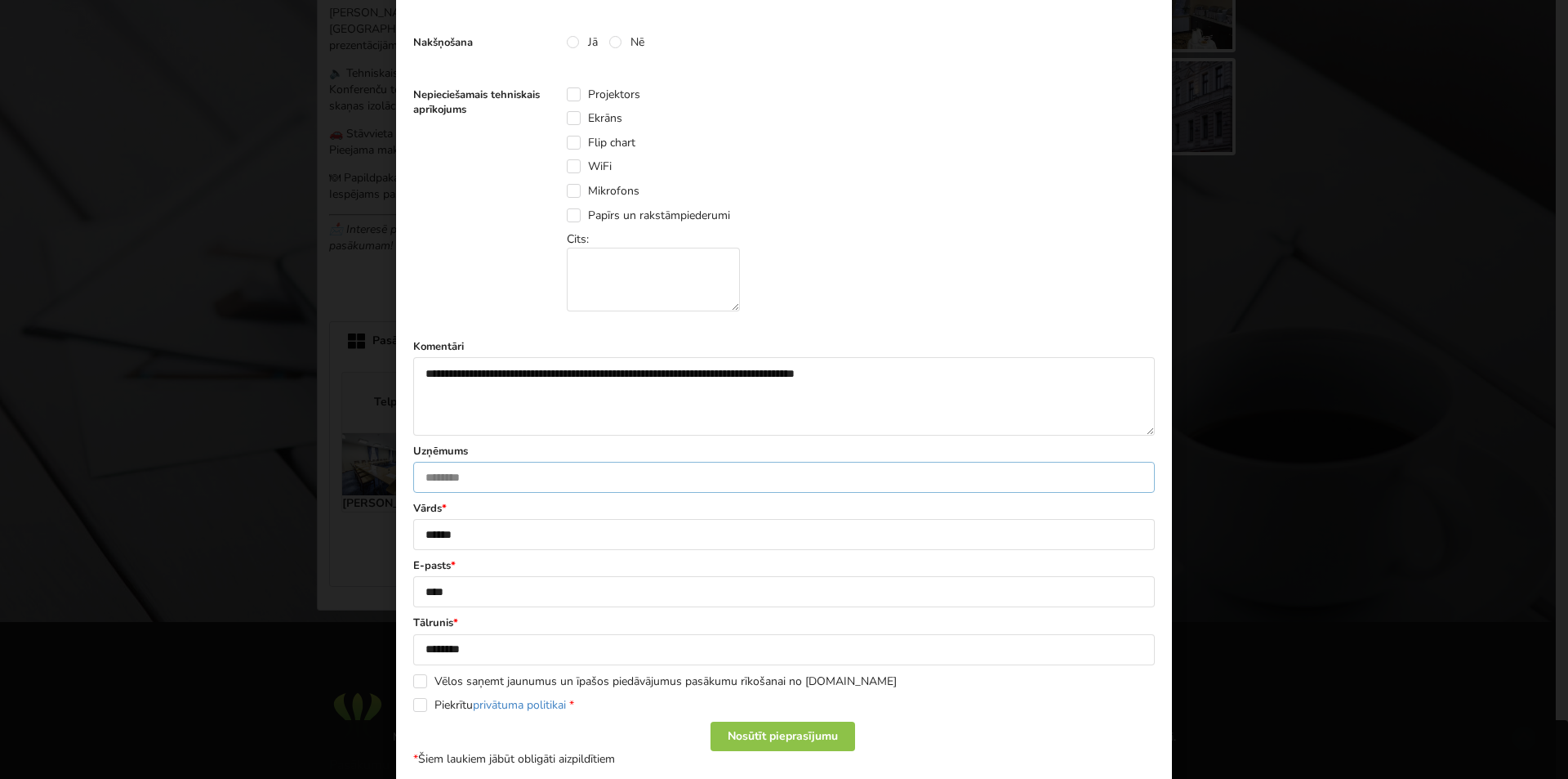
scroll to position [655, 0]
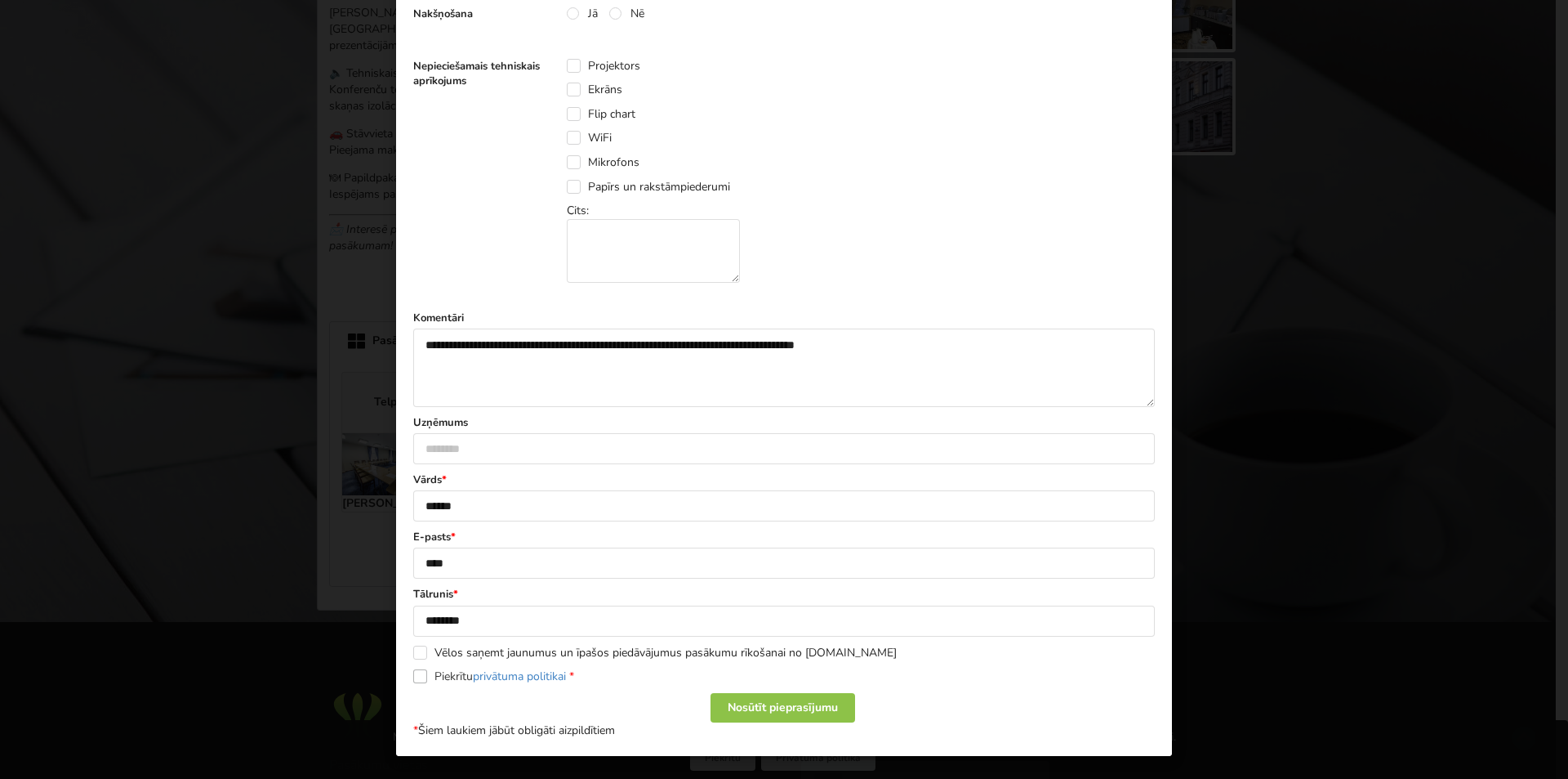
click at [413, 675] on label "Piekrītu privātuma politikai *" at bounding box center [493, 676] width 161 height 14
click at [774, 707] on div "Nosūtīt pieprasījumu" at bounding box center [783, 707] width 145 height 29
click at [488, 558] on input "****" at bounding box center [784, 563] width 742 height 31
type input "**********"
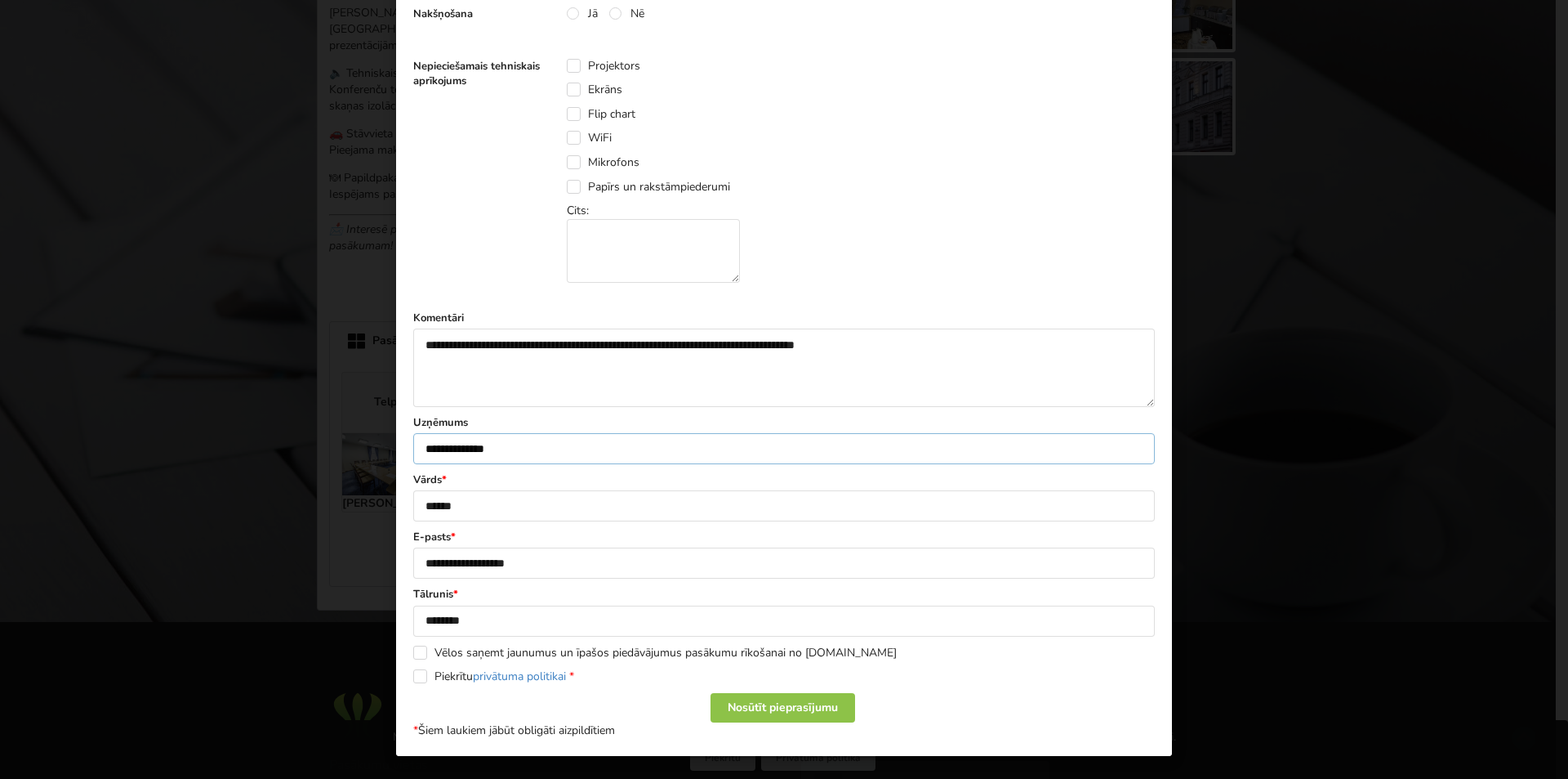
drag, startPoint x: 526, startPoint y: 443, endPoint x: 418, endPoint y: 447, distance: 108.1
click at [418, 447] on input "**********" at bounding box center [784, 448] width 742 height 31
click at [780, 706] on div "Nosūtīt pieprasījumu" at bounding box center [783, 707] width 145 height 29
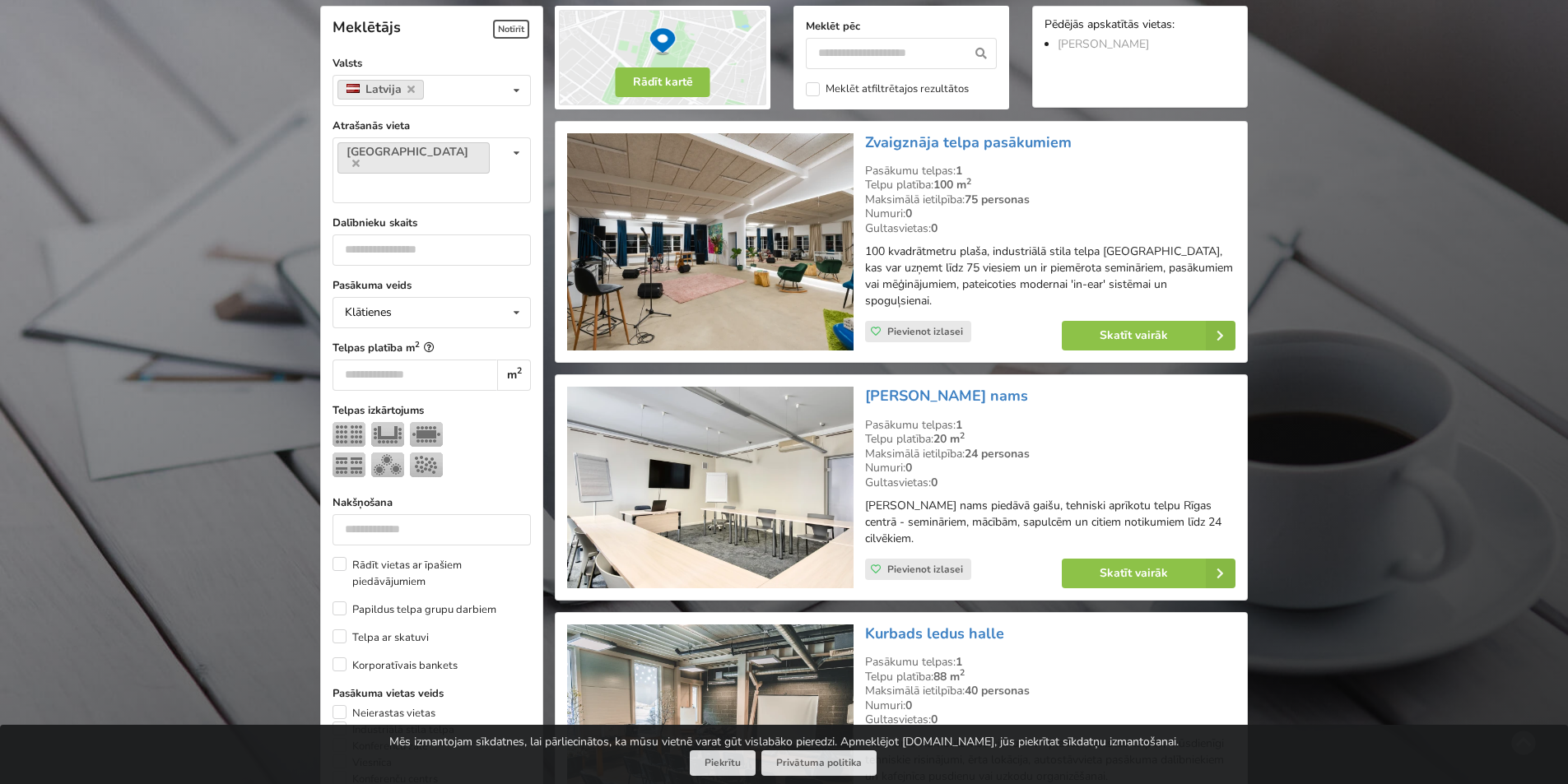
scroll to position [369, 0]
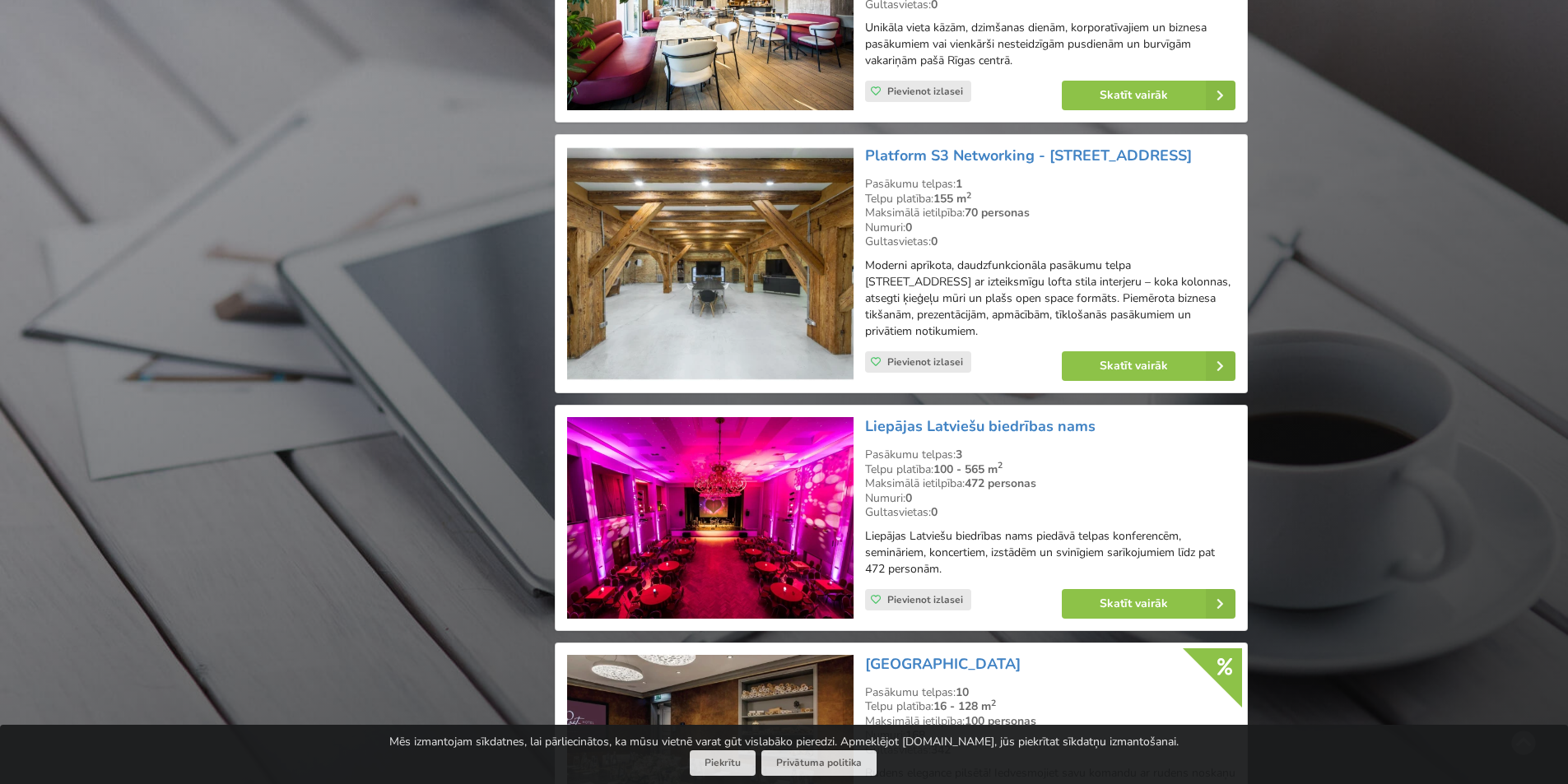
scroll to position [2261, 0]
